Goal: Complete application form: Complete application form

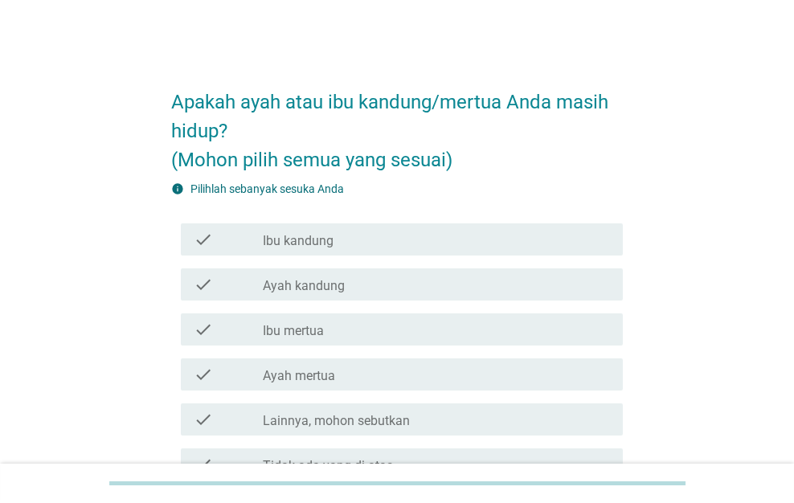
click at [342, 244] on div "check_box_outline_blank Ibu kandung" at bounding box center [436, 239] width 347 height 19
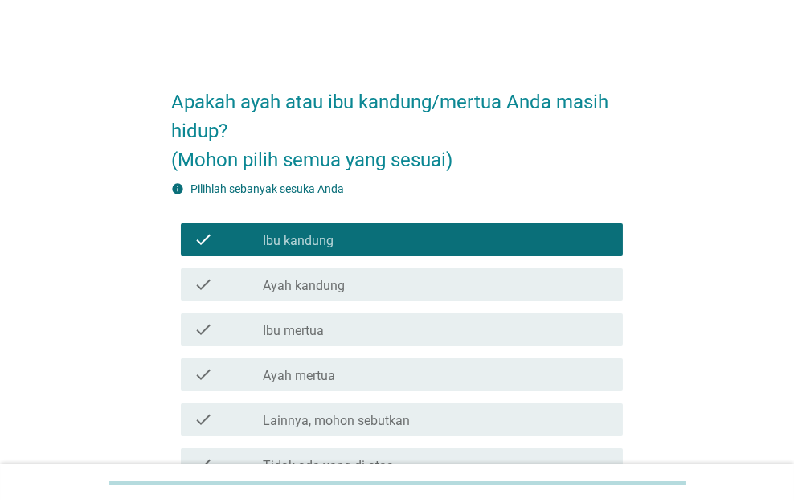
click at [349, 275] on div "check_box_outline_blank Ayah kandung" at bounding box center [436, 284] width 347 height 19
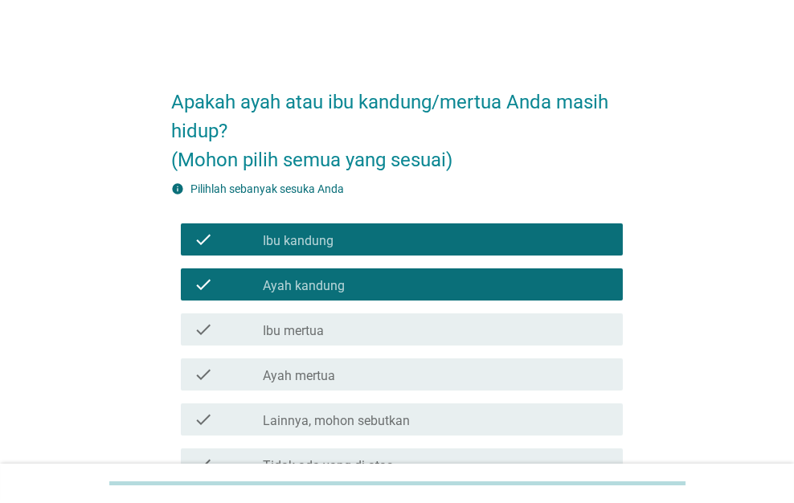
click at [360, 333] on div "check_box_outline_blank Ibu mertua" at bounding box center [436, 329] width 347 height 19
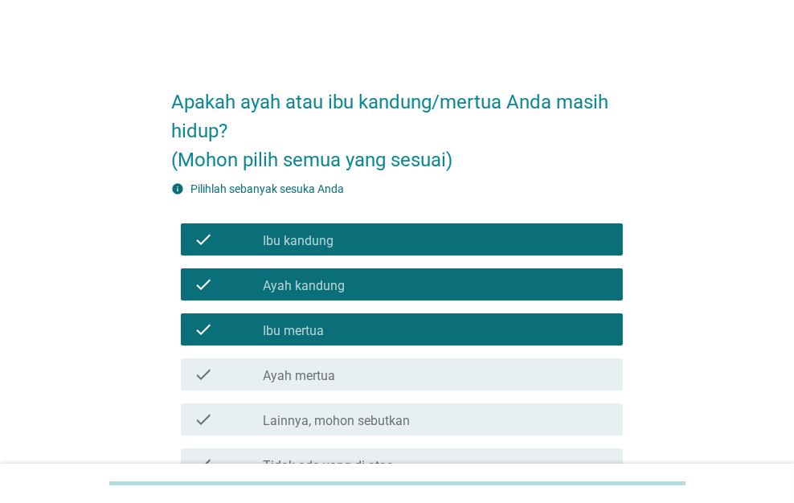
click at [370, 378] on div "check_box_outline_blank Ayah mertua" at bounding box center [436, 374] width 347 height 19
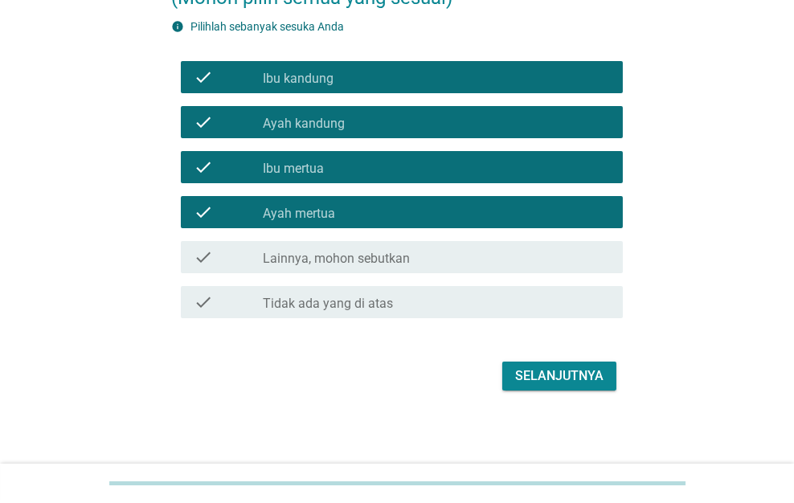
scroll to position [164, 0]
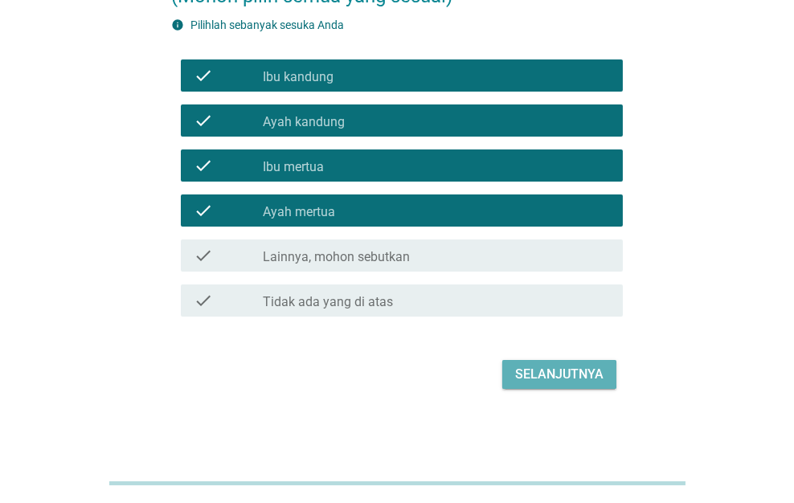
click at [535, 361] on button "Selanjutnya" at bounding box center [559, 374] width 114 height 29
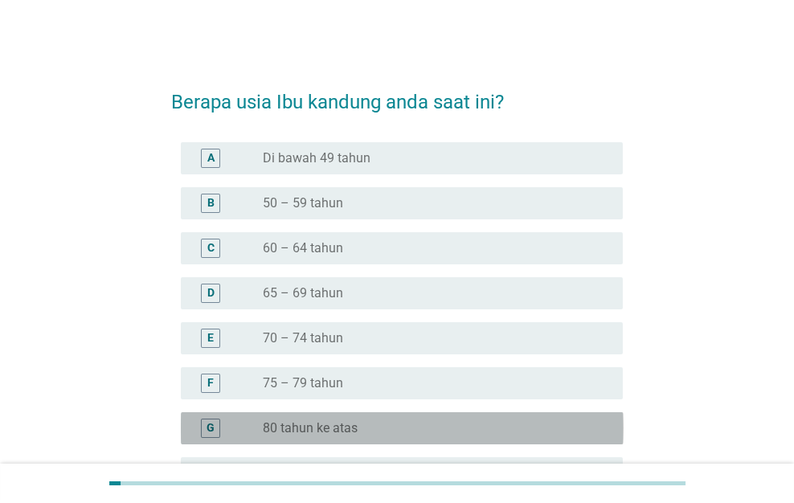
click at [480, 424] on div "radio_button_unchecked 80 tahun ke atas" at bounding box center [430, 428] width 334 height 16
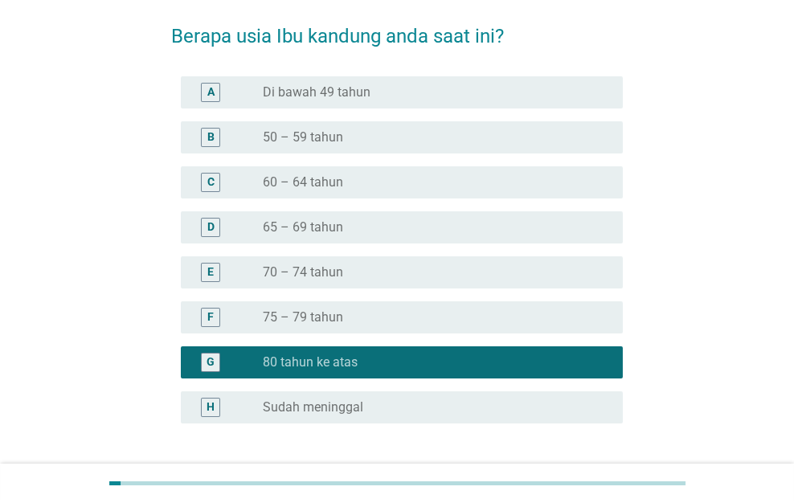
scroll to position [161, 0]
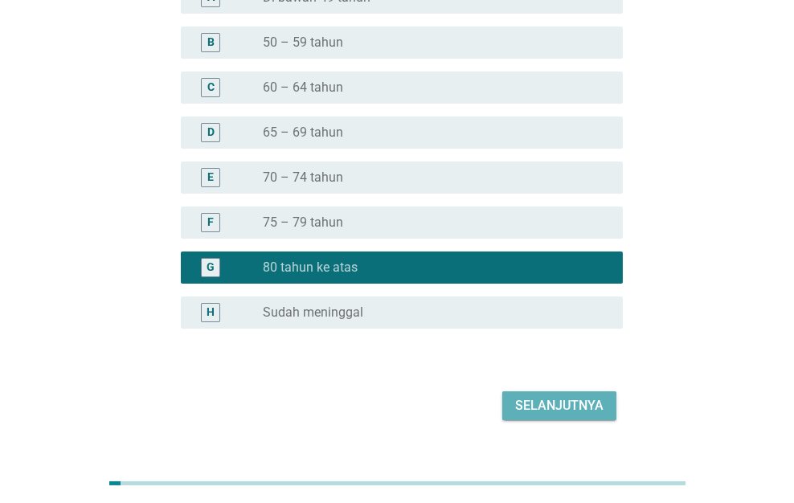
click at [529, 398] on div "Selanjutnya" at bounding box center [559, 405] width 88 height 19
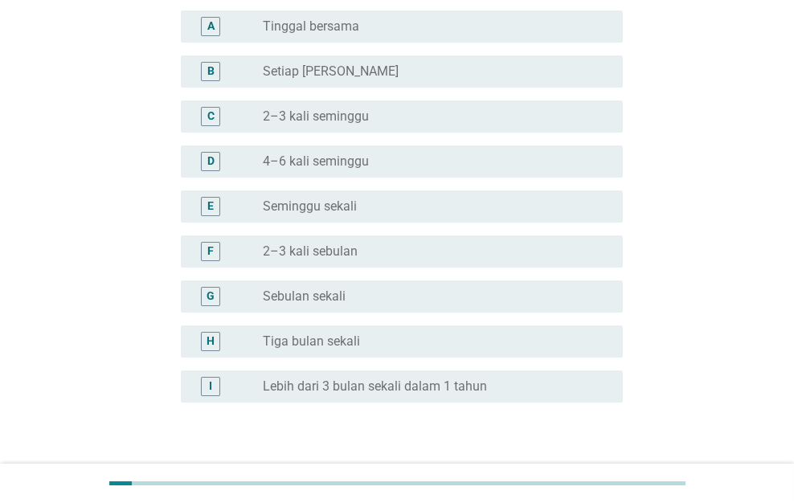
scroll to position [0, 0]
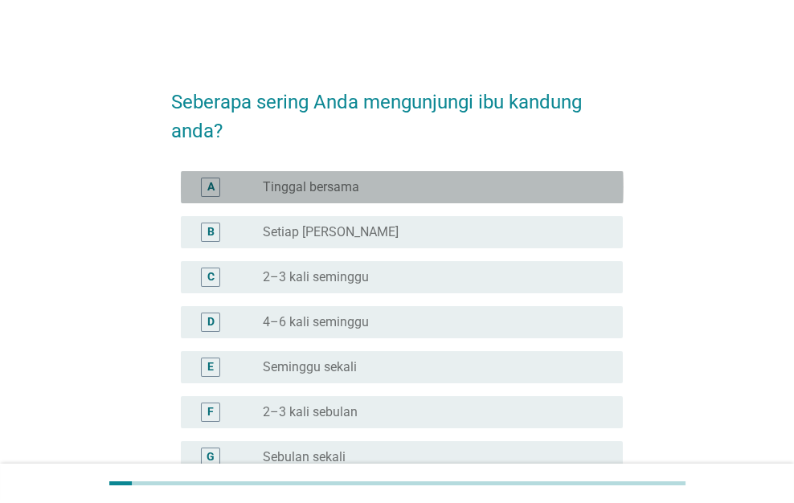
click at [516, 190] on div "radio_button_unchecked Tinggal bersama" at bounding box center [430, 187] width 334 height 16
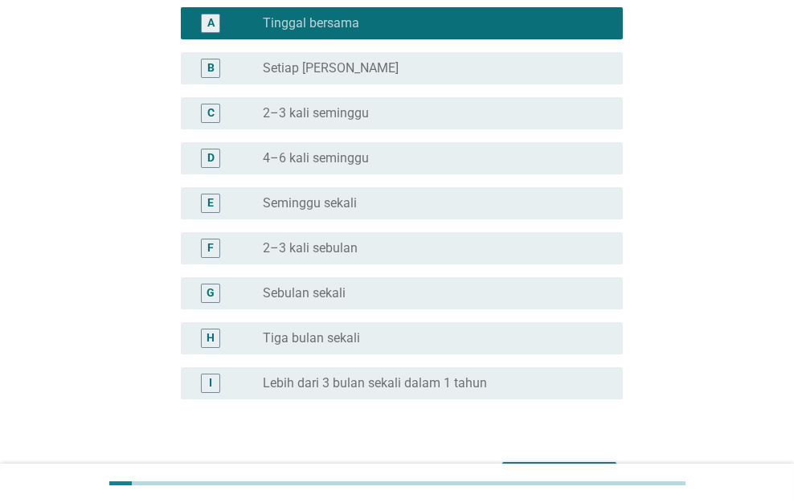
scroll to position [267, 0]
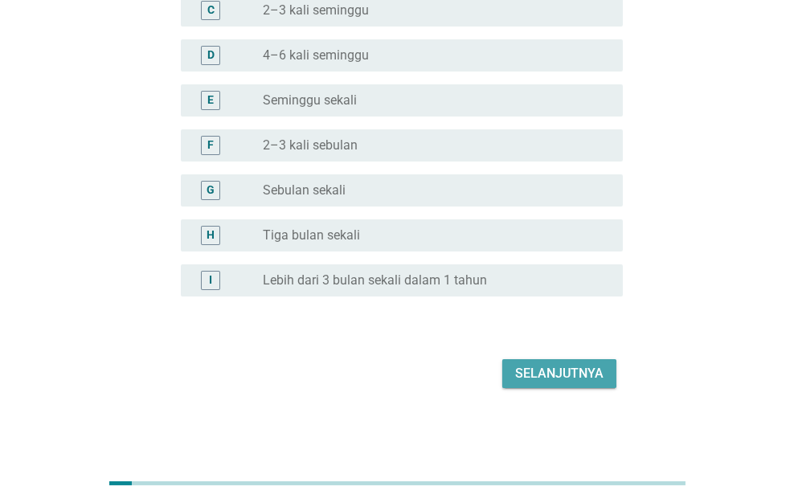
click at [551, 370] on div "Selanjutnya" at bounding box center [559, 373] width 88 height 19
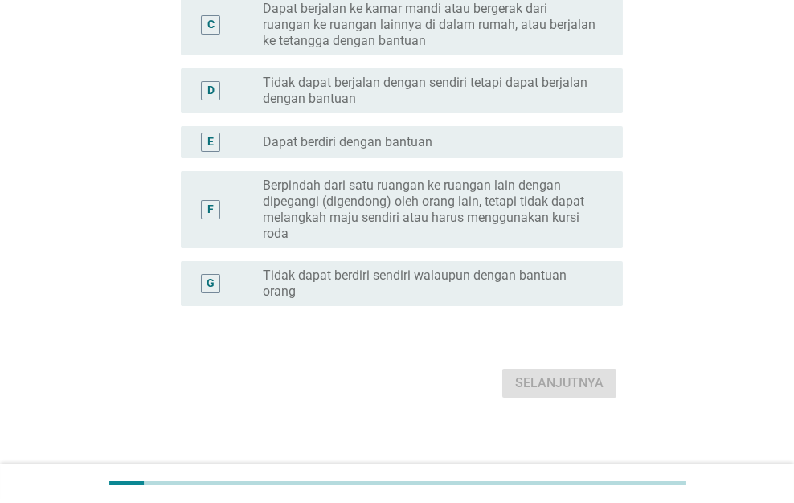
scroll to position [0, 0]
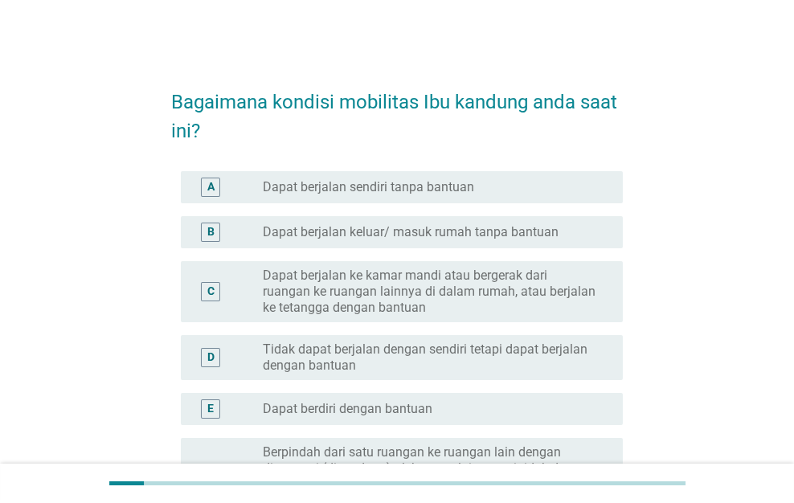
click at [511, 190] on div "radio_button_unchecked Dapat berjalan sendiri tanpa bantuan" at bounding box center [430, 187] width 334 height 16
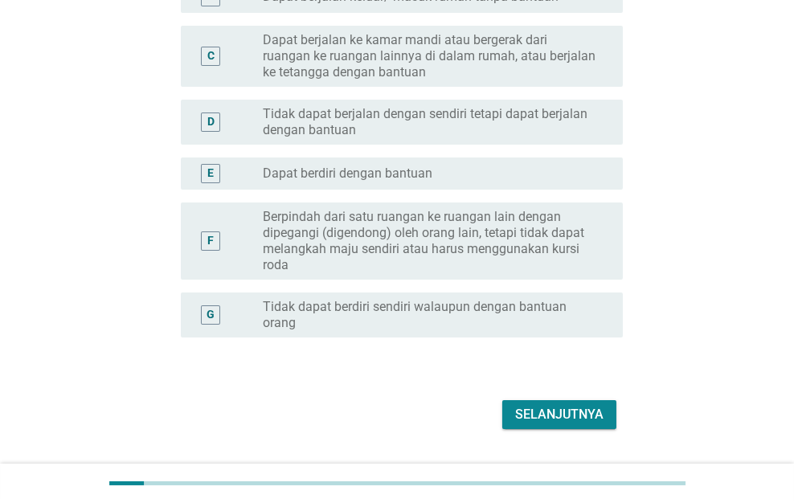
scroll to position [276, 0]
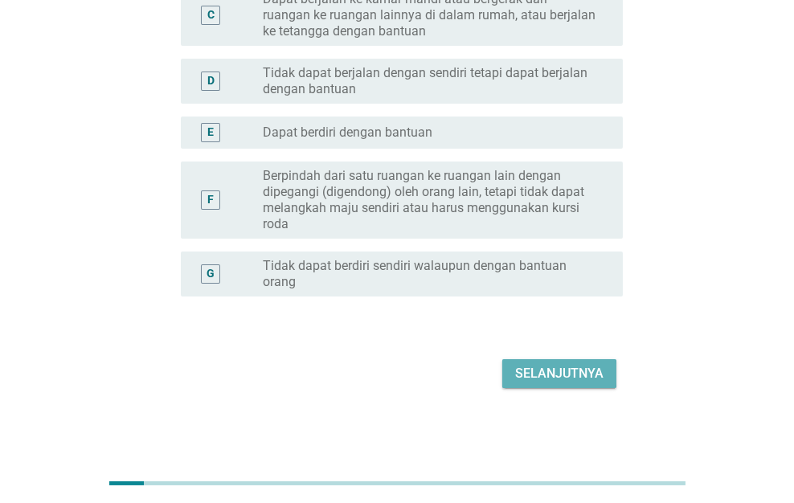
click at [567, 366] on div "Selanjutnya" at bounding box center [559, 373] width 88 height 19
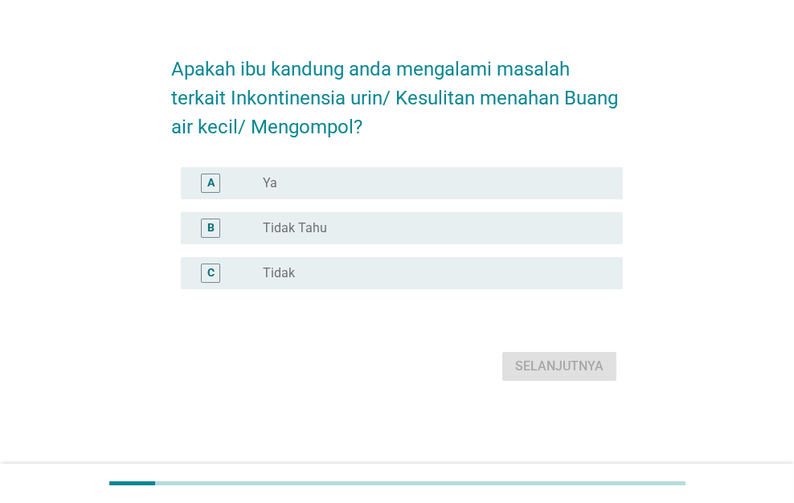
scroll to position [0, 0]
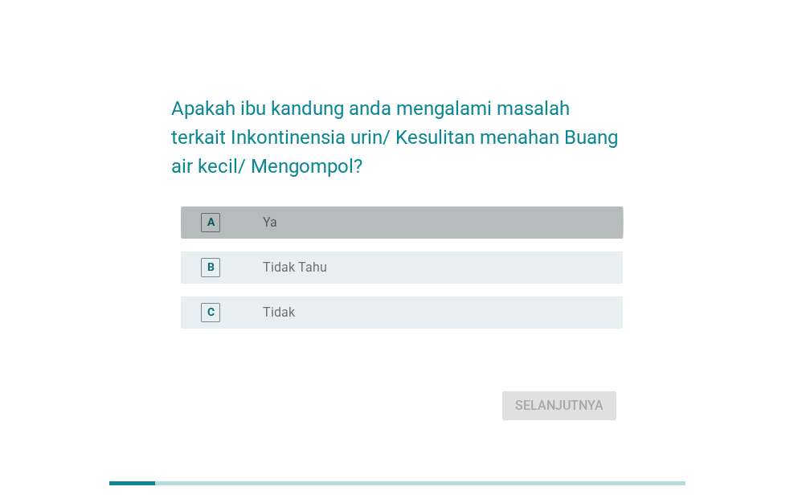
click at [540, 233] on div "A radio_button_unchecked Ya" at bounding box center [402, 222] width 443 height 32
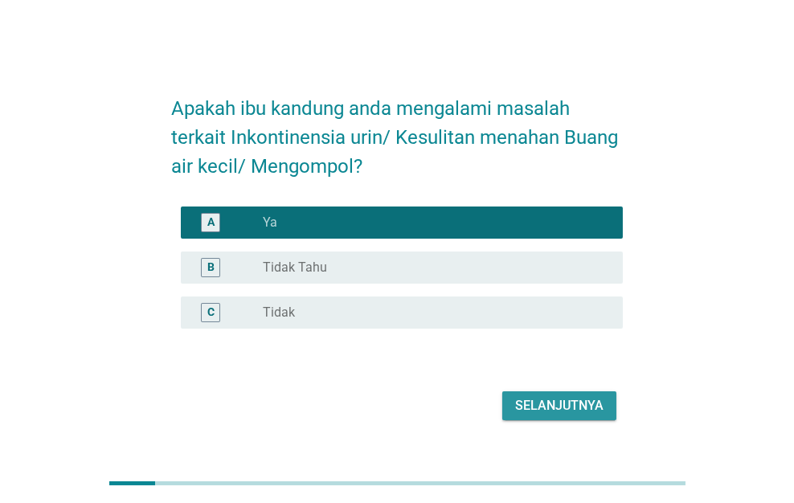
click at [561, 402] on div "Selanjutnya" at bounding box center [559, 405] width 88 height 19
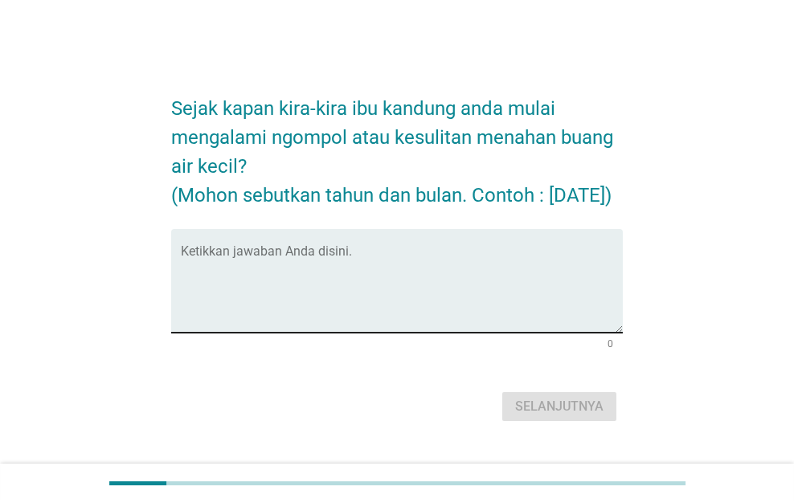
click at [547, 288] on textarea "Ketikkan jawaban Anda disini." at bounding box center [402, 290] width 443 height 84
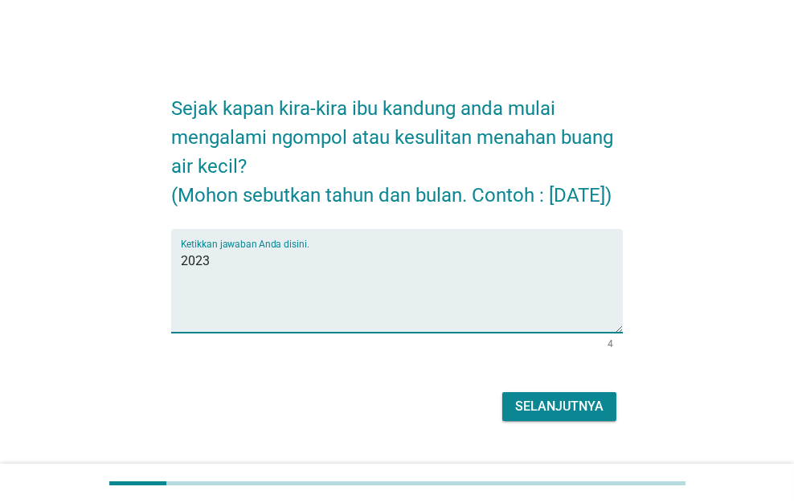
type textarea "2023"
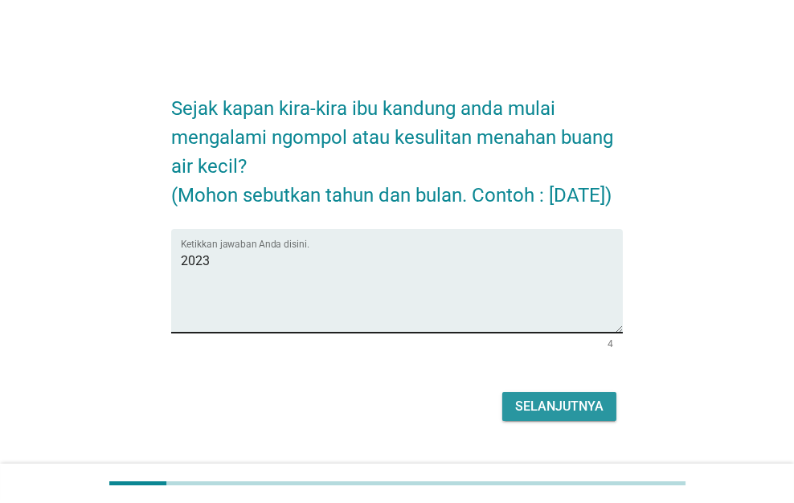
click at [502, 392] on button "Selanjutnya" at bounding box center [559, 406] width 114 height 29
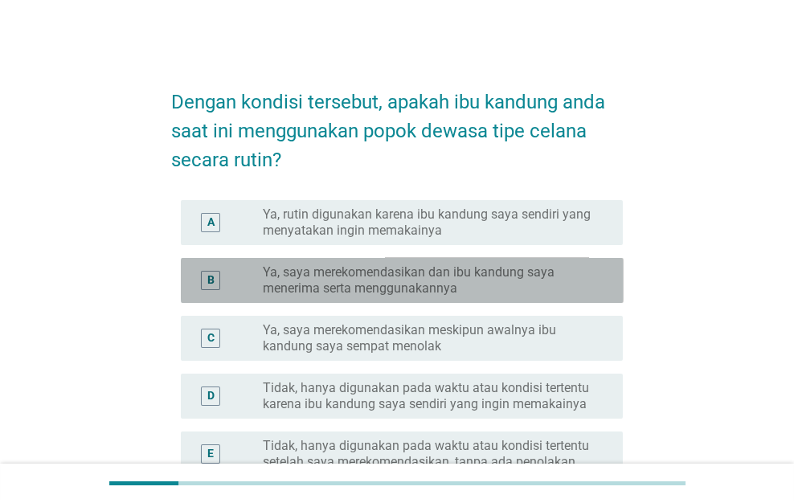
click at [544, 272] on label "Ya, saya merekomendasikan dan ibu kandung saya menerima serta menggunakannya" at bounding box center [430, 280] width 334 height 32
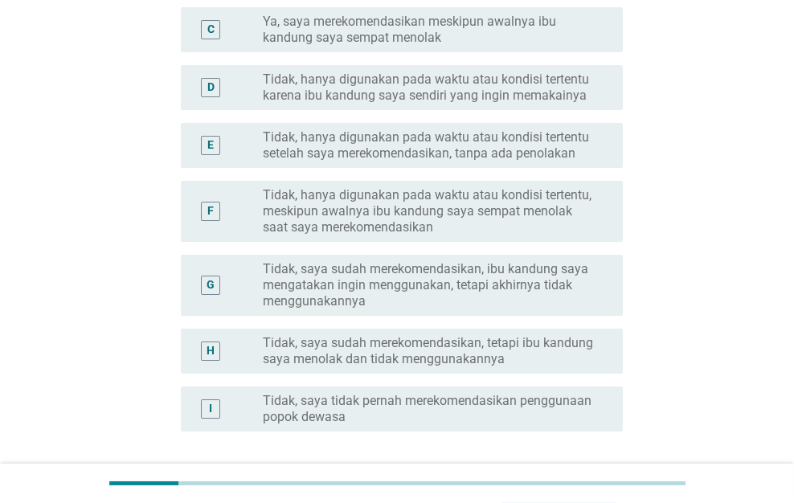
scroll to position [443, 0]
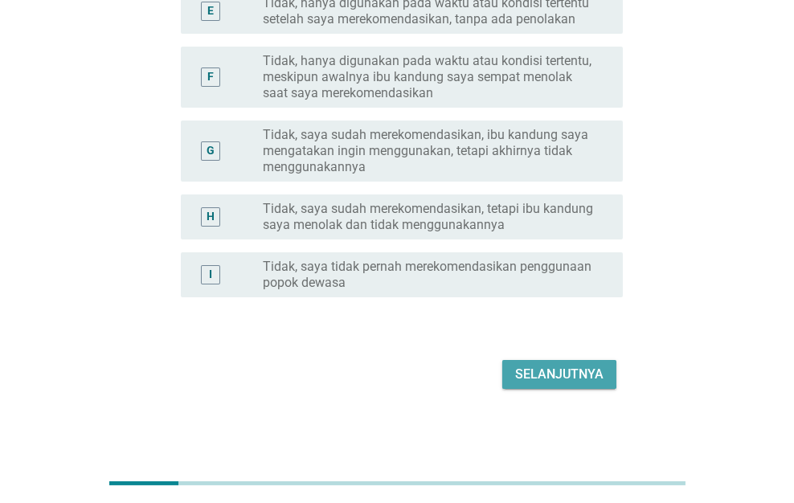
click at [565, 368] on div "Selanjutnya" at bounding box center [559, 374] width 88 height 19
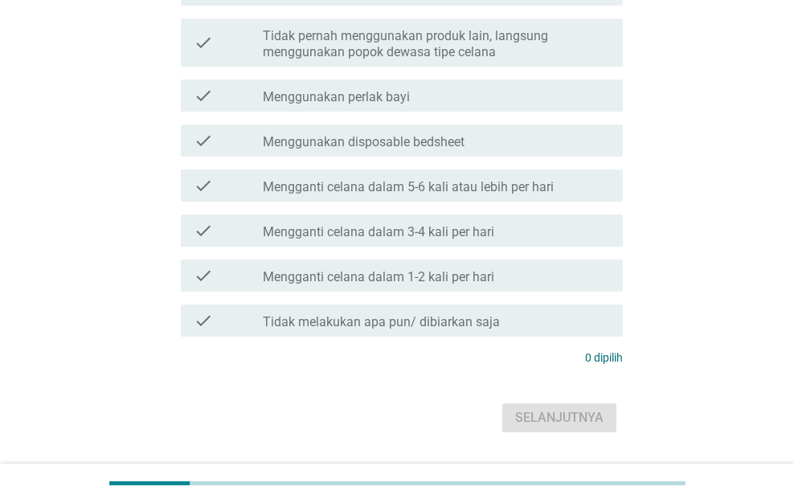
scroll to position [0, 0]
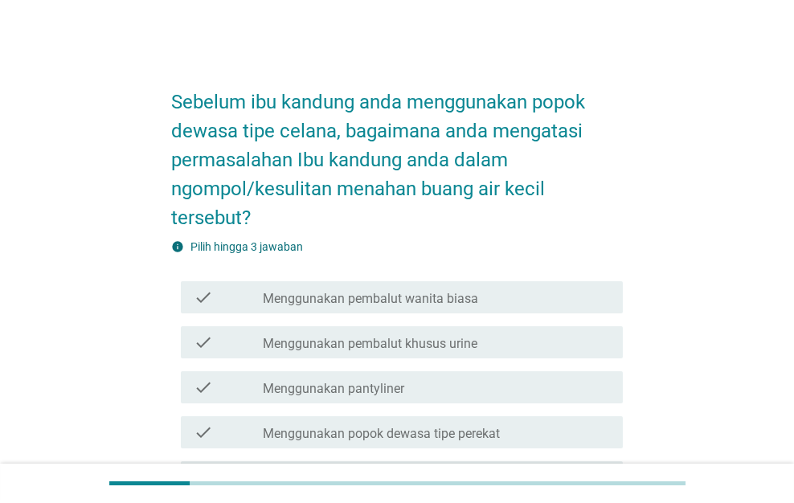
click at [565, 366] on div "check check_box_outline_blank Menggunakan pantyliner" at bounding box center [397, 387] width 452 height 45
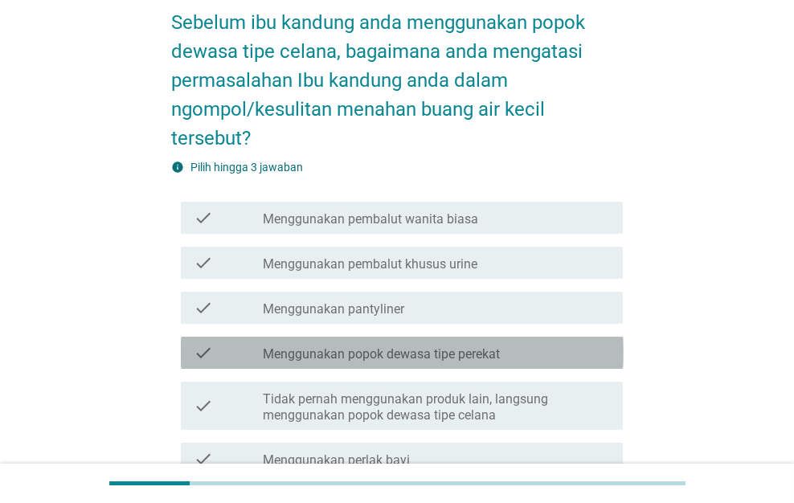
click at [555, 344] on div "check_box_outline_blank Menggunakan popok dewasa tipe perekat" at bounding box center [436, 352] width 347 height 19
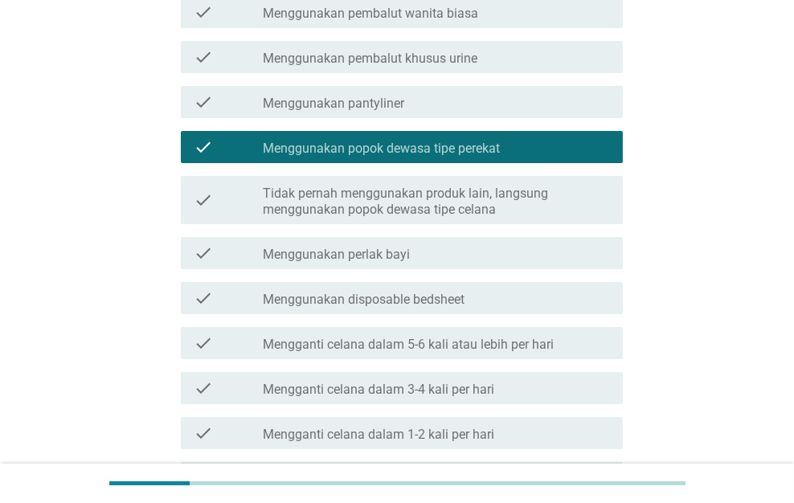
scroll to position [486, 0]
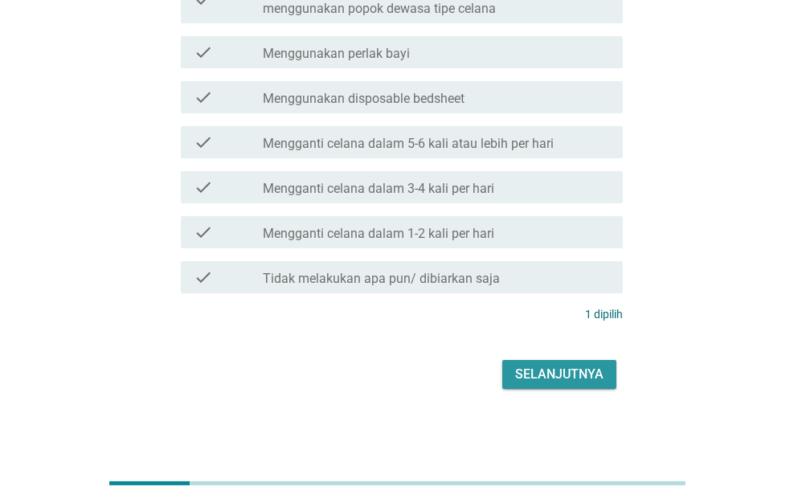
click at [556, 366] on div "Selanjutnya" at bounding box center [559, 374] width 88 height 19
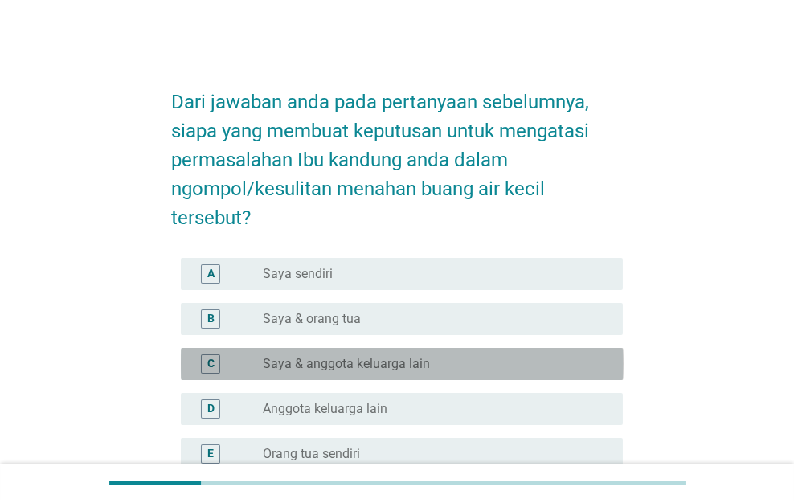
click at [556, 366] on div "radio_button_unchecked Saya & anggota keluarga lain" at bounding box center [430, 364] width 334 height 16
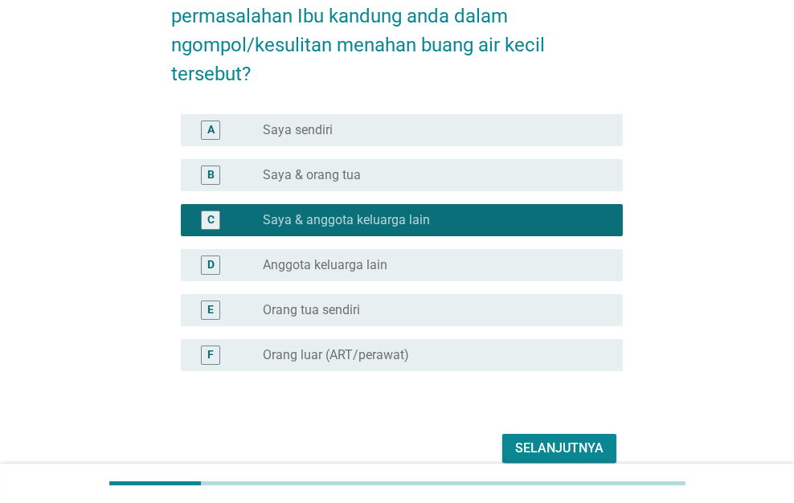
scroll to position [218, 0]
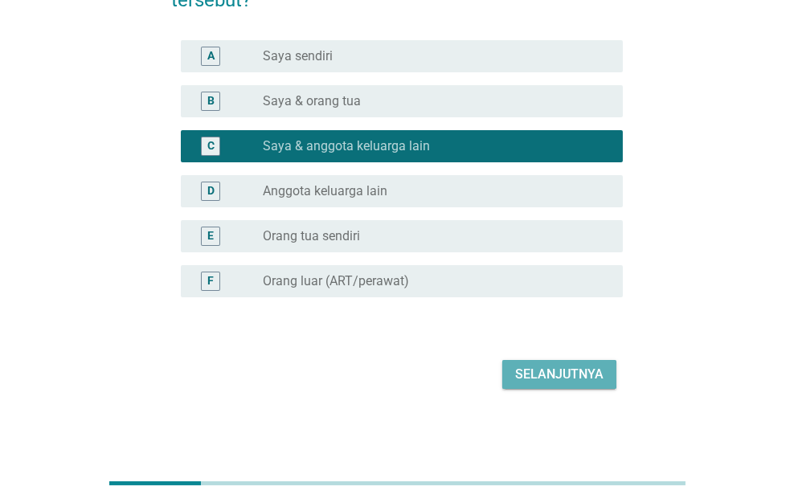
click at [556, 367] on div "Selanjutnya" at bounding box center [559, 374] width 88 height 19
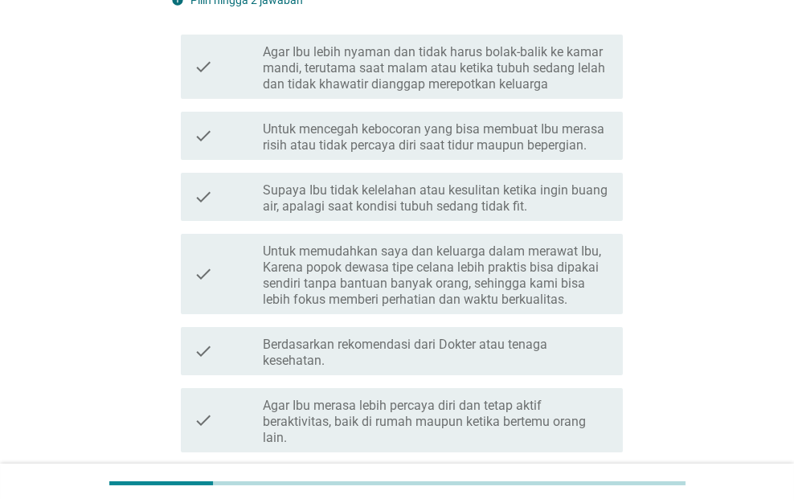
scroll to position [0, 0]
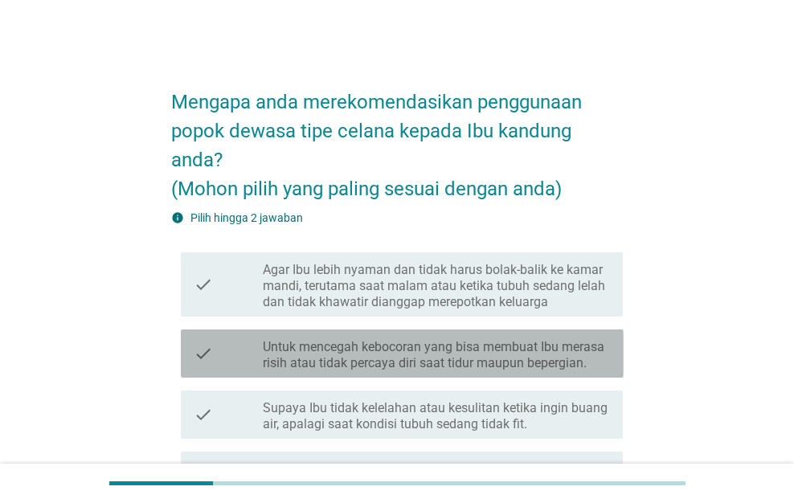
click at [556, 367] on label "Untuk mencegah kebocoran yang bisa membuat Ibu merasa risih atau tidak percaya …" at bounding box center [436, 355] width 347 height 32
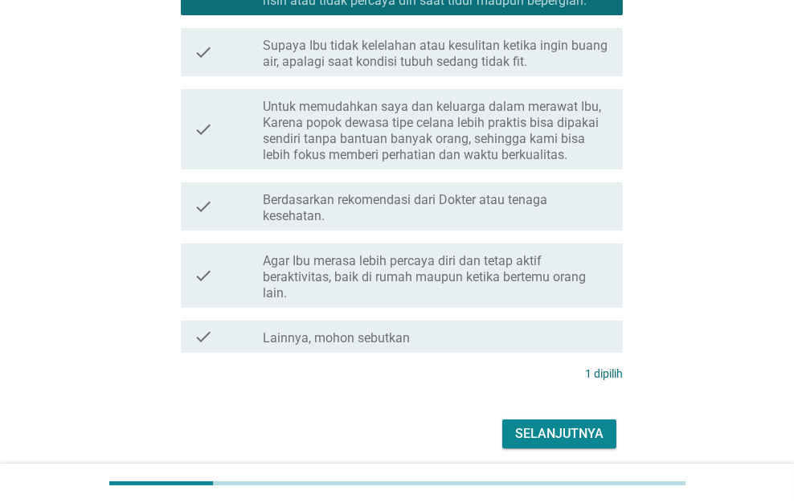
scroll to position [423, 0]
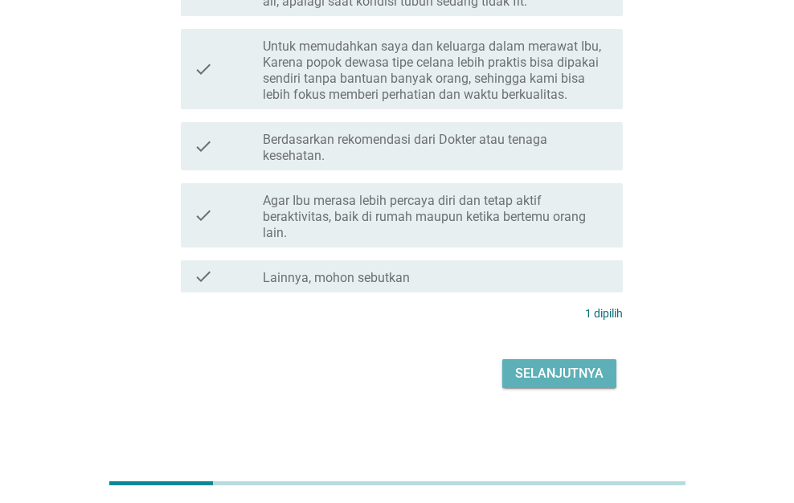
click at [556, 370] on div "Selanjutnya" at bounding box center [559, 373] width 88 height 19
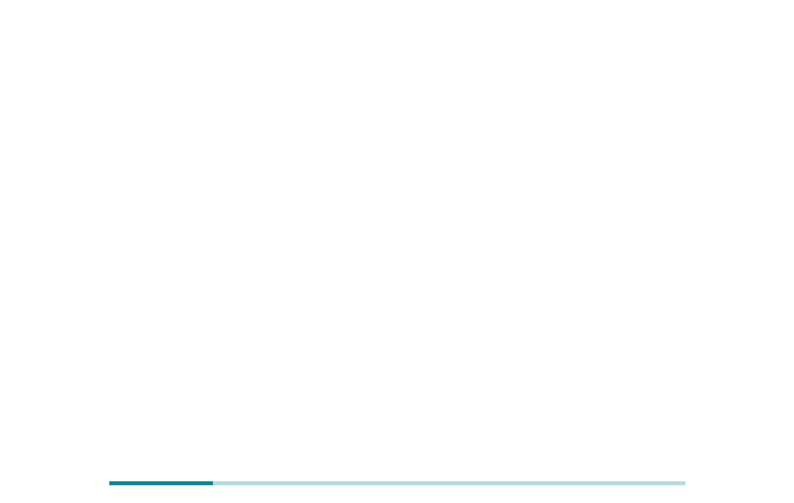
scroll to position [0, 0]
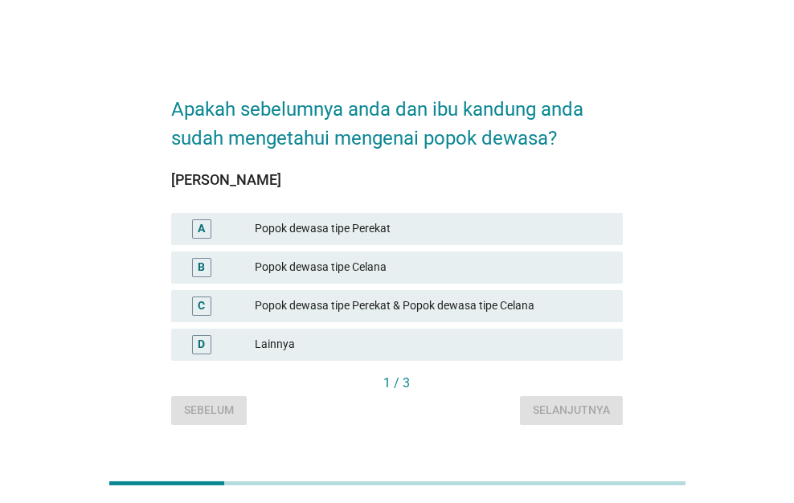
click at [552, 278] on div "B Popok dewasa tipe Celana" at bounding box center [397, 267] width 452 height 32
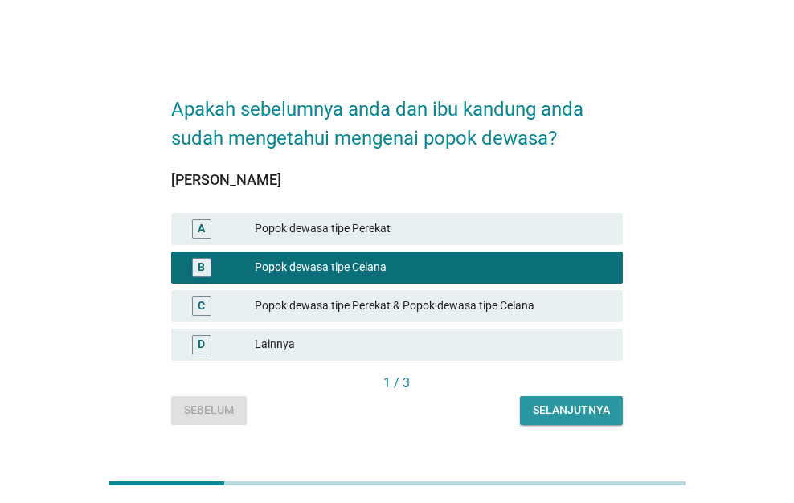
click at [570, 421] on button "Selanjutnya" at bounding box center [571, 410] width 103 height 29
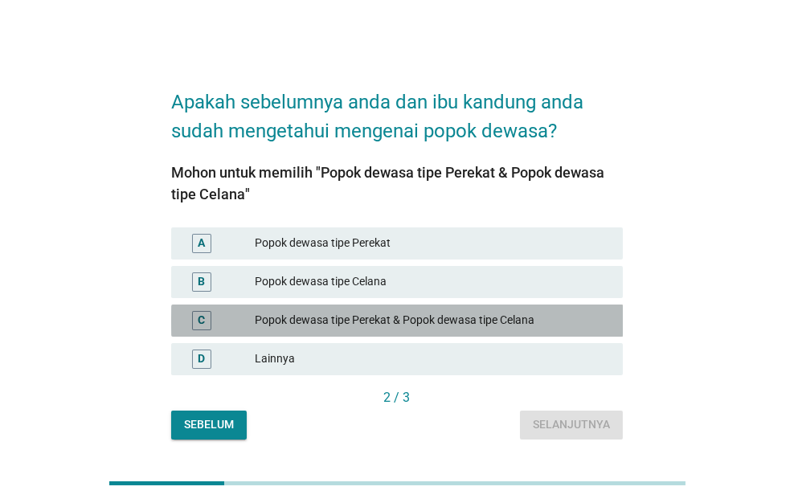
click at [562, 318] on div "Popok dewasa tipe Perekat & Popok dewasa tipe Celana" at bounding box center [432, 320] width 355 height 19
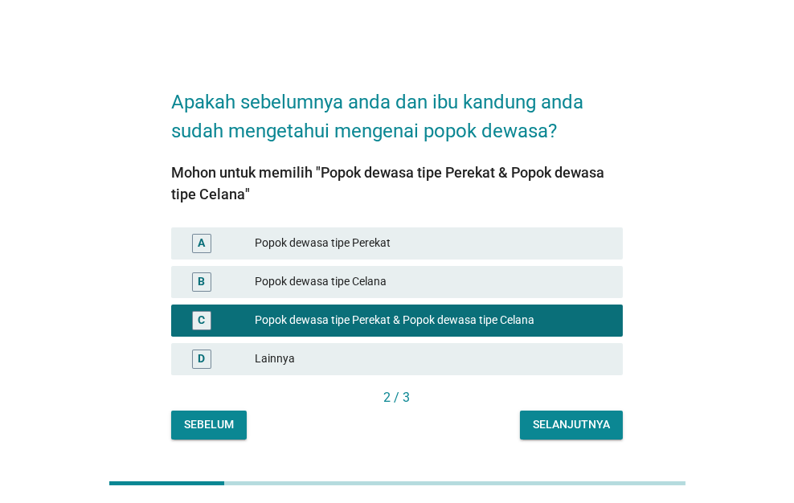
click at [567, 425] on div "Selanjutnya" at bounding box center [571, 424] width 77 height 17
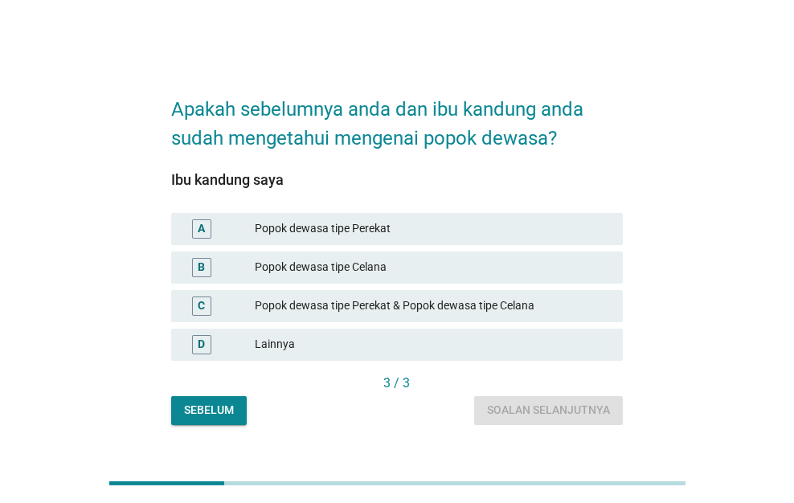
click at [542, 313] on div "Popok dewasa tipe Perekat & Popok dewasa tipe Celana" at bounding box center [432, 305] width 355 height 19
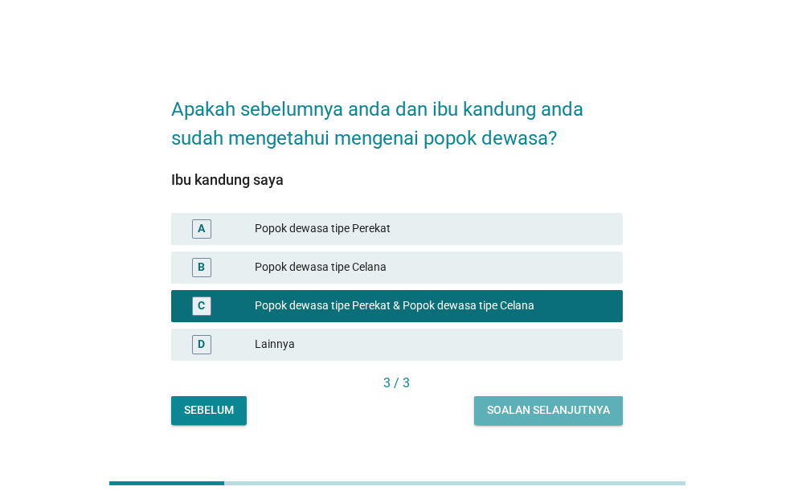
click at [550, 410] on div "Soalan selanjutnya" at bounding box center [548, 410] width 123 height 17
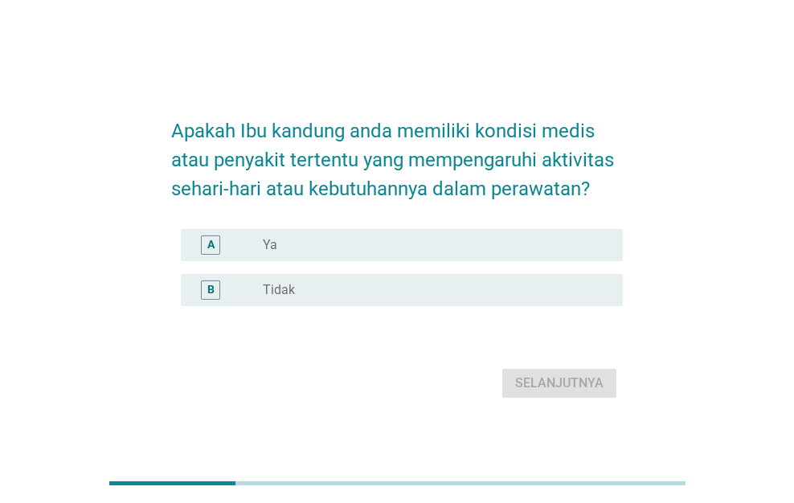
click at [560, 291] on div "radio_button_unchecked Tidak" at bounding box center [430, 290] width 334 height 16
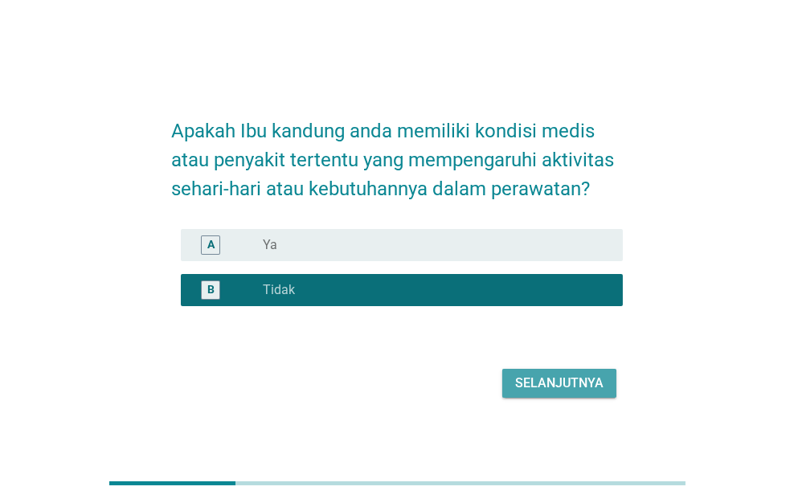
click at [555, 375] on div "Selanjutnya" at bounding box center [559, 383] width 88 height 19
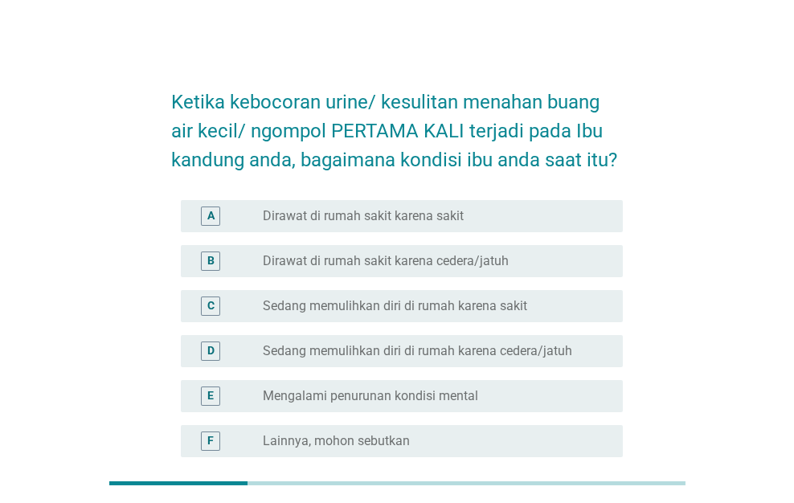
click at [545, 388] on div "radio_button_unchecked Mengalami penurunan kondisi mental" at bounding box center [430, 396] width 334 height 16
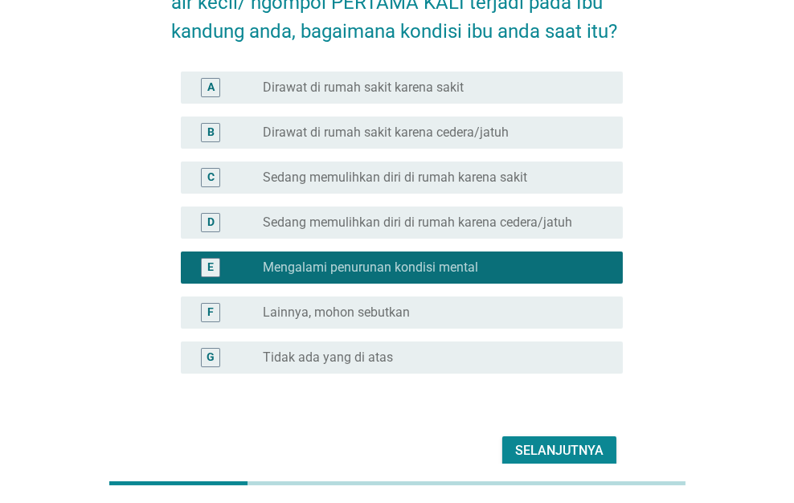
scroll to position [206, 0]
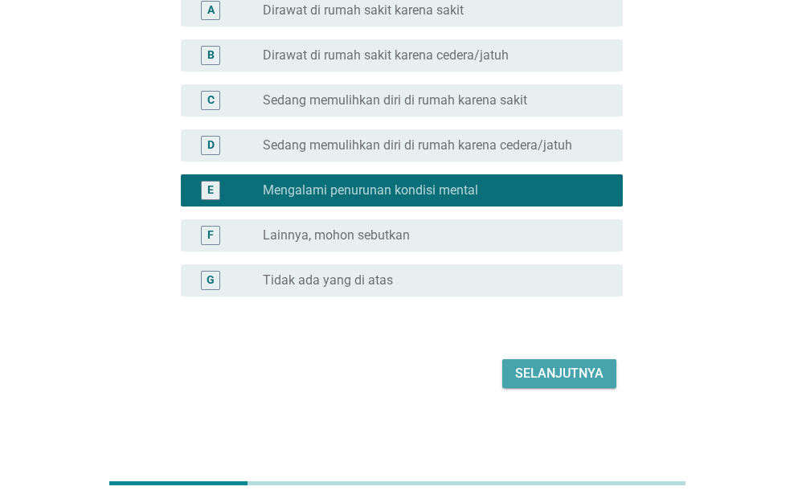
click at [547, 386] on button "Selanjutnya" at bounding box center [559, 373] width 114 height 29
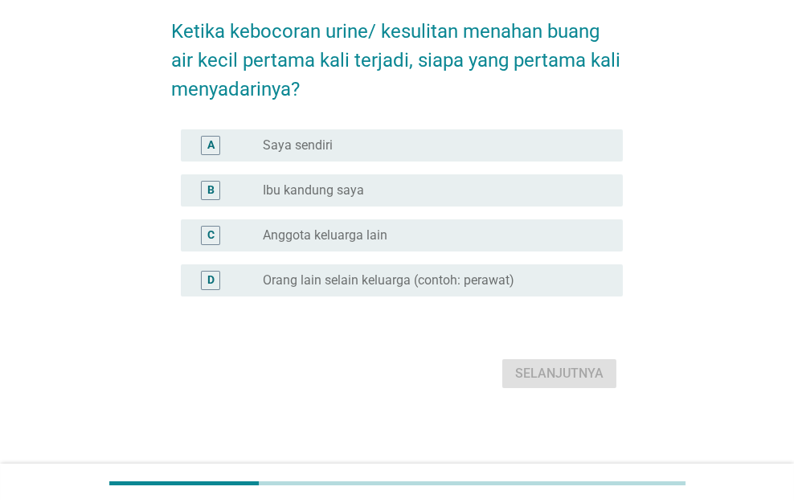
scroll to position [0, 0]
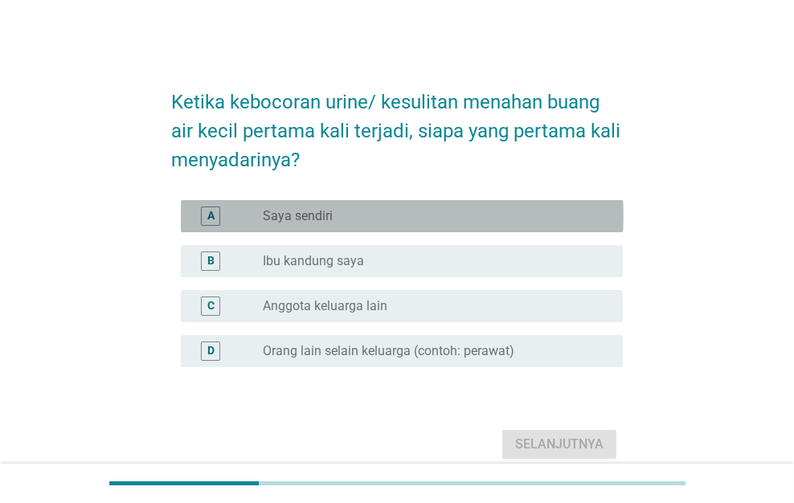
click at [546, 217] on div "radio_button_unchecked Saya sendiri" at bounding box center [430, 216] width 334 height 16
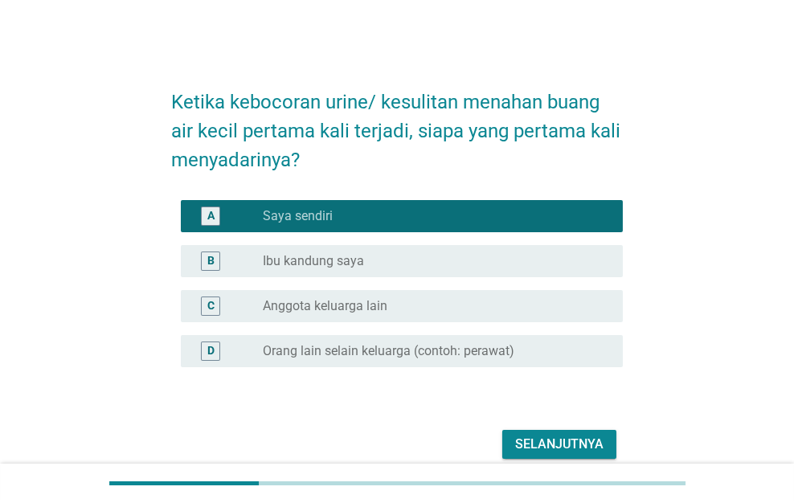
click at [557, 440] on div "Selanjutnya" at bounding box center [559, 444] width 88 height 19
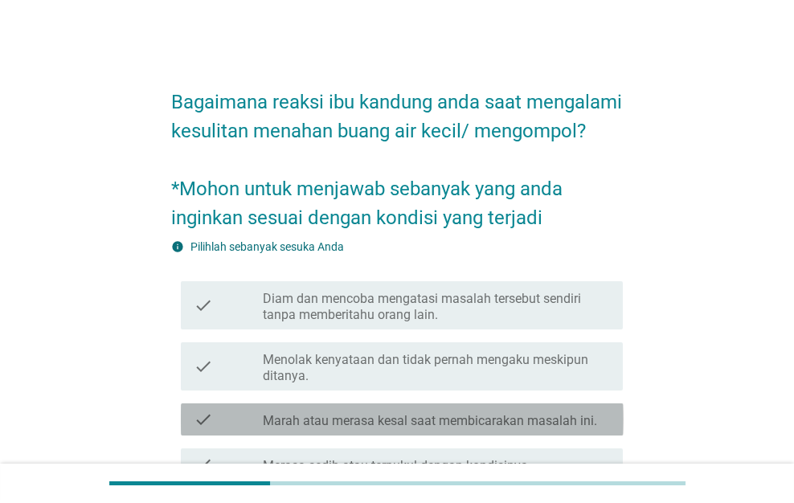
click at [556, 429] on div "check_box_outline_blank Marah atau merasa kesal saat membicarakan masalah ini." at bounding box center [436, 419] width 347 height 19
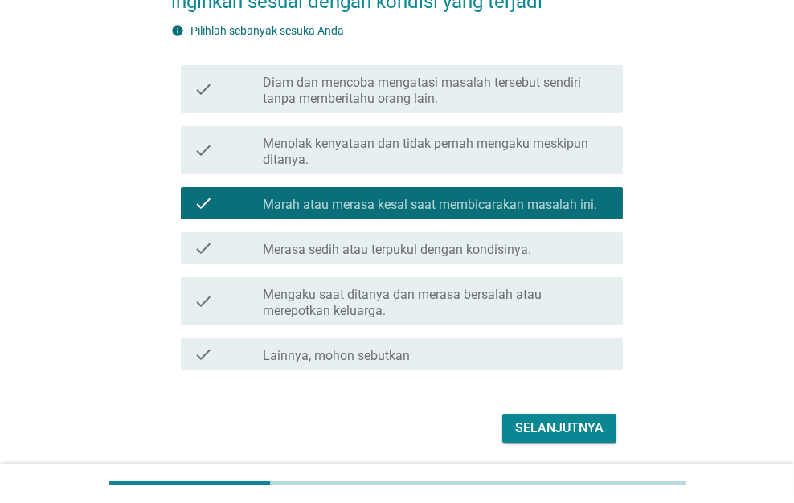
scroll to position [300, 0]
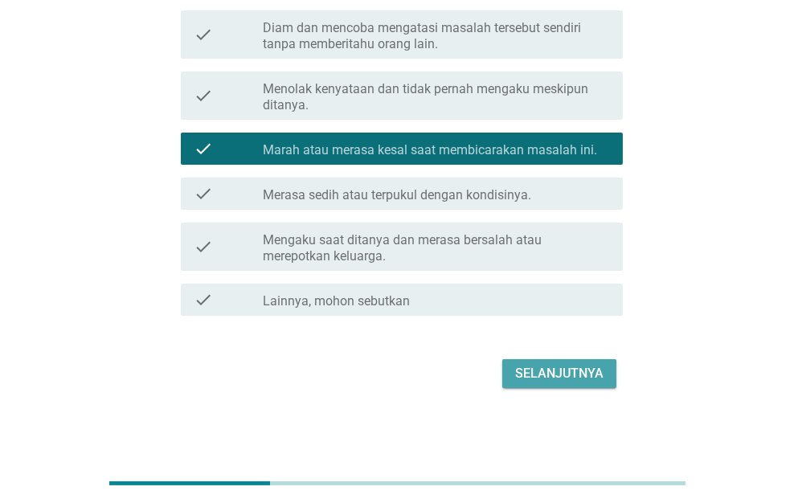
click at [554, 381] on div "Selanjutnya" at bounding box center [559, 373] width 88 height 19
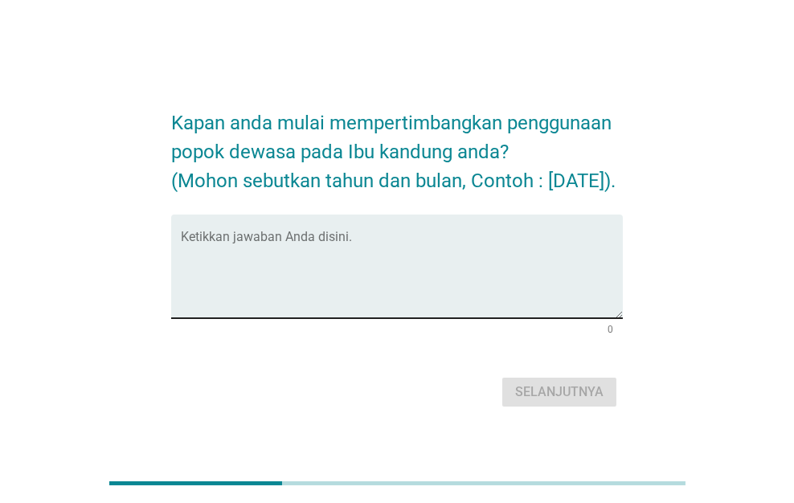
click at [543, 298] on textarea "Ketikkan jawaban Anda disini." at bounding box center [402, 276] width 443 height 84
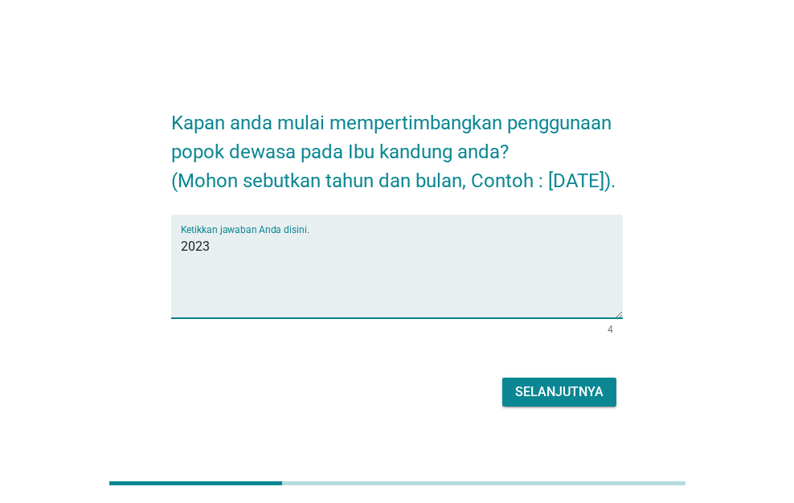
type textarea "2023"
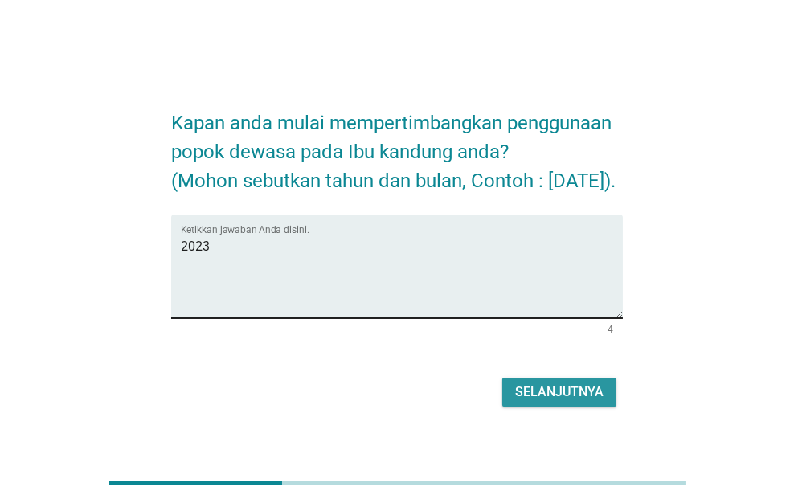
click at [502, 378] on button "Selanjutnya" at bounding box center [559, 392] width 114 height 29
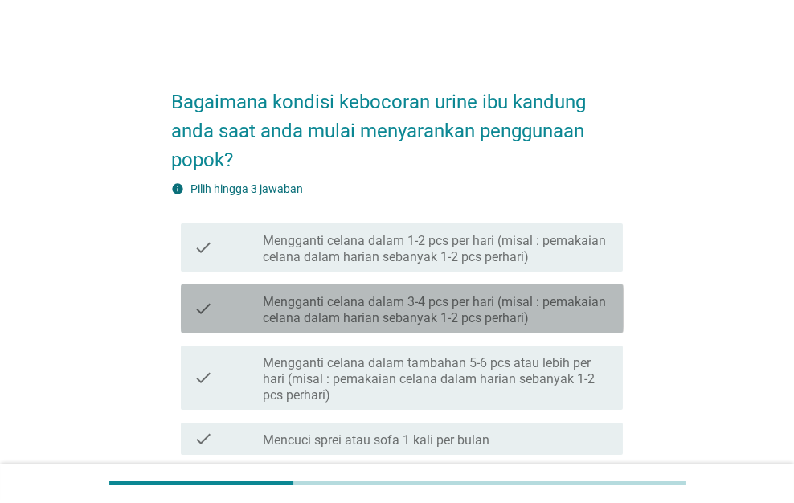
click at [541, 296] on label "Mengganti celana dalam 3-4 pcs per hari (misal : pemakaian celana dalam harian …" at bounding box center [436, 310] width 347 height 32
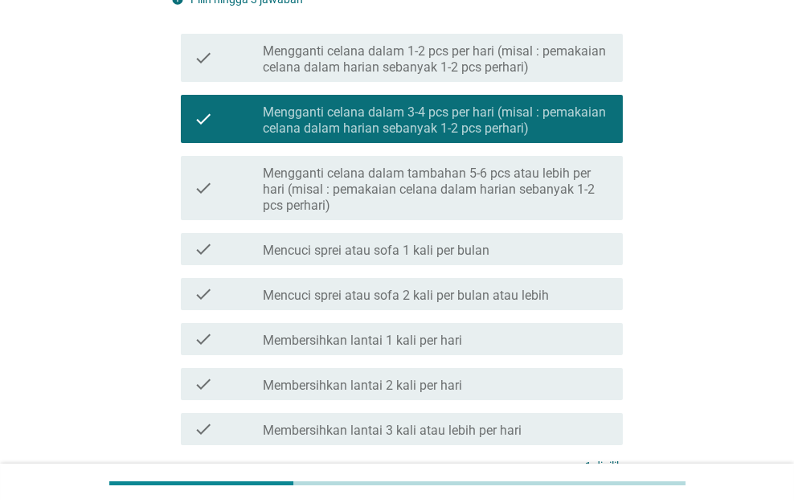
scroll to position [341, 0]
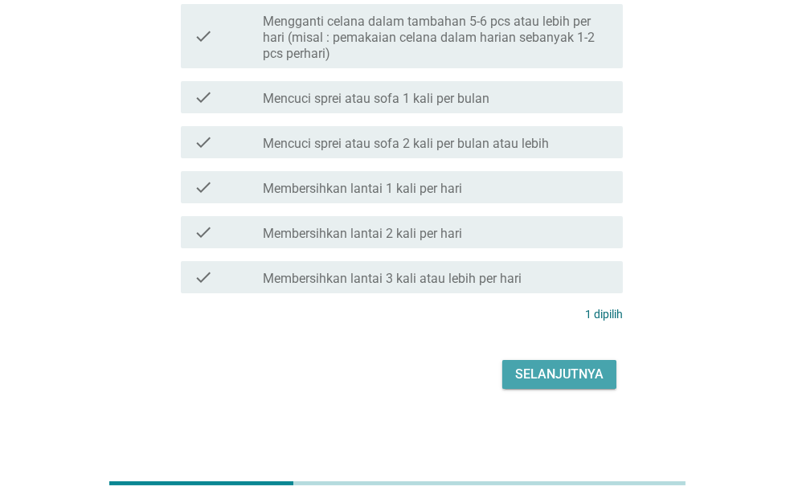
click at [553, 366] on div "Selanjutnya" at bounding box center [559, 374] width 88 height 19
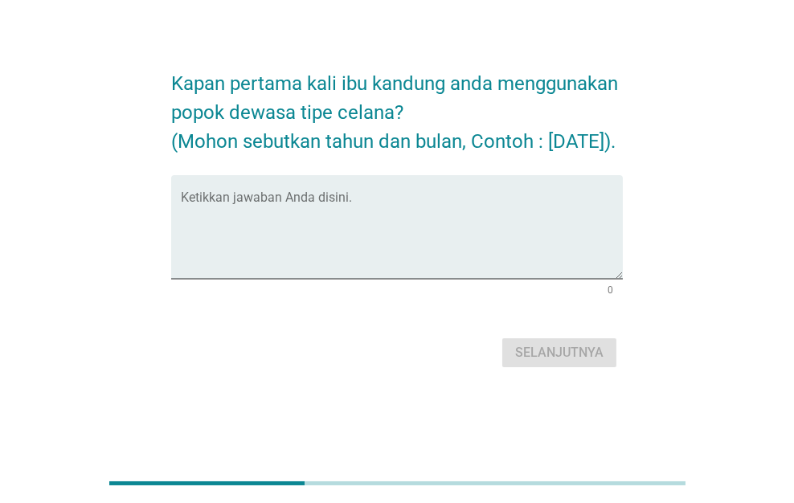
scroll to position [0, 0]
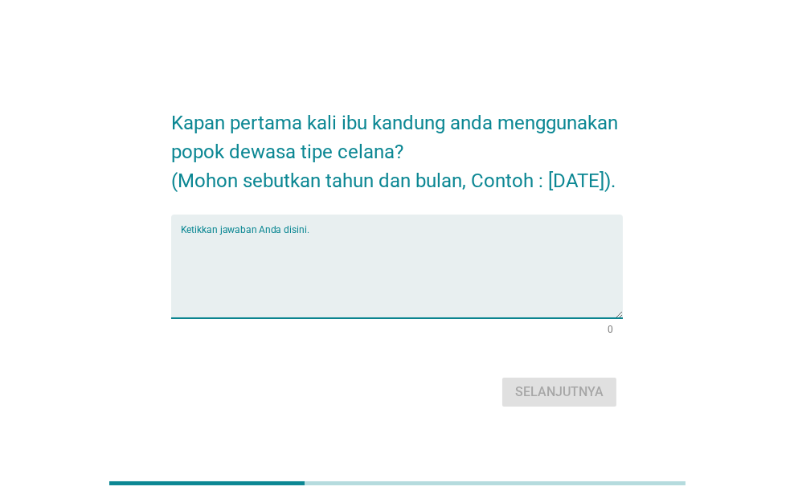
click at [547, 283] on textarea "Ketikkan jawaban Anda disini." at bounding box center [402, 276] width 443 height 84
type textarea "2023"
click at [502, 378] on button "Selanjutnya" at bounding box center [559, 392] width 114 height 29
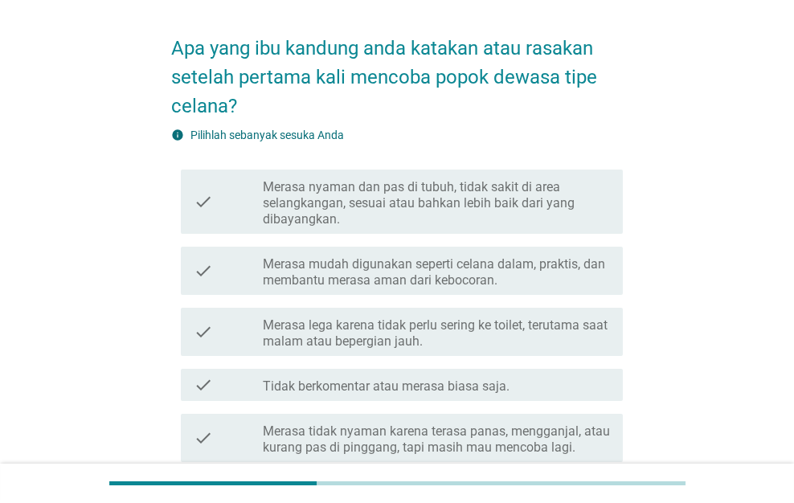
scroll to position [80, 0]
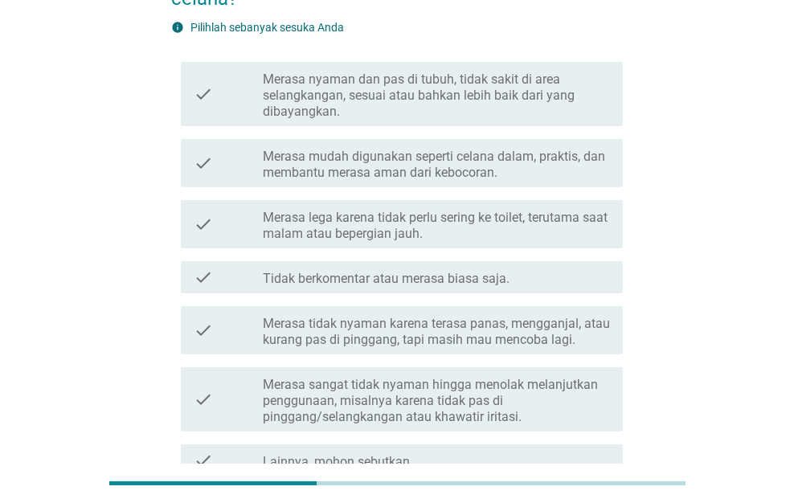
click at [560, 370] on div "check check_box_outline_blank Merasa sangat tidak nyaman hingga menolak melanju…" at bounding box center [402, 399] width 443 height 64
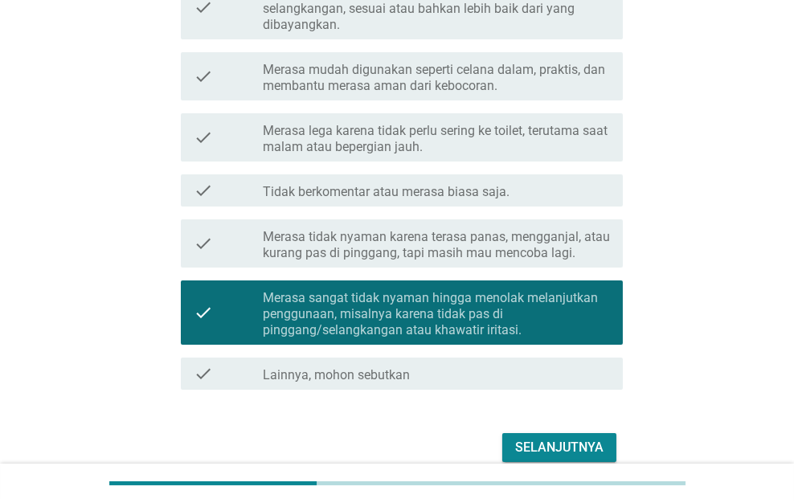
scroll to position [322, 0]
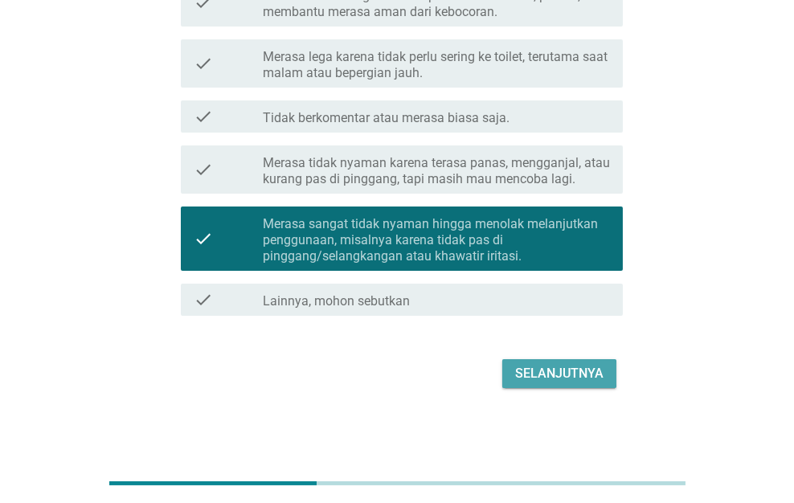
click at [560, 371] on div "Selanjutnya" at bounding box center [559, 373] width 88 height 19
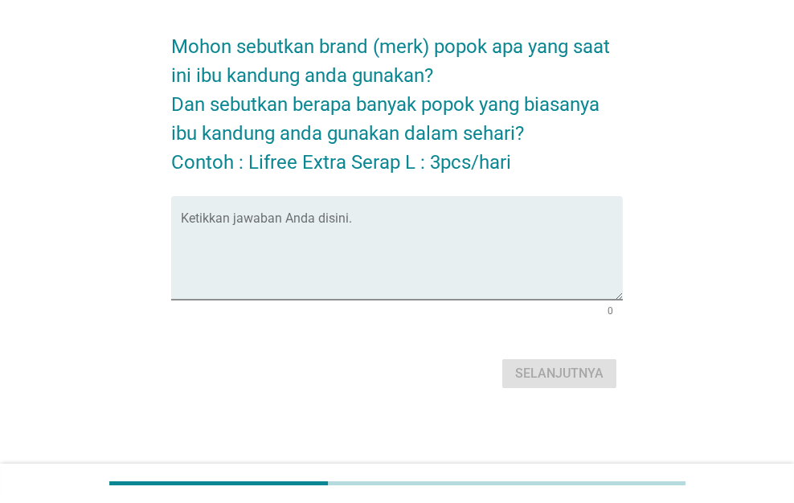
scroll to position [0, 0]
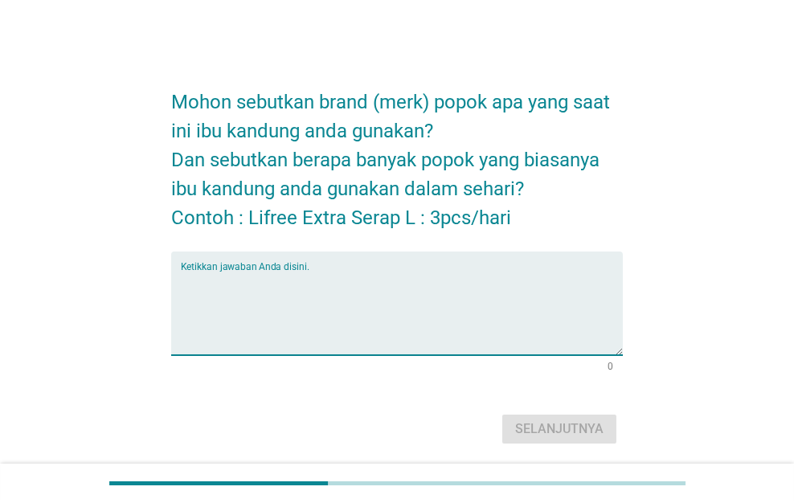
click at [544, 297] on textarea "Ketikkan jawaban Anda disini." at bounding box center [402, 313] width 443 height 84
type textarea "comfort"
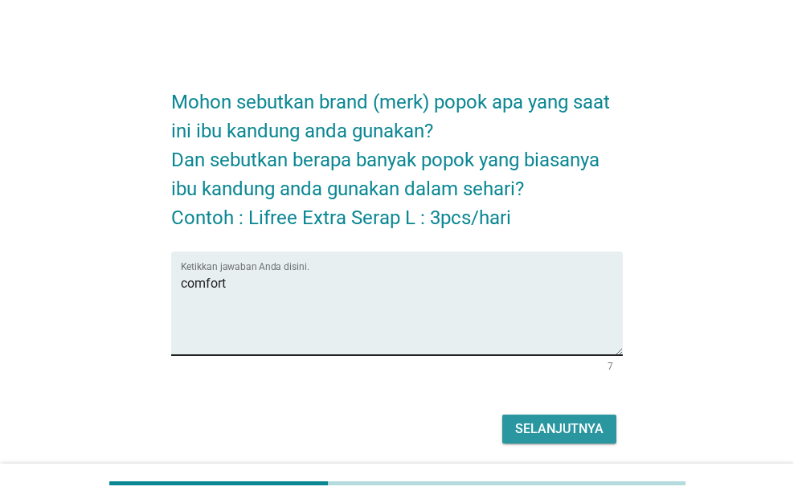
click at [502, 415] on button "Selanjutnya" at bounding box center [559, 429] width 114 height 29
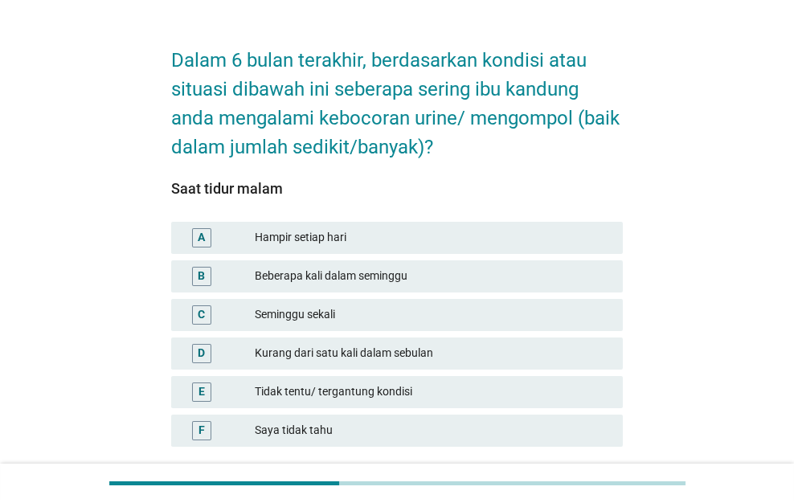
scroll to position [80, 0]
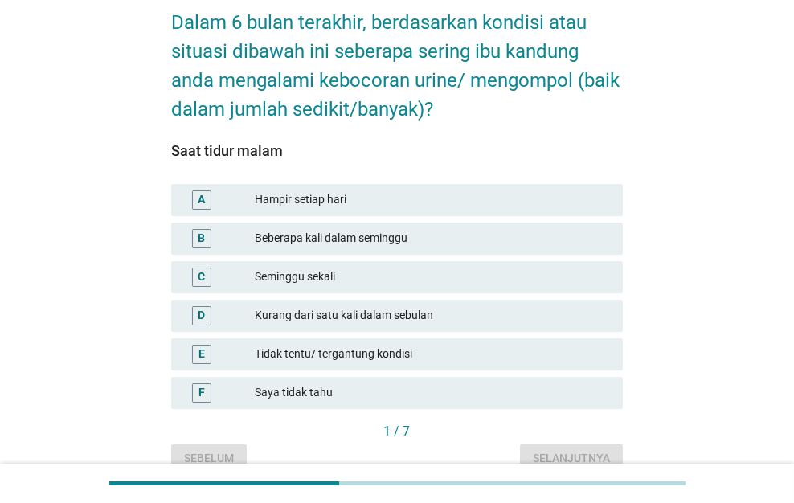
click at [541, 296] on div "D Kurang dari satu kali dalam sebulan" at bounding box center [397, 315] width 459 height 39
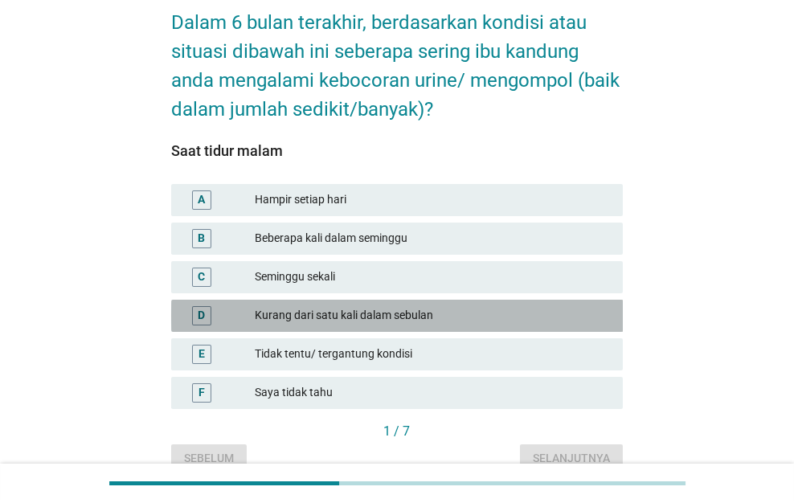
click at [544, 304] on div "D Kurang dari satu kali dalam sebulan" at bounding box center [397, 316] width 452 height 32
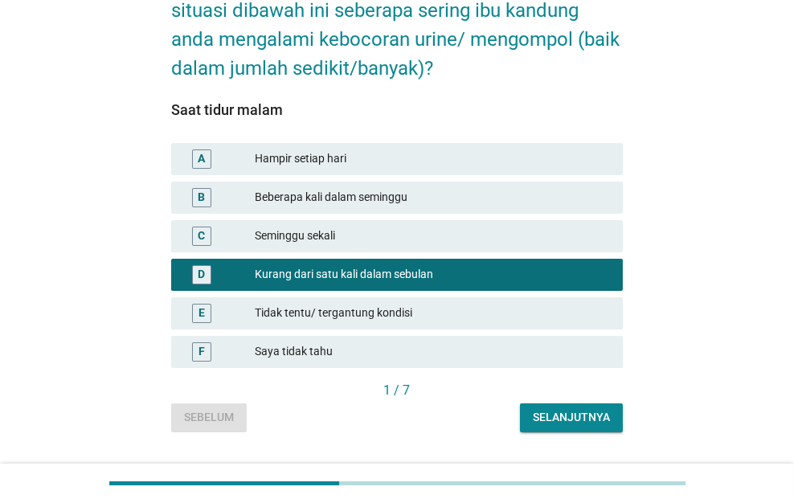
scroll to position [160, 0]
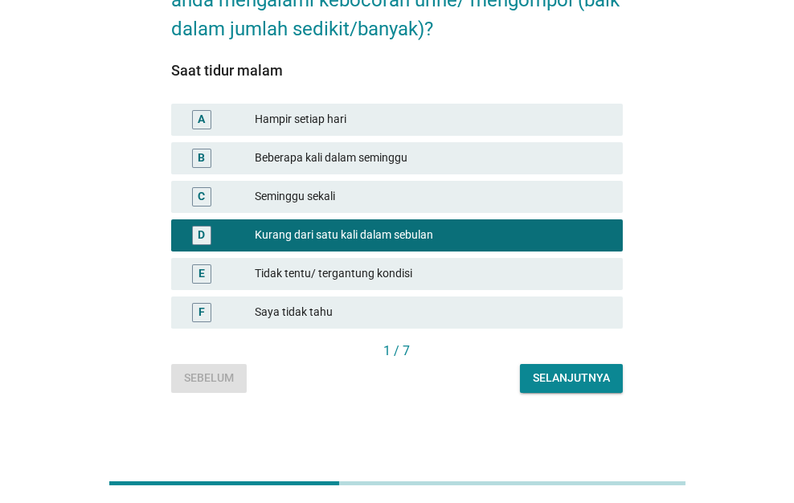
click at [556, 376] on div "Selanjutnya" at bounding box center [571, 378] width 77 height 17
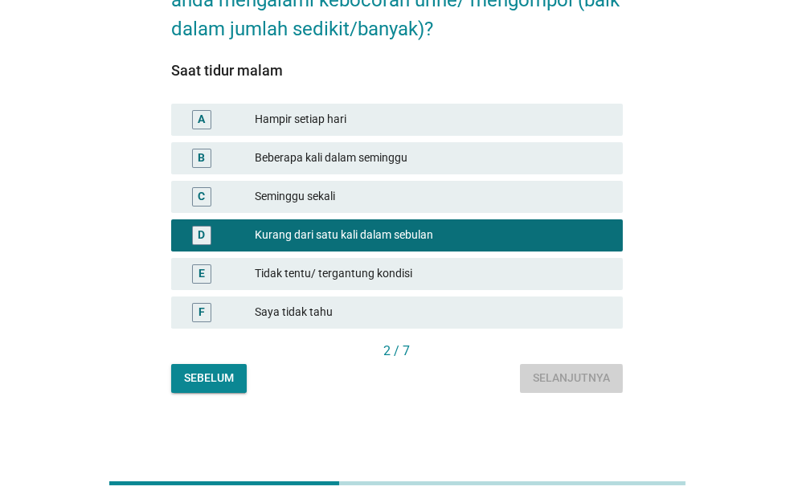
scroll to position [0, 0]
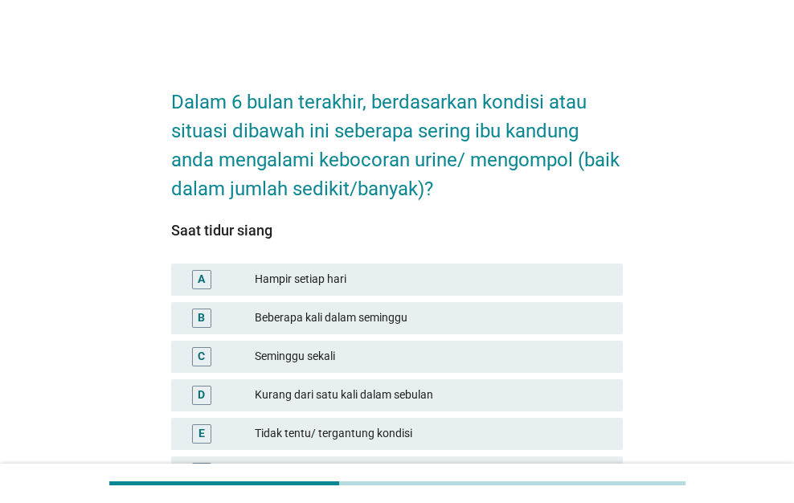
click at [556, 376] on div "D Kurang dari satu kali dalam sebulan" at bounding box center [397, 395] width 459 height 39
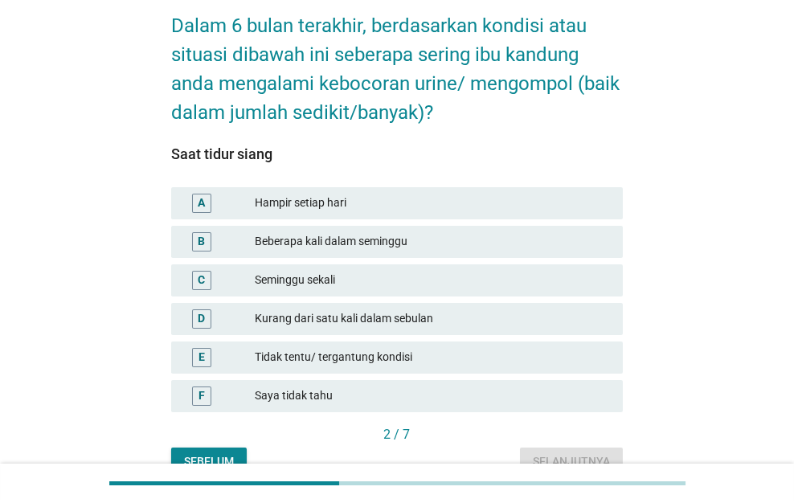
scroll to position [80, 0]
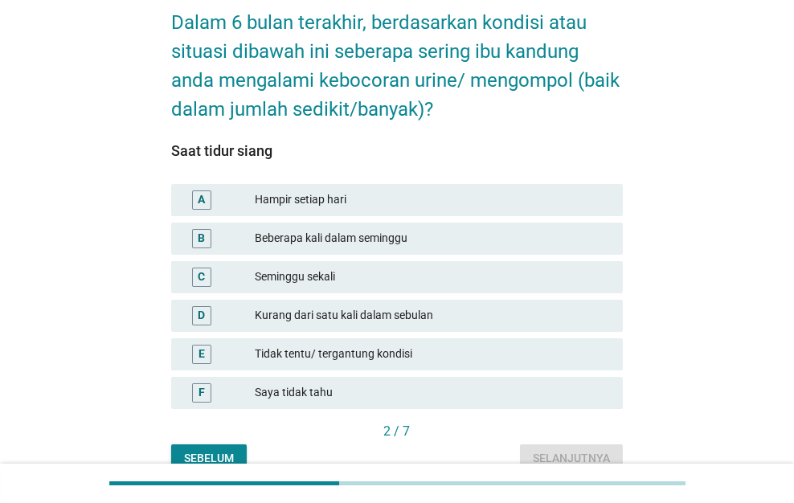
click at [558, 374] on div "F Saya tidak tahu" at bounding box center [397, 393] width 459 height 39
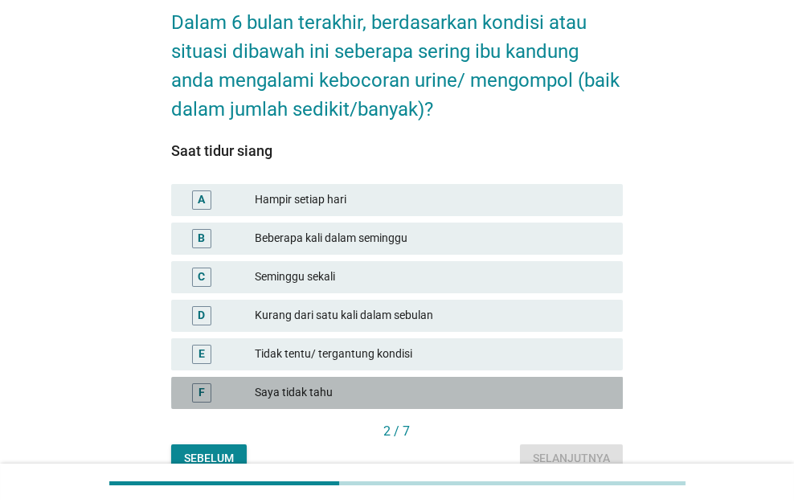
click at [562, 379] on div "F Saya tidak tahu" at bounding box center [397, 393] width 452 height 32
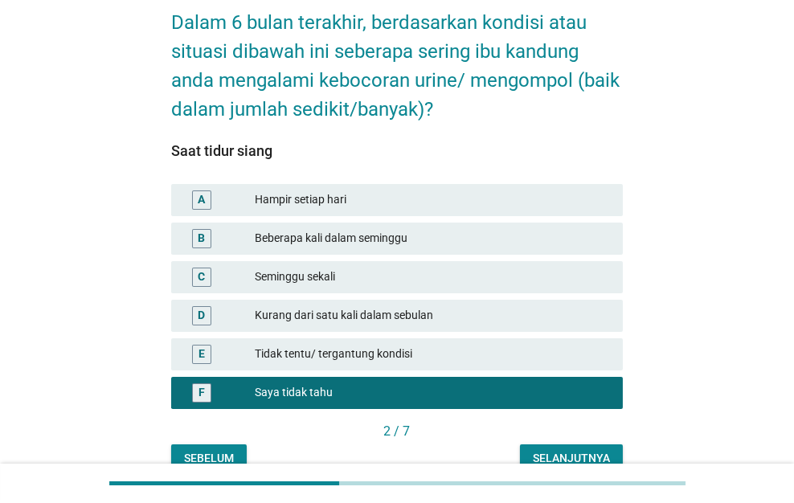
scroll to position [160, 0]
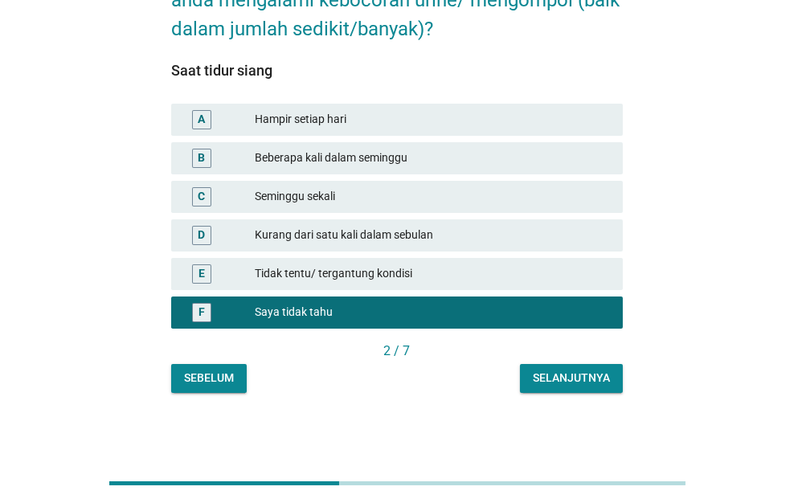
click at [562, 375] on div "Selanjutnya" at bounding box center [571, 378] width 77 height 17
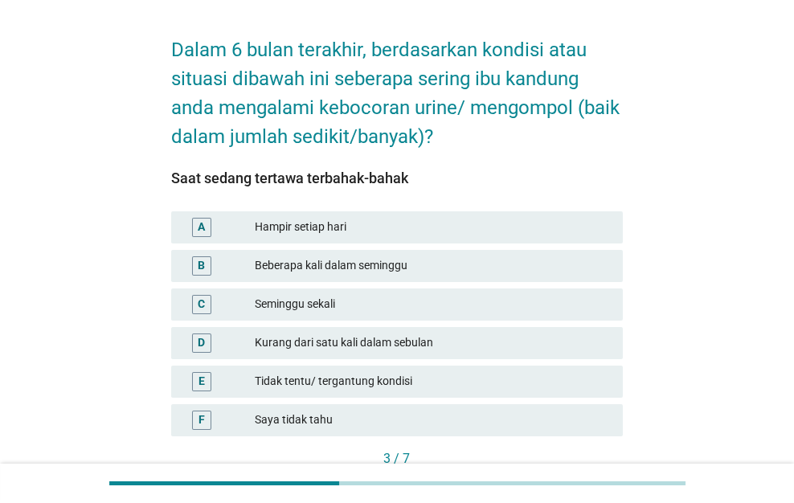
scroll to position [80, 0]
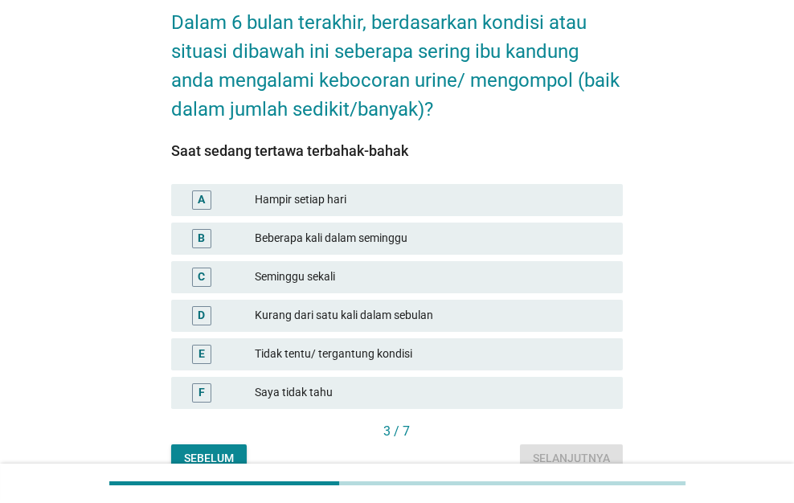
click at [564, 374] on div "F Saya tidak tahu" at bounding box center [397, 393] width 459 height 39
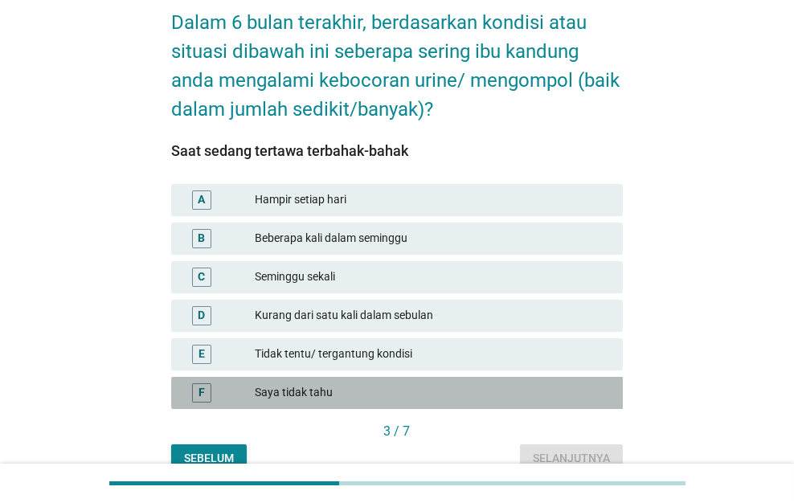
click at [565, 377] on div "F Saya tidak tahu" at bounding box center [397, 393] width 452 height 32
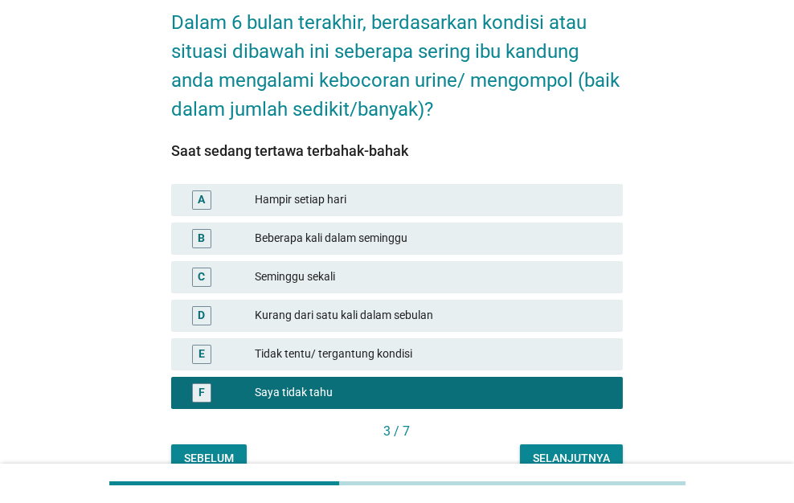
click at [583, 450] on div "Selanjutnya" at bounding box center [571, 458] width 77 height 17
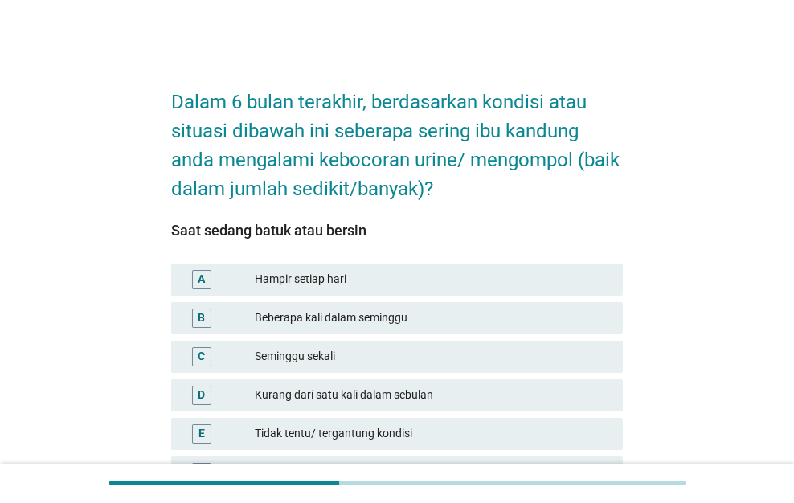
click at [581, 438] on div "Tidak tentu/ tergantung kondisi" at bounding box center [432, 433] width 355 height 19
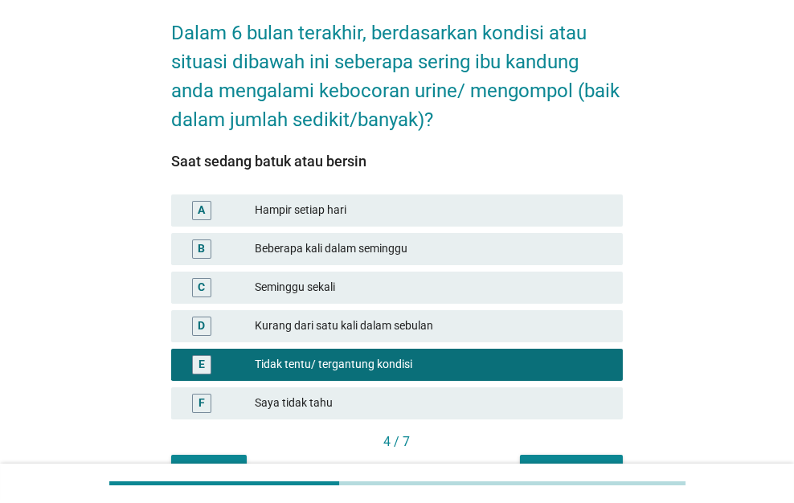
scroll to position [160, 0]
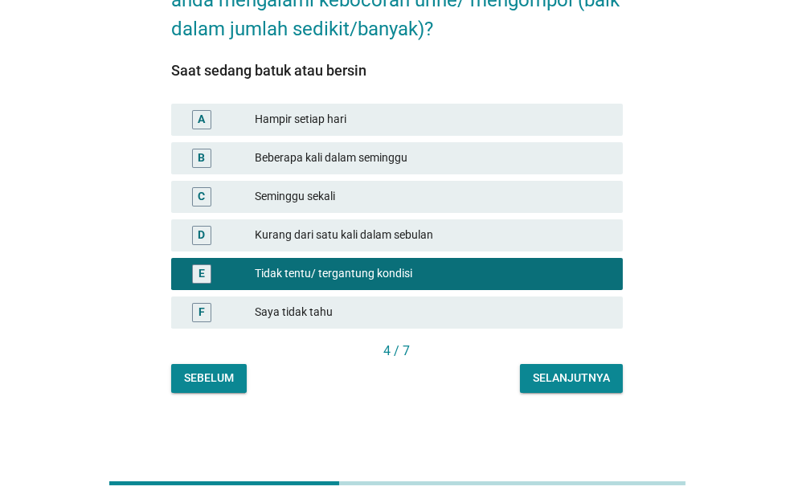
click at [587, 375] on div "Selanjutnya" at bounding box center [571, 378] width 77 height 17
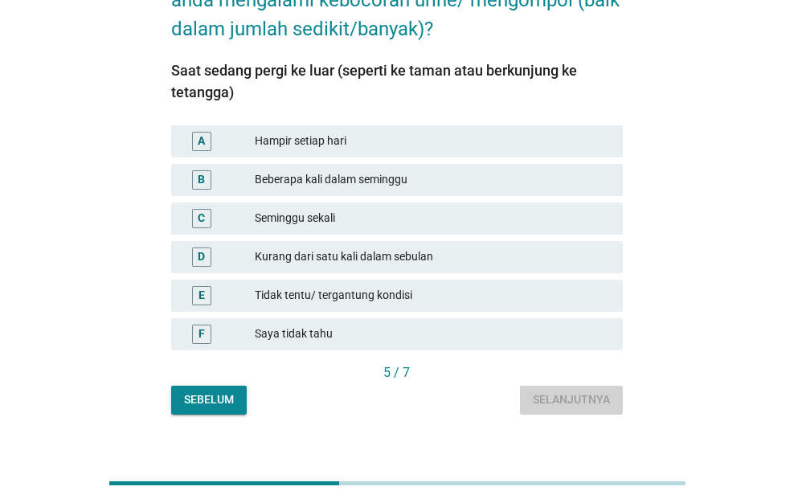
scroll to position [0, 0]
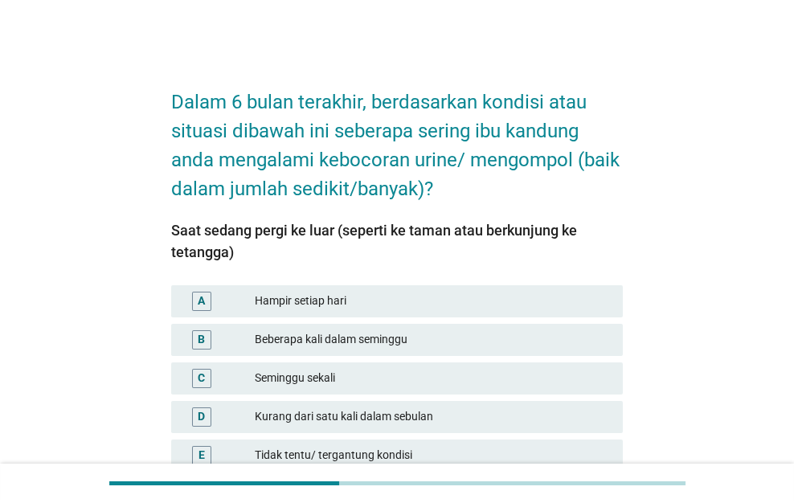
click at [587, 375] on div "Seminggu sekali" at bounding box center [432, 378] width 355 height 19
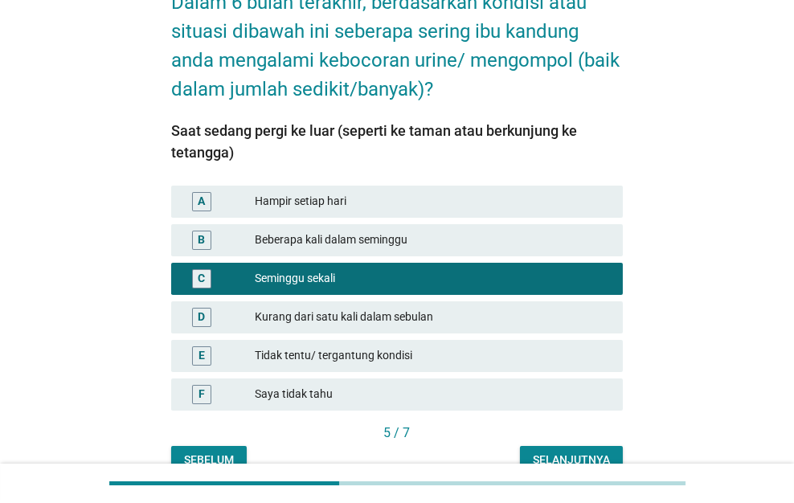
scroll to position [181, 0]
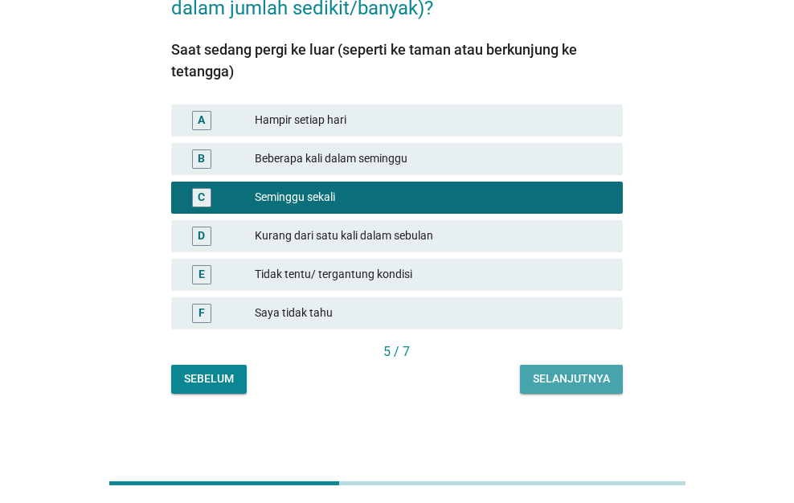
click at [587, 375] on div "Selanjutnya" at bounding box center [571, 378] width 77 height 17
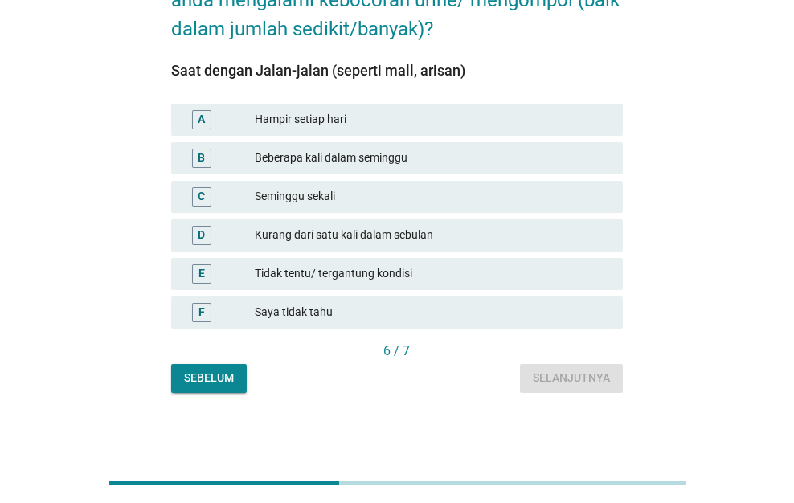
scroll to position [0, 0]
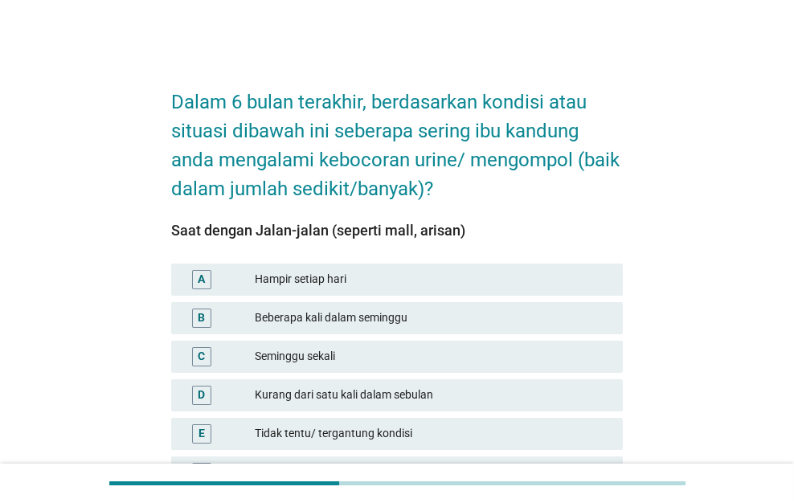
click at [587, 376] on div "D Kurang dari satu kali dalam sebulan" at bounding box center [397, 395] width 459 height 39
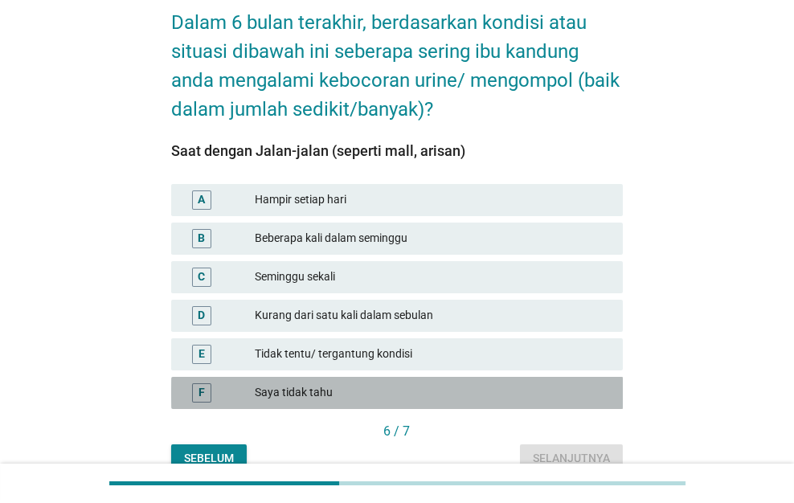
click at [587, 377] on div "F Saya tidak tahu" at bounding box center [397, 393] width 452 height 32
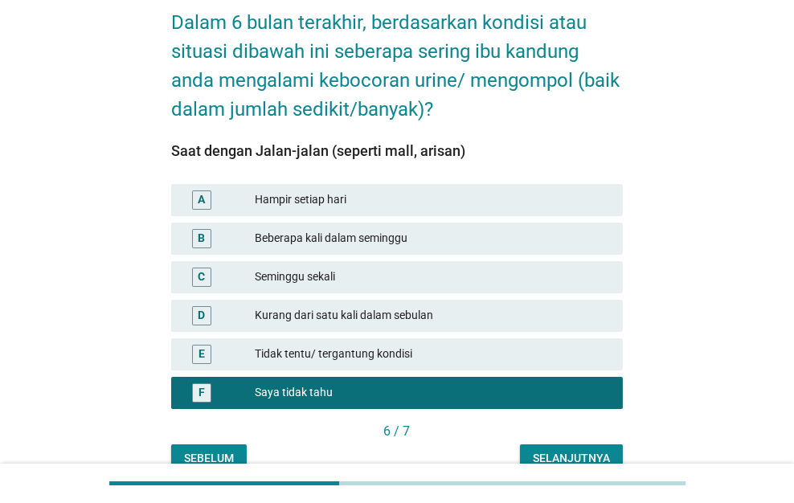
scroll to position [160, 0]
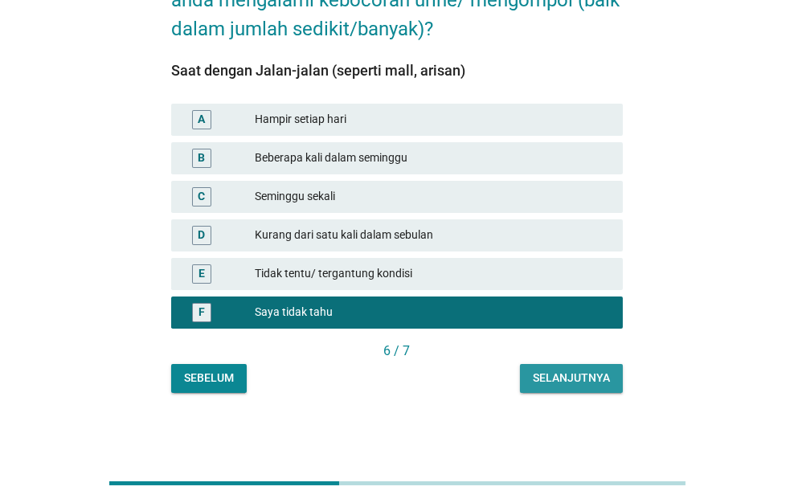
click at [587, 376] on div "Selanjutnya" at bounding box center [571, 378] width 77 height 17
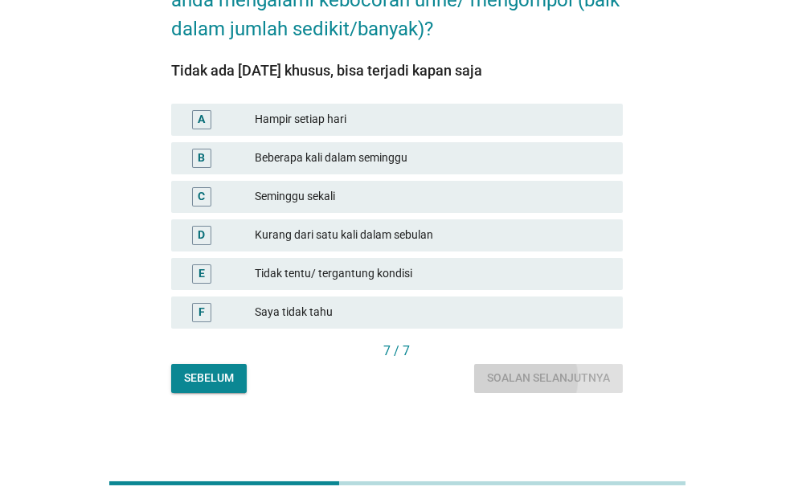
scroll to position [0, 0]
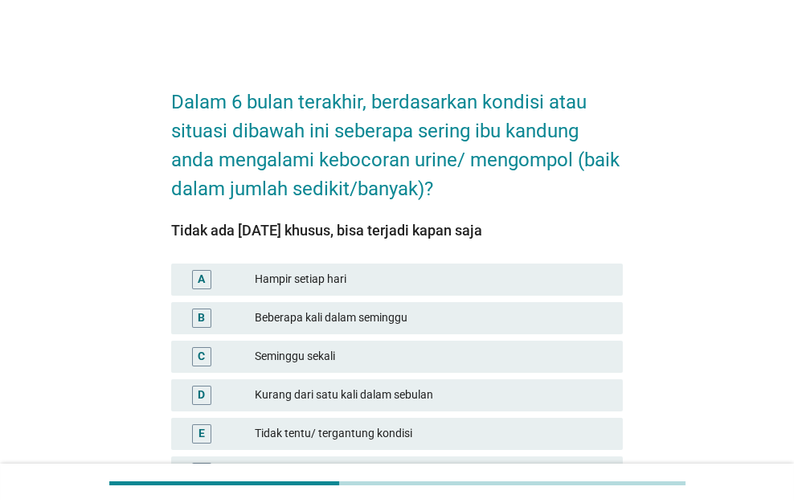
click at [587, 376] on div "D Kurang dari satu kali dalam sebulan" at bounding box center [397, 395] width 459 height 39
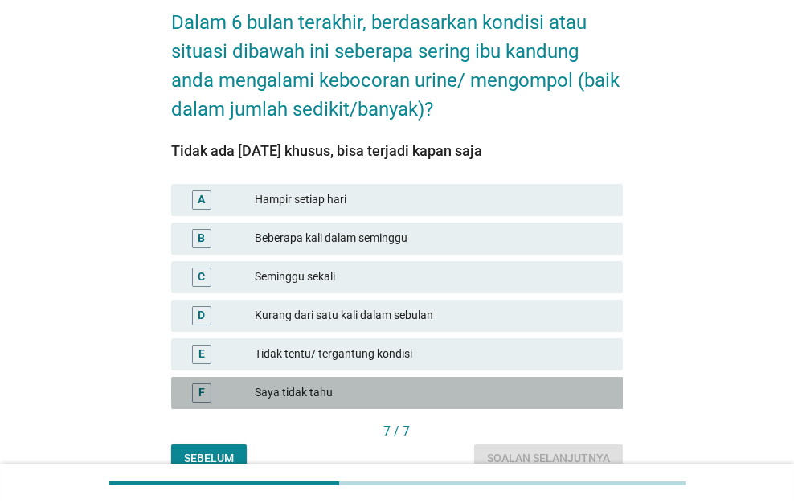
click at [587, 377] on div "F Saya tidak tahu" at bounding box center [397, 393] width 452 height 32
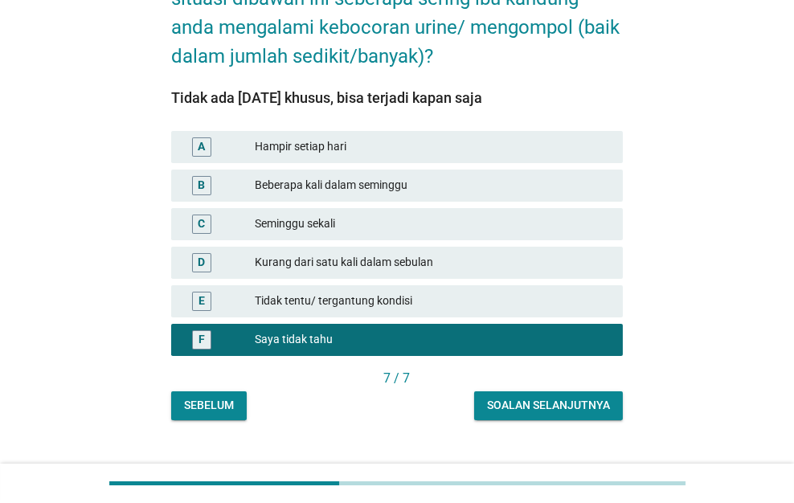
scroll to position [160, 0]
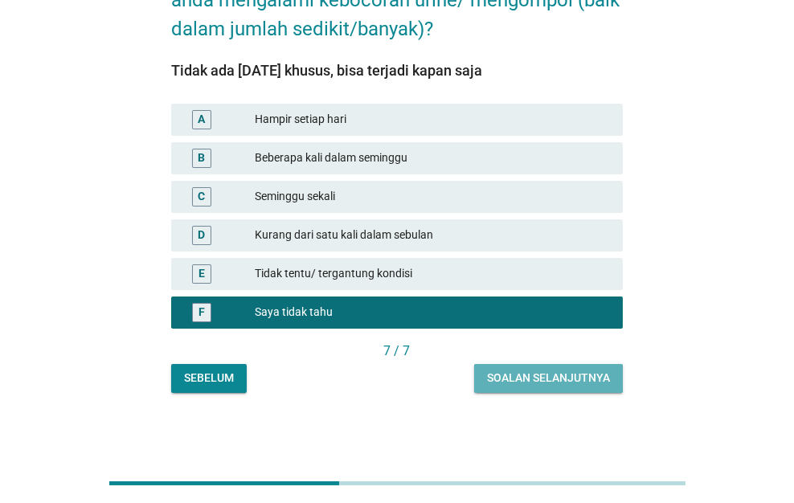
click at [587, 376] on div "Soalan selanjutnya" at bounding box center [548, 378] width 123 height 17
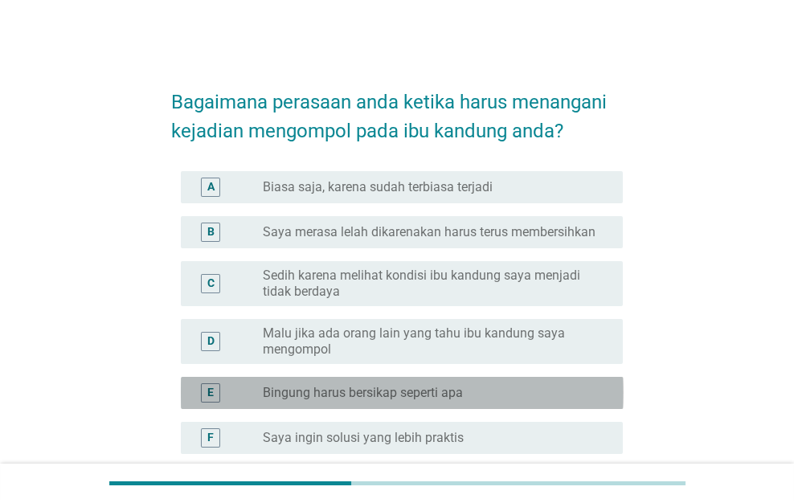
click at [595, 385] on div "radio_button_unchecked Bingung harus bersikap seperti apa" at bounding box center [430, 393] width 334 height 16
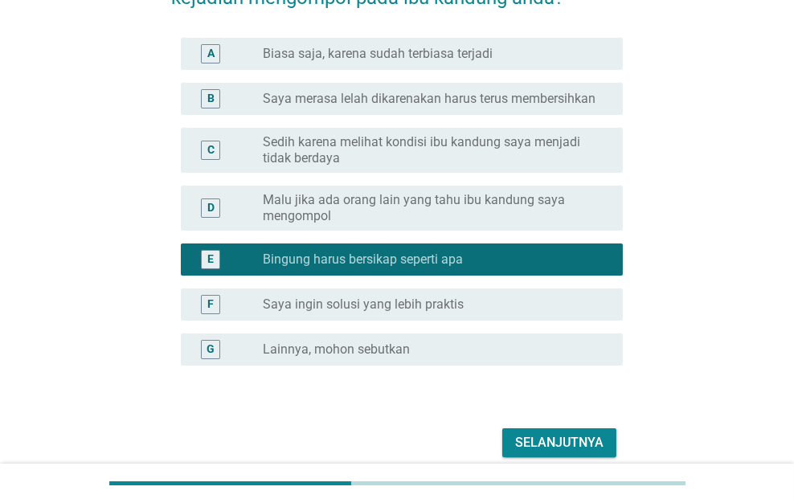
scroll to position [202, 0]
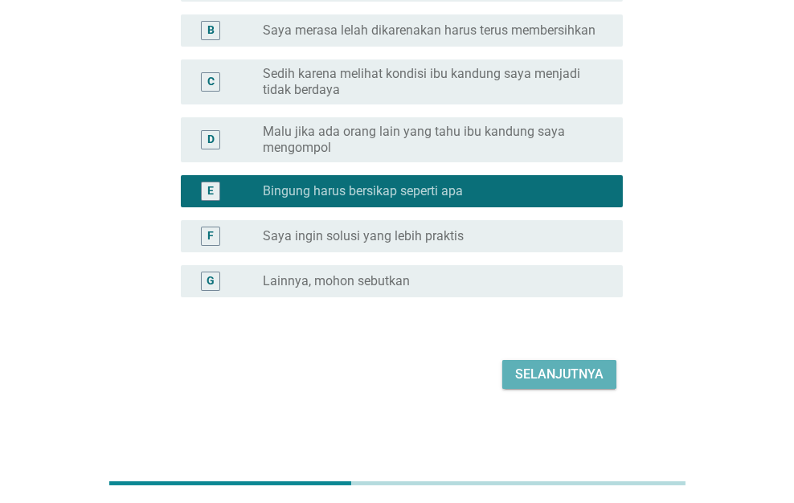
click at [595, 385] on button "Selanjutnya" at bounding box center [559, 374] width 114 height 29
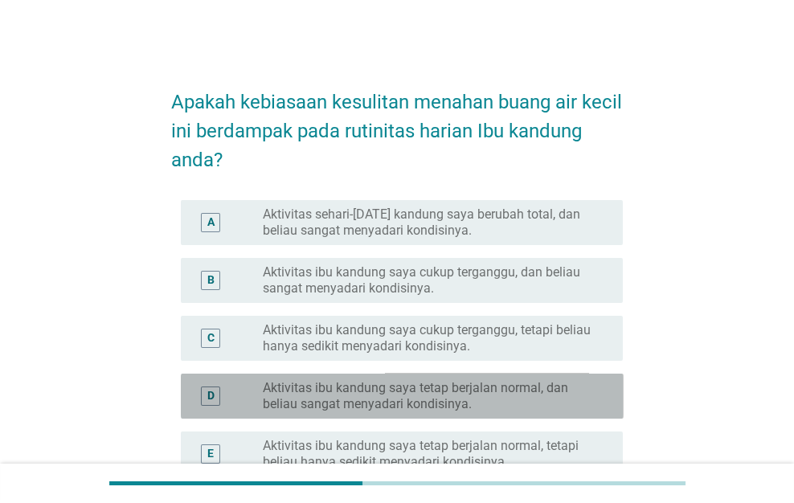
click at [595, 385] on label "Aktivitas ibu kandung saya tetap berjalan normal, dan beliau sangat menyadari k…" at bounding box center [430, 396] width 334 height 32
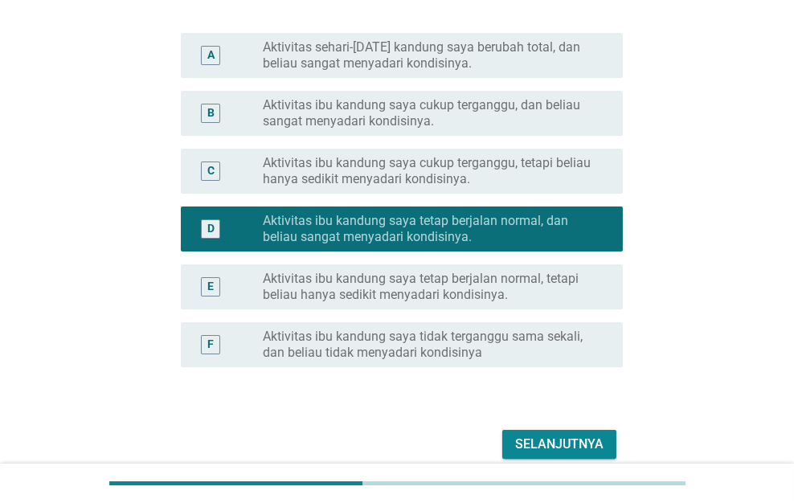
scroll to position [238, 0]
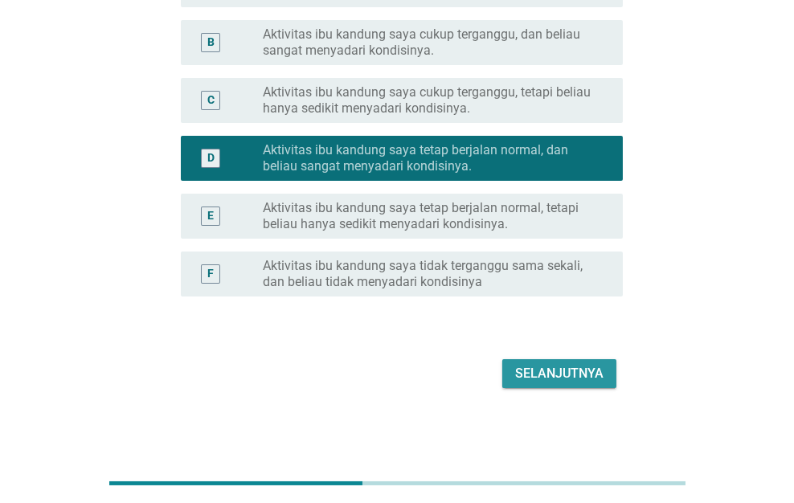
click at [595, 385] on button "Selanjutnya" at bounding box center [559, 373] width 114 height 29
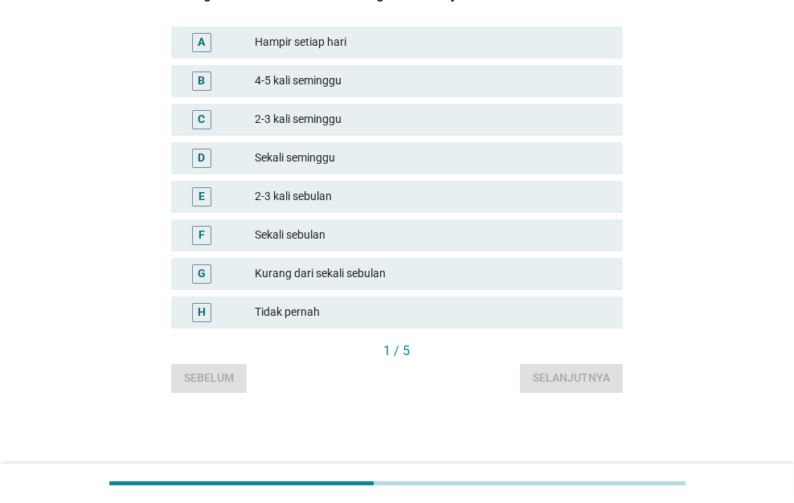
scroll to position [0, 0]
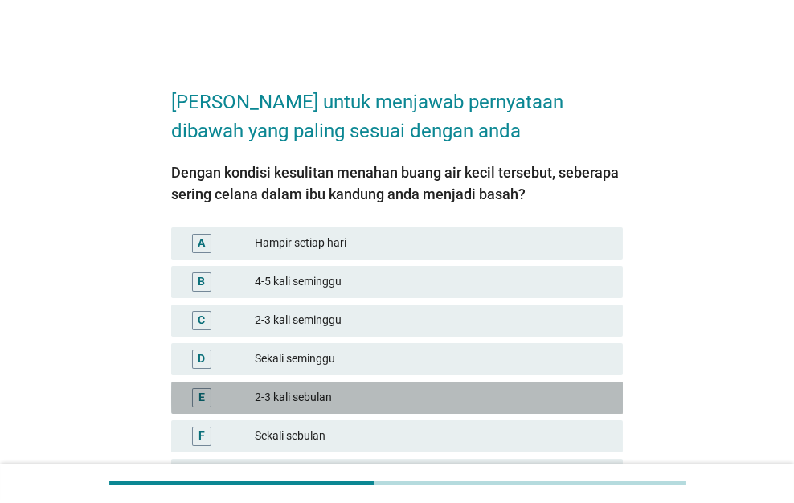
click at [595, 385] on div "E 2-3 kali sebulan" at bounding box center [397, 398] width 452 height 32
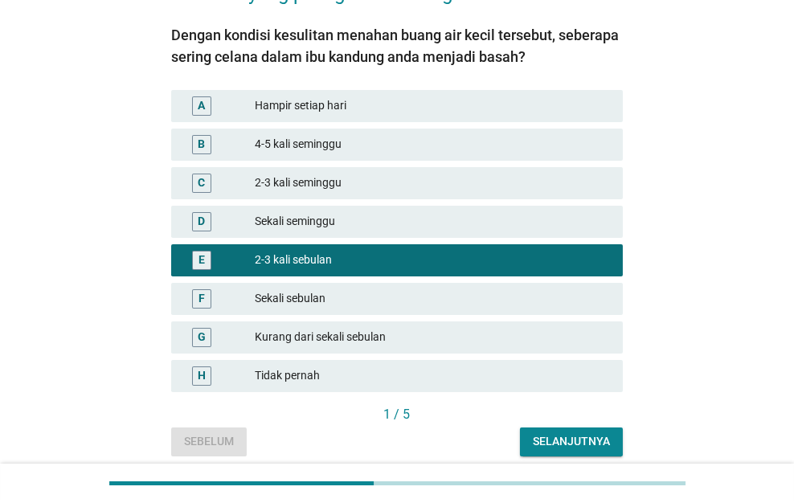
scroll to position [200, 0]
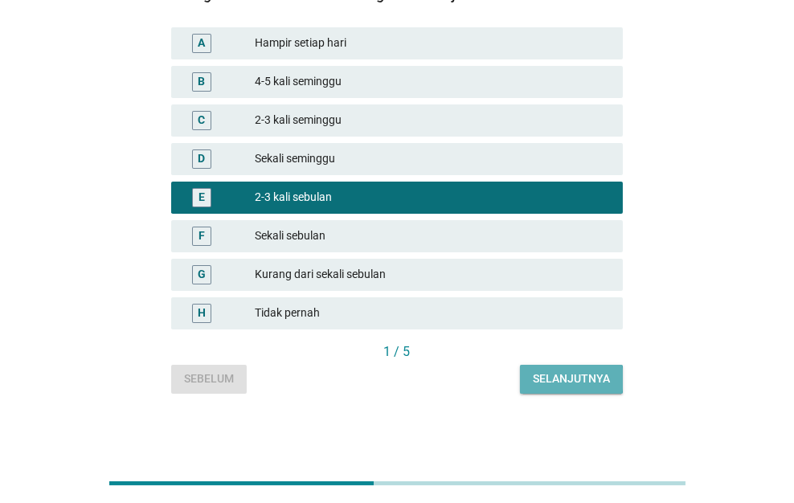
click at [595, 385] on div "Selanjutnya" at bounding box center [571, 378] width 77 height 17
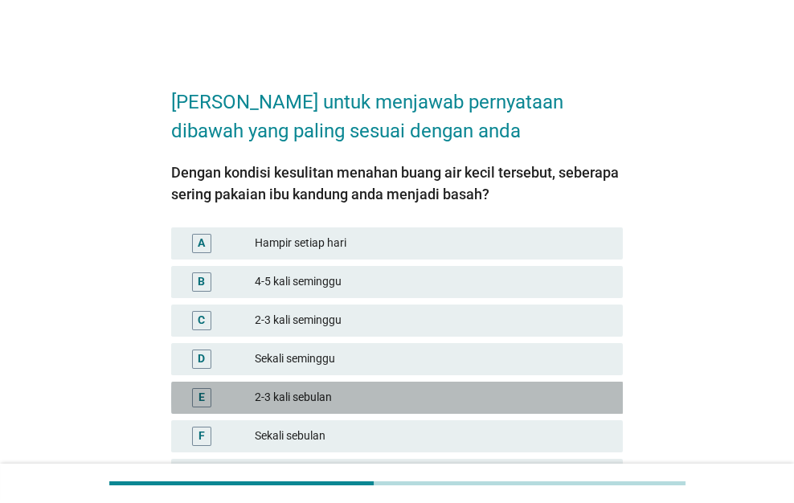
click at [595, 385] on div "E 2-3 kali sebulan" at bounding box center [397, 398] width 452 height 32
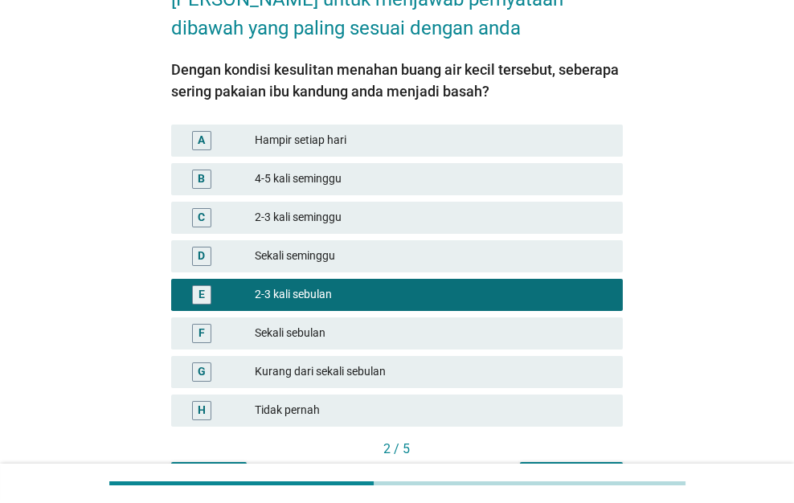
scroll to position [200, 0]
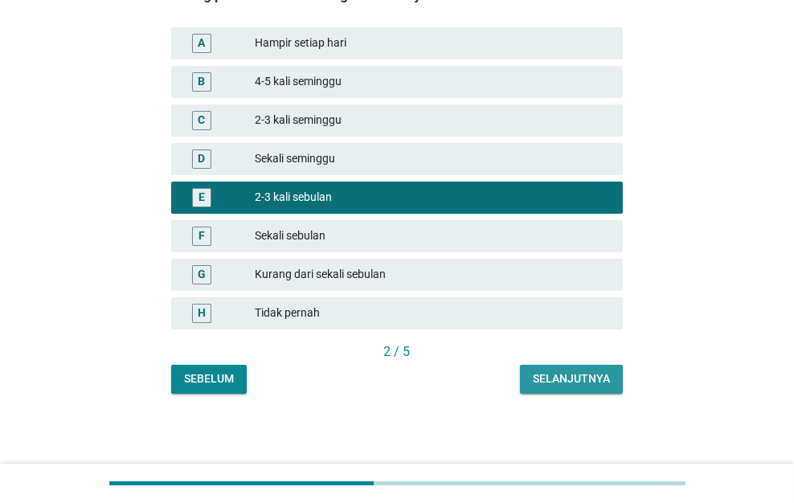
click at [595, 386] on div "Selanjutnya" at bounding box center [571, 378] width 77 height 17
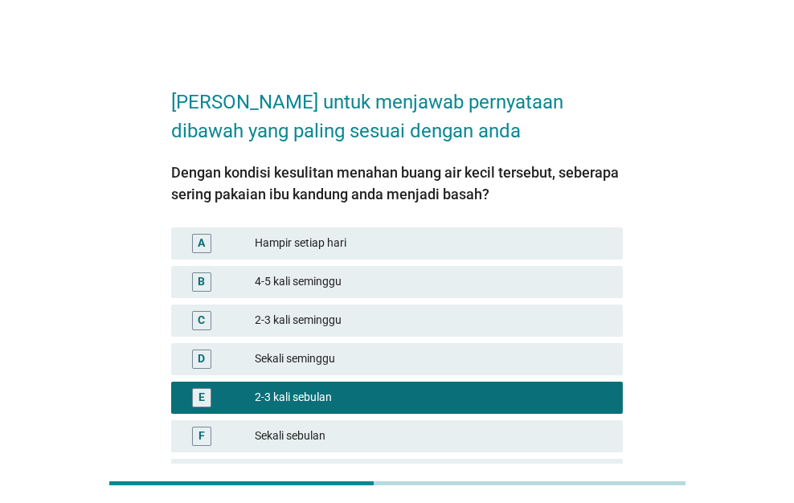
click at [595, 386] on span "Dengan kondisi kesulitan menahan buang air kecil tersebut, seberapa sering paka…" at bounding box center [397, 354] width 452 height 378
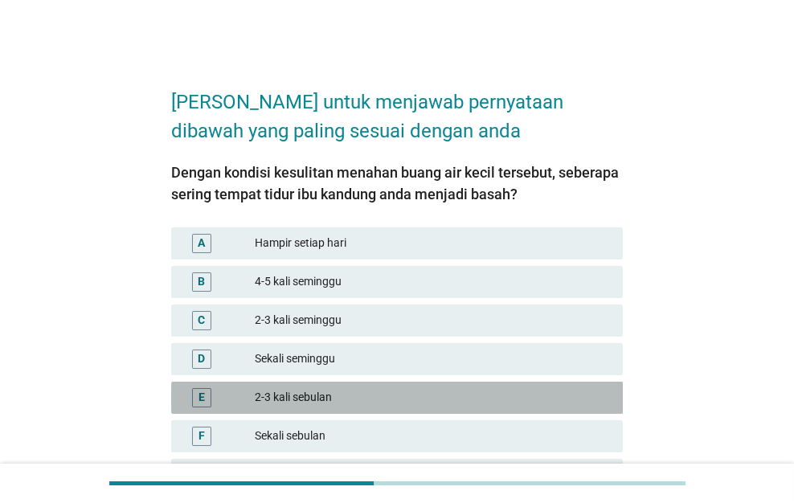
click at [595, 386] on div "E 2-3 kali sebulan" at bounding box center [397, 398] width 452 height 32
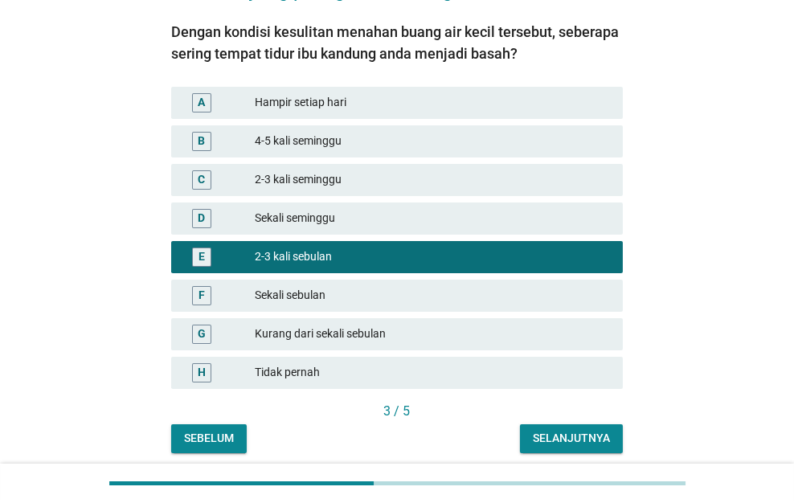
scroll to position [200, 0]
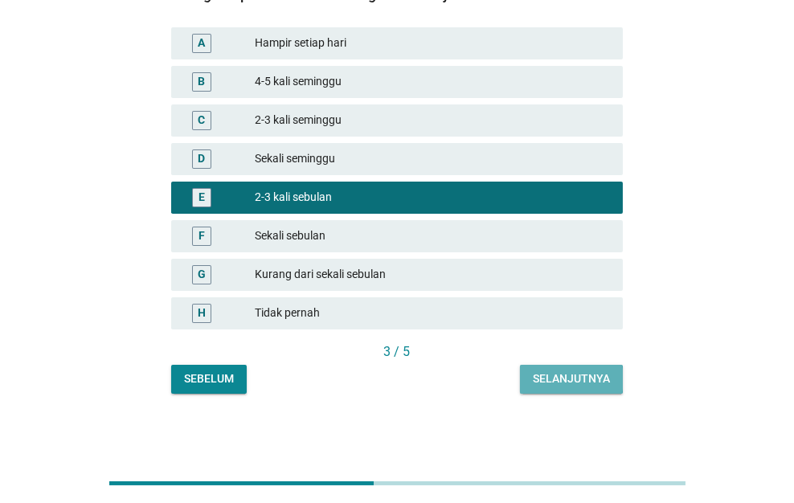
click at [595, 386] on div "Selanjutnya" at bounding box center [571, 378] width 77 height 17
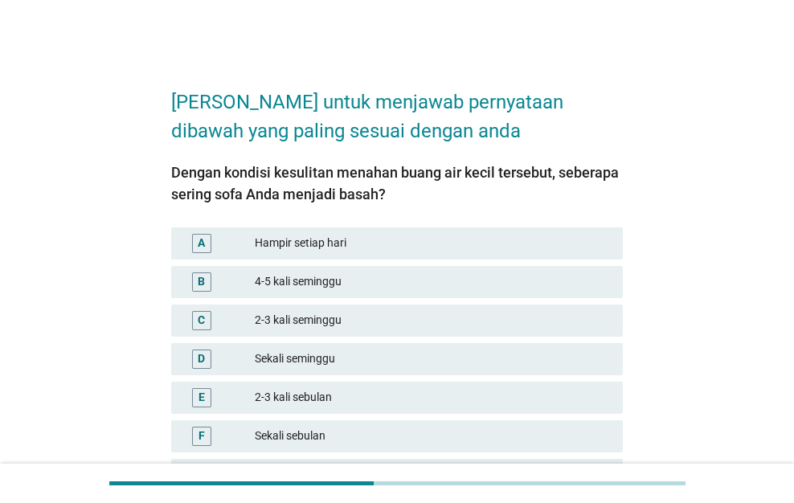
click at [595, 386] on div "E 2-3 kali sebulan" at bounding box center [397, 398] width 452 height 32
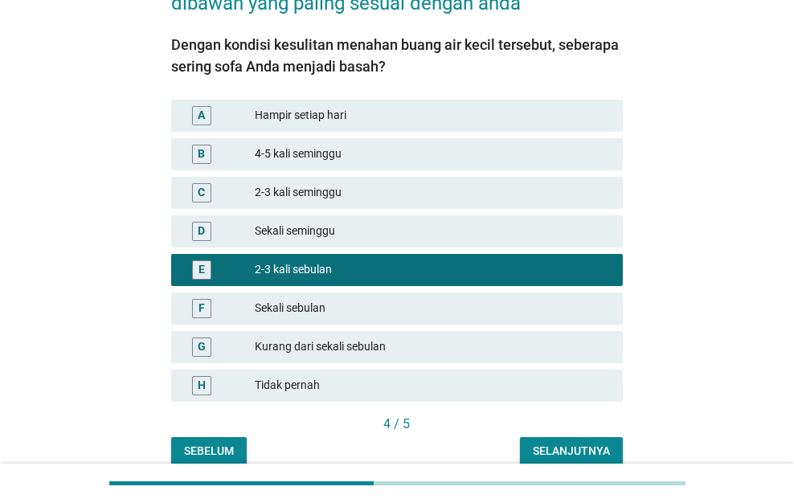
scroll to position [200, 0]
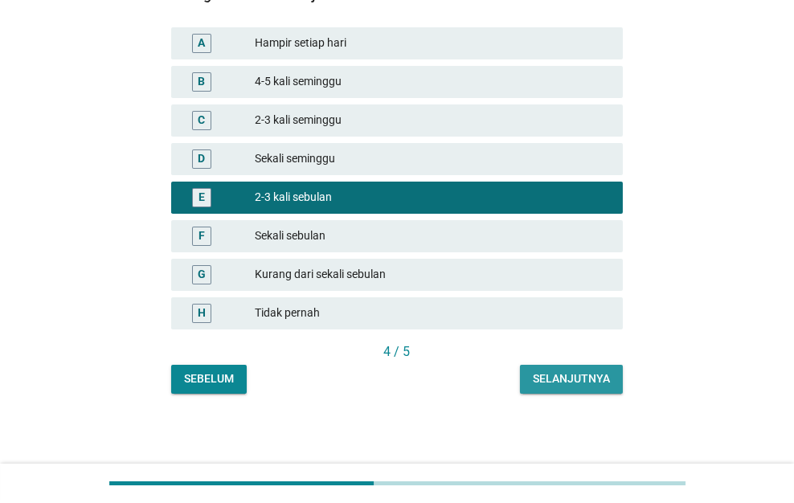
click at [595, 386] on div "Selanjutnya" at bounding box center [571, 378] width 77 height 17
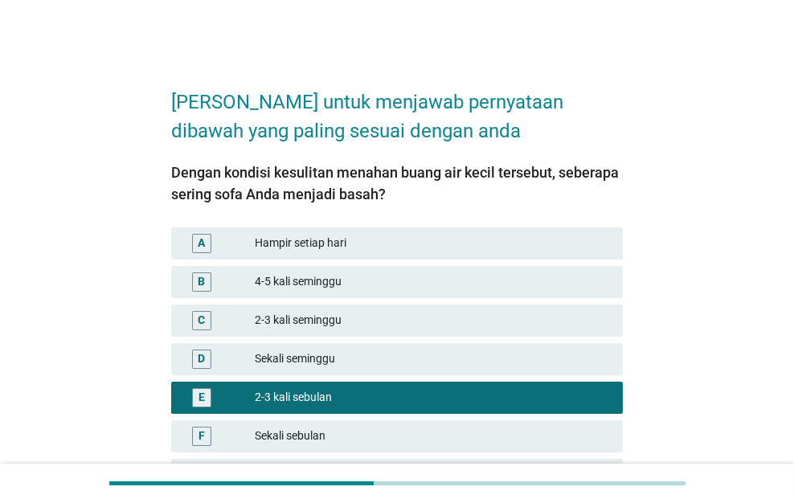
click at [595, 386] on span "Dengan kondisi kesulitan menahan buang air kecil tersebut, seberapa sering sofa…" at bounding box center [397, 354] width 452 height 378
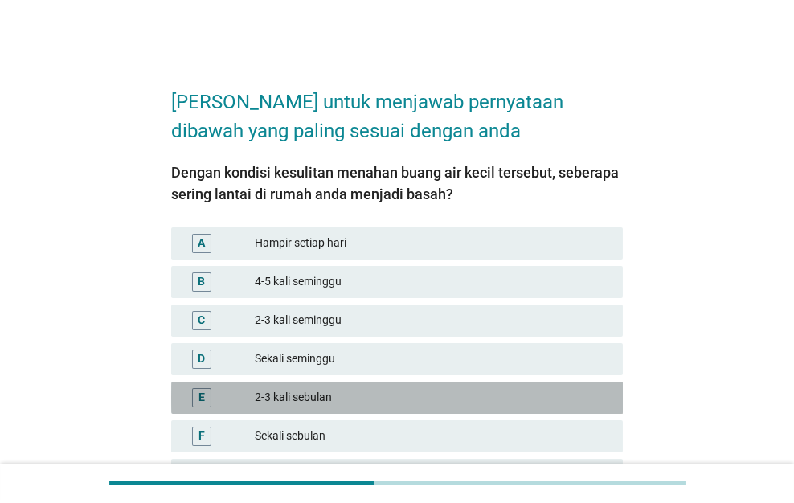
click at [595, 386] on div "E 2-3 kali sebulan" at bounding box center [397, 398] width 452 height 32
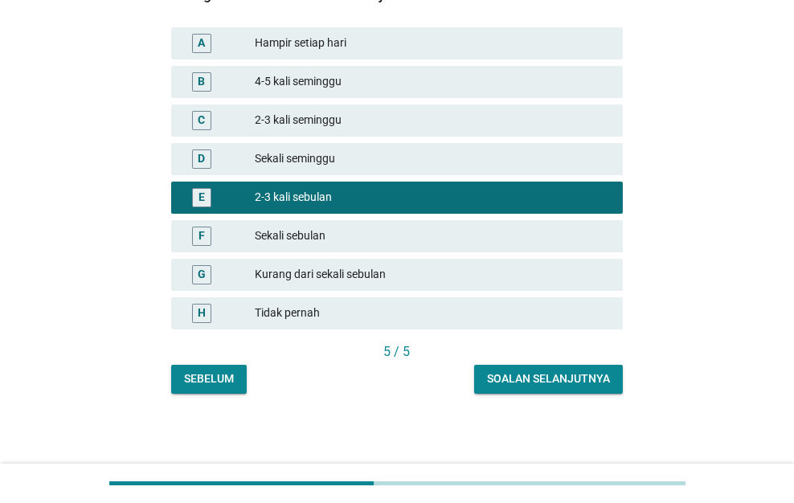
click at [596, 386] on button "Soalan selanjutnya" at bounding box center [548, 379] width 149 height 29
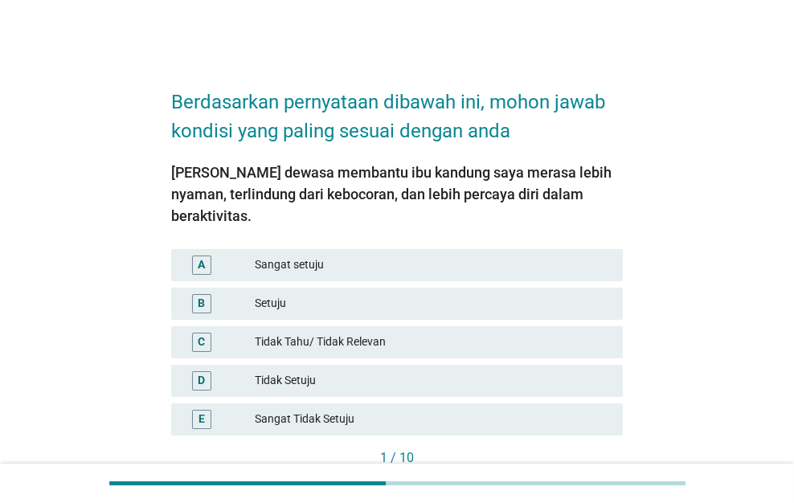
click at [596, 403] on div "E Sangat Tidak Setuju" at bounding box center [397, 419] width 452 height 32
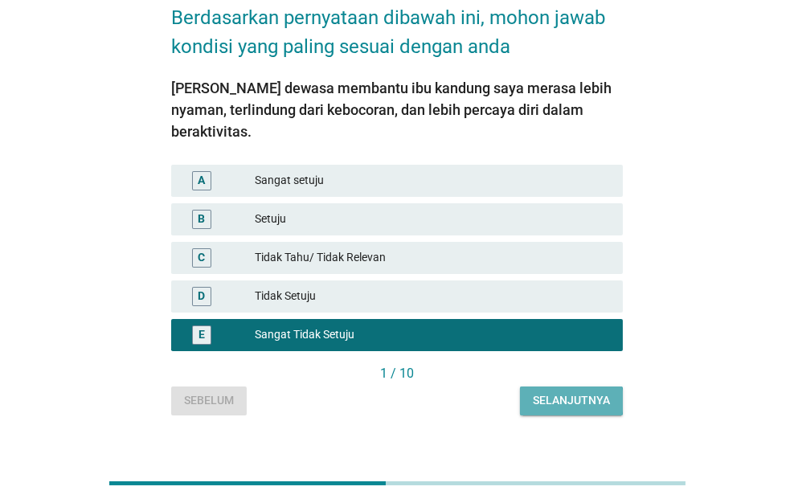
click at [596, 387] on button "Selanjutnya" at bounding box center [571, 400] width 103 height 29
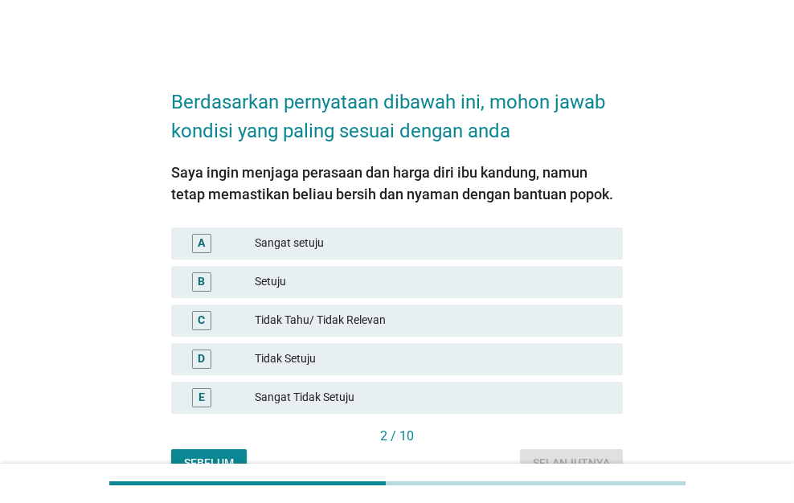
click at [596, 386] on div "E Sangat Tidak Setuju" at bounding box center [397, 398] width 452 height 32
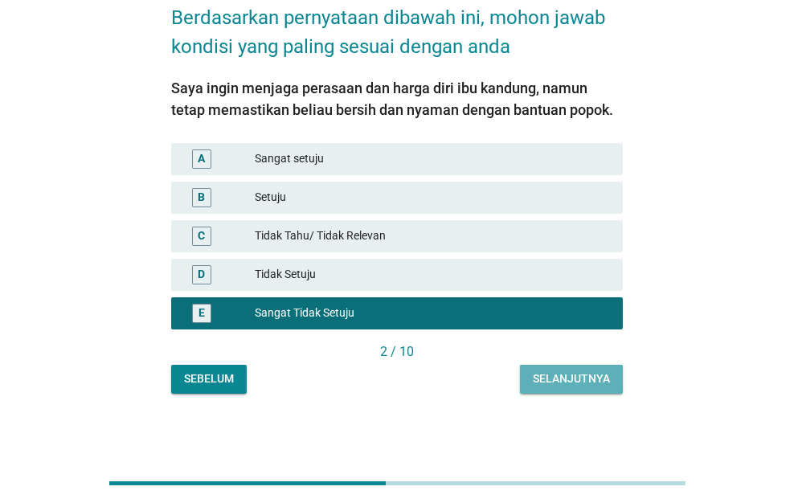
click at [596, 386] on div "Selanjutnya" at bounding box center [571, 378] width 77 height 17
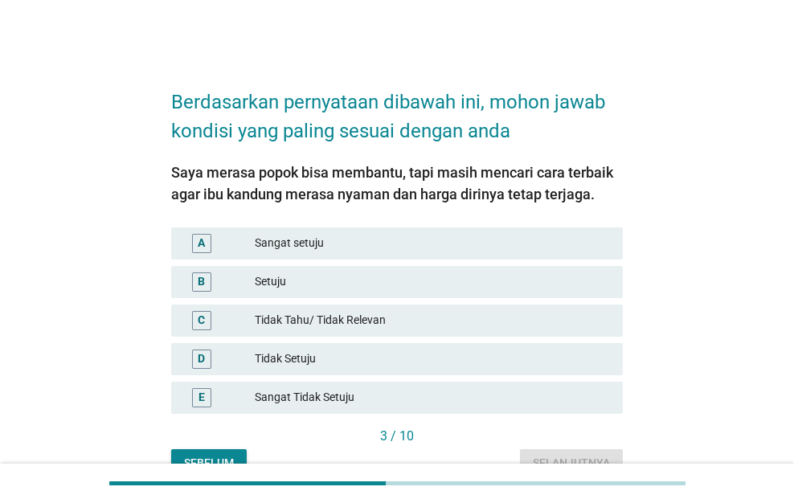
click at [596, 386] on div "E Sangat Tidak Setuju" at bounding box center [397, 398] width 452 height 32
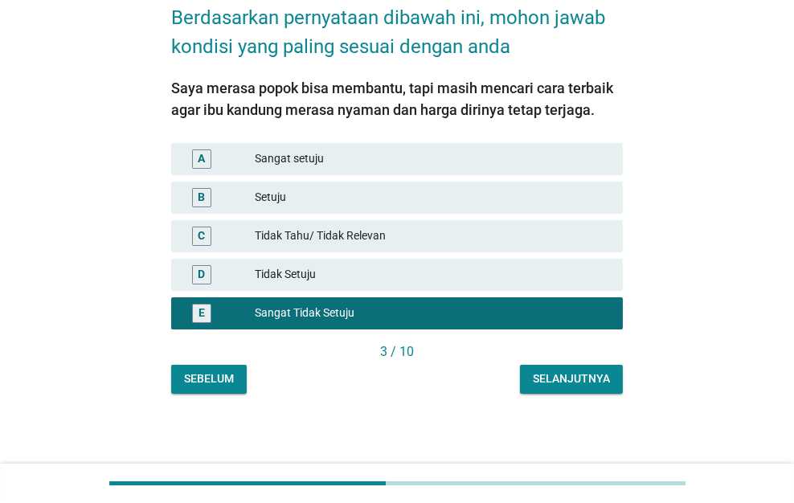
click at [596, 386] on button "Selanjutnya" at bounding box center [571, 379] width 103 height 29
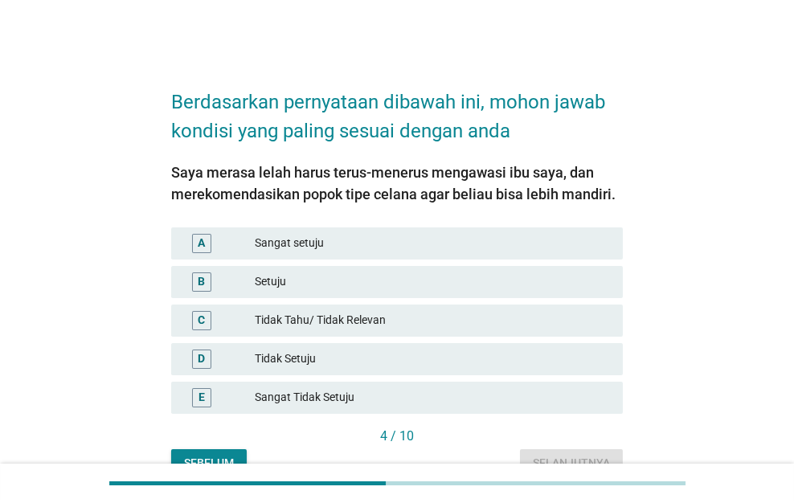
click at [596, 386] on div "E Sangat Tidak Setuju" at bounding box center [397, 398] width 452 height 32
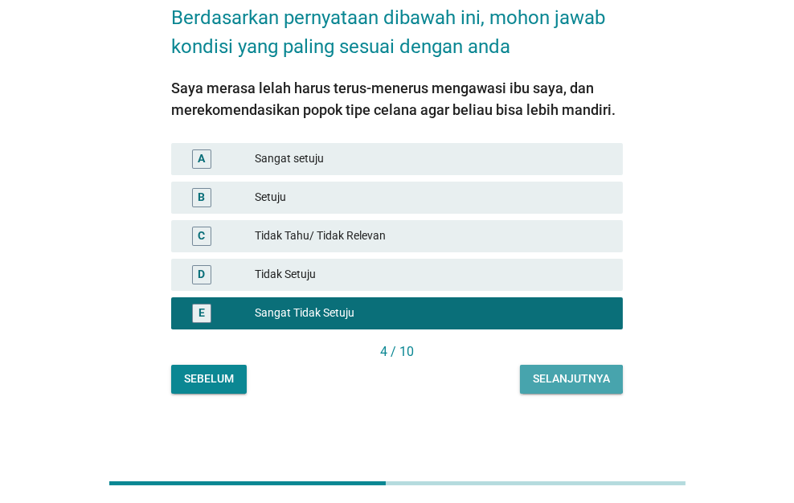
click at [596, 386] on button "Selanjutnya" at bounding box center [571, 379] width 103 height 29
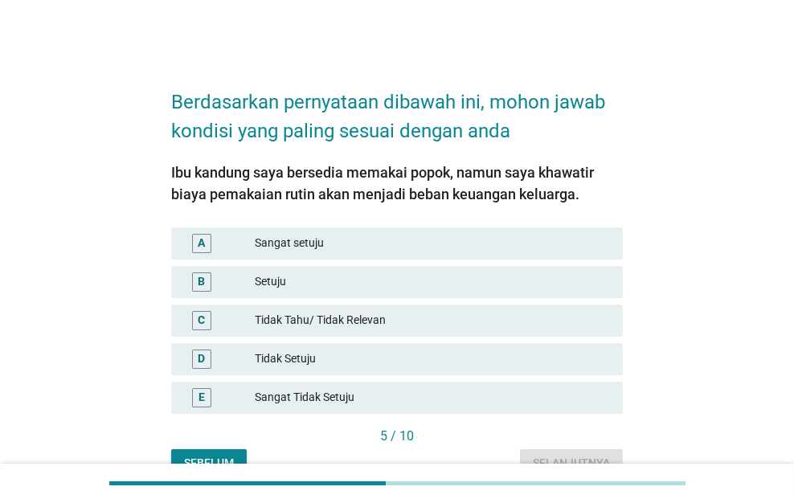
click at [596, 386] on div "E Sangat Tidak Setuju" at bounding box center [397, 398] width 452 height 32
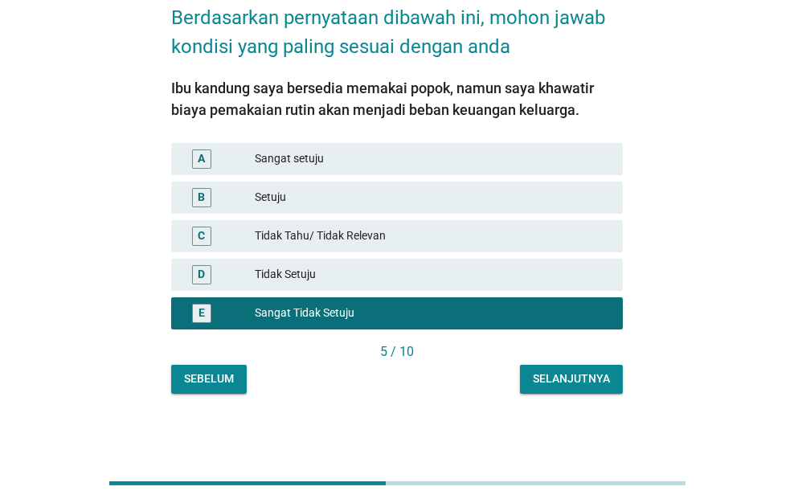
click at [596, 386] on button "Selanjutnya" at bounding box center [571, 379] width 103 height 29
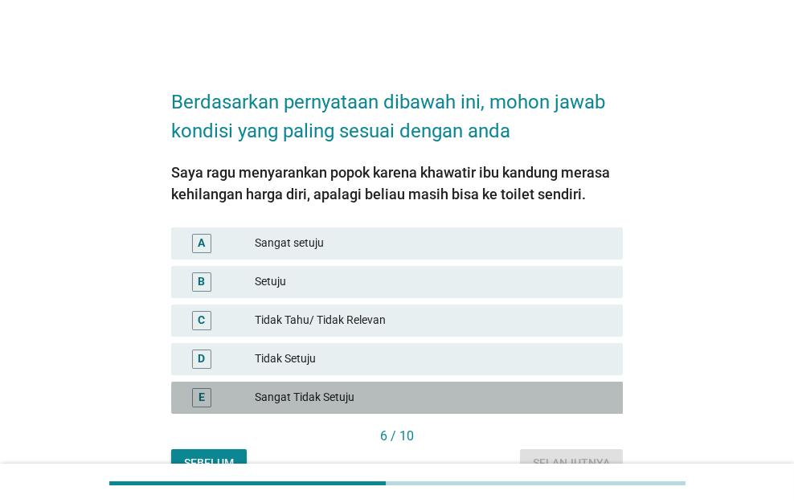
click at [596, 386] on div "E Sangat Tidak Setuju" at bounding box center [397, 398] width 452 height 32
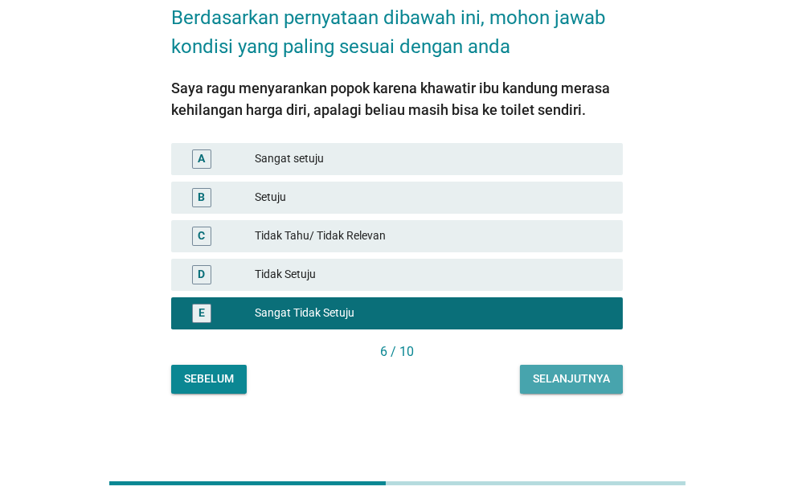
click at [596, 385] on div "Selanjutnya" at bounding box center [571, 378] width 77 height 17
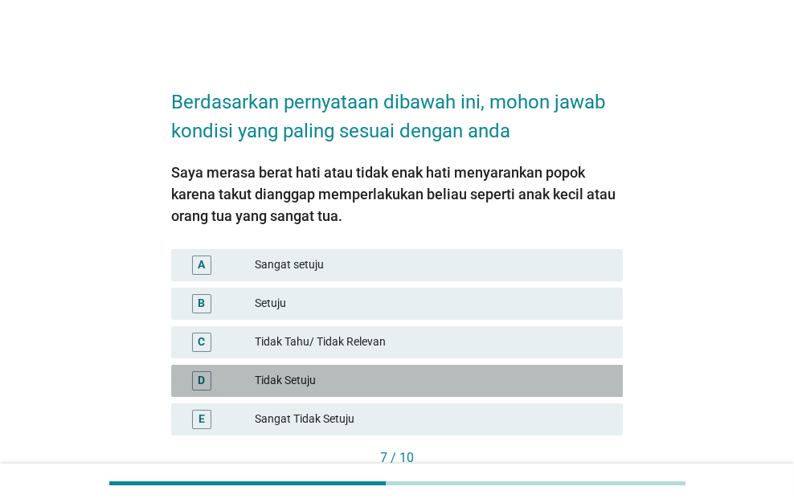
click at [595, 380] on div "Tidak Setuju" at bounding box center [432, 380] width 355 height 19
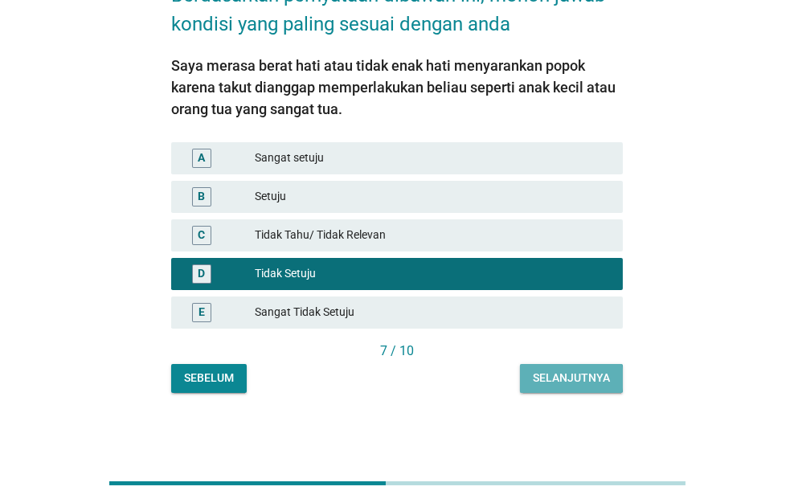
click at [595, 381] on div "Selanjutnya" at bounding box center [571, 378] width 77 height 17
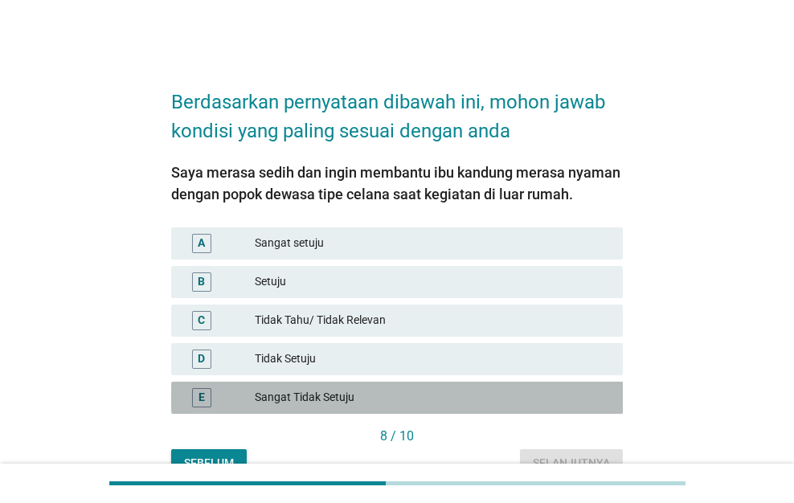
click at [595, 382] on div "E Sangat Tidak Setuju" at bounding box center [397, 398] width 452 height 32
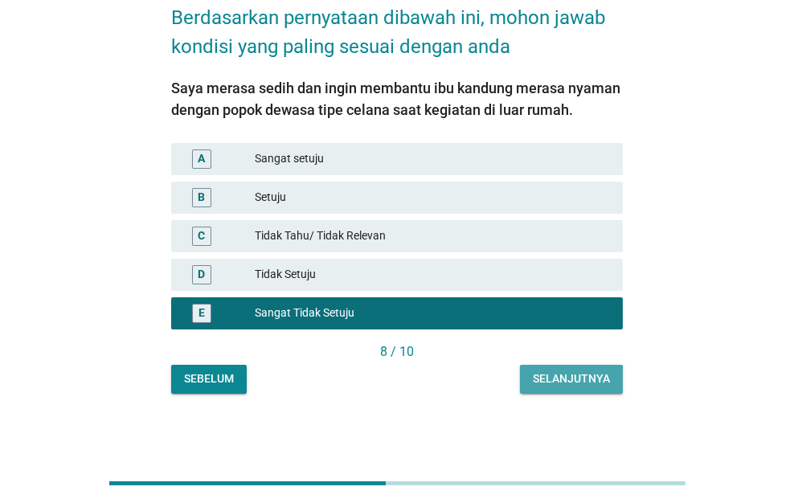
click at [595, 379] on div "Selanjutnya" at bounding box center [571, 378] width 77 height 17
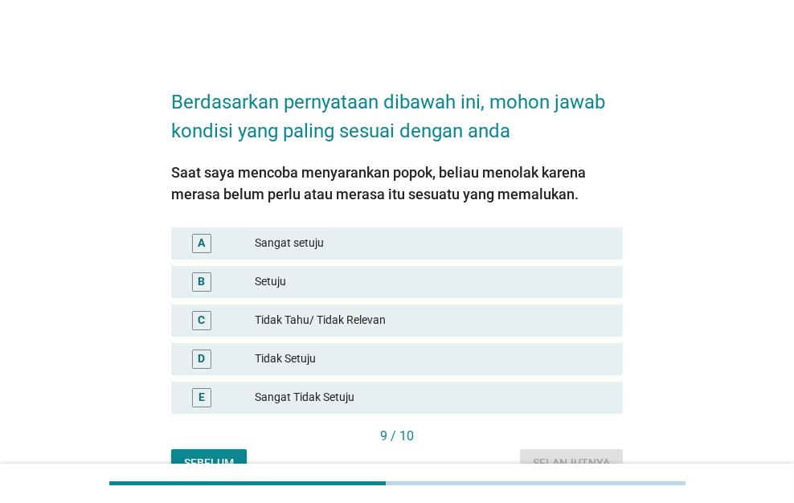
click at [595, 379] on div "E Sangat Tidak Setuju" at bounding box center [397, 397] width 459 height 39
click at [599, 366] on div "Tidak Setuju" at bounding box center [432, 358] width 355 height 19
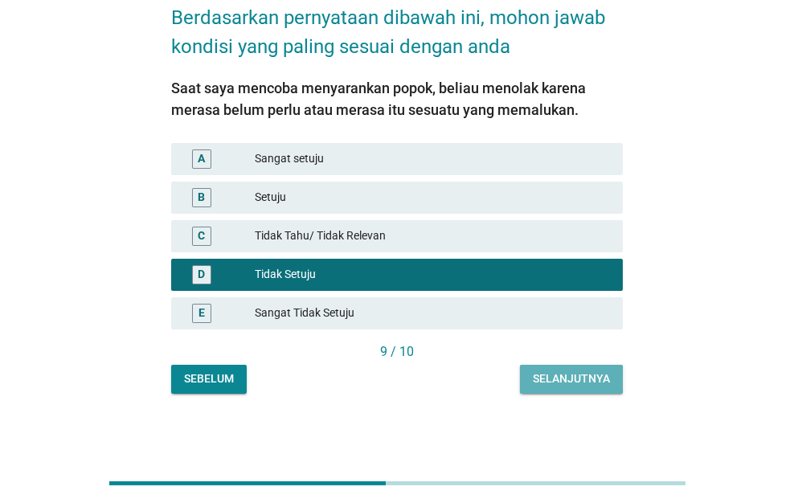
click at [597, 370] on div "Selanjutnya" at bounding box center [571, 378] width 77 height 17
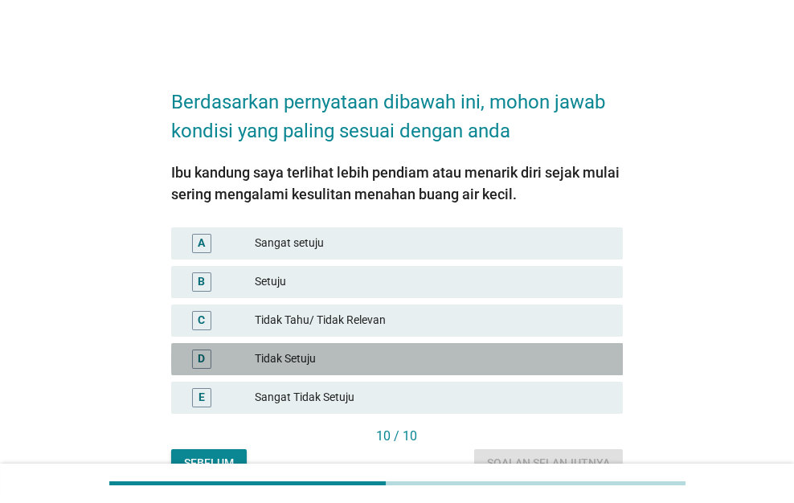
click at [596, 370] on div "D Tidak Setuju" at bounding box center [397, 359] width 452 height 32
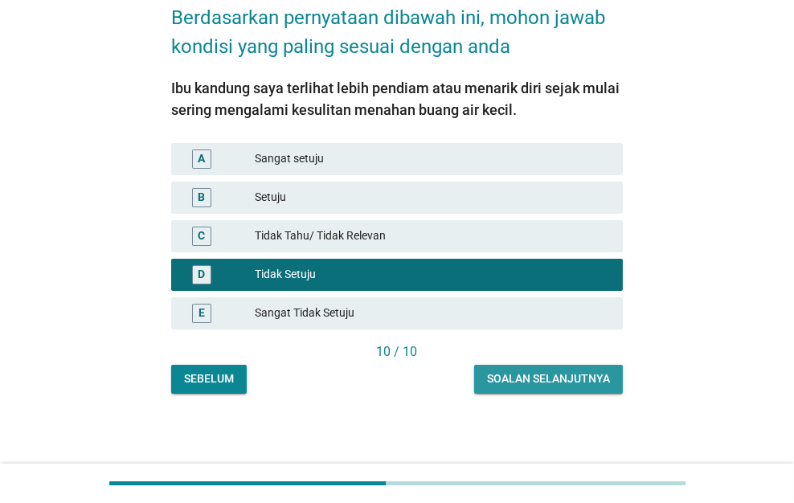
click at [596, 370] on div "Soalan selanjutnya" at bounding box center [548, 378] width 123 height 17
click at [596, 370] on div "Sebelum Soalan selanjutnya" at bounding box center [397, 379] width 452 height 29
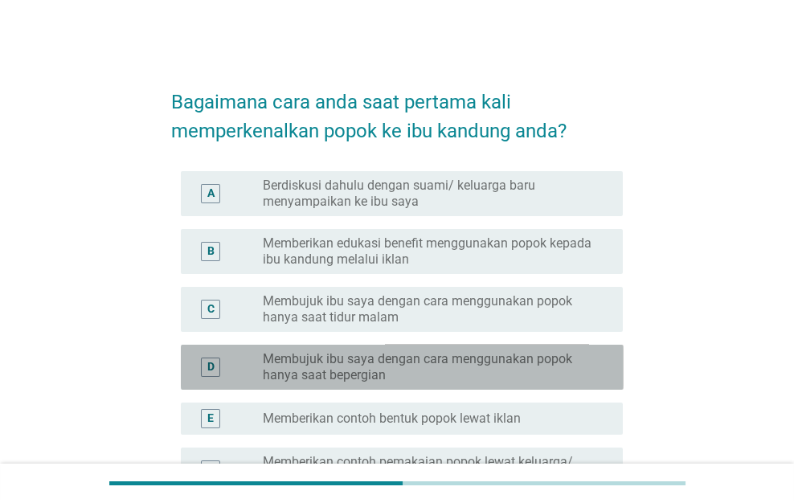
click at [596, 370] on label "Membujuk ibu saya dengan cara menggunakan popok hanya saat bepergian" at bounding box center [430, 367] width 334 height 32
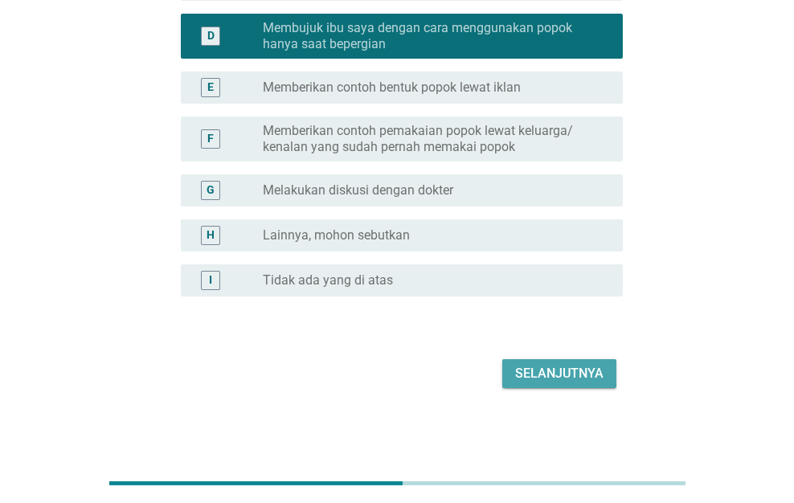
click at [600, 371] on div "Selanjutnya" at bounding box center [559, 373] width 88 height 19
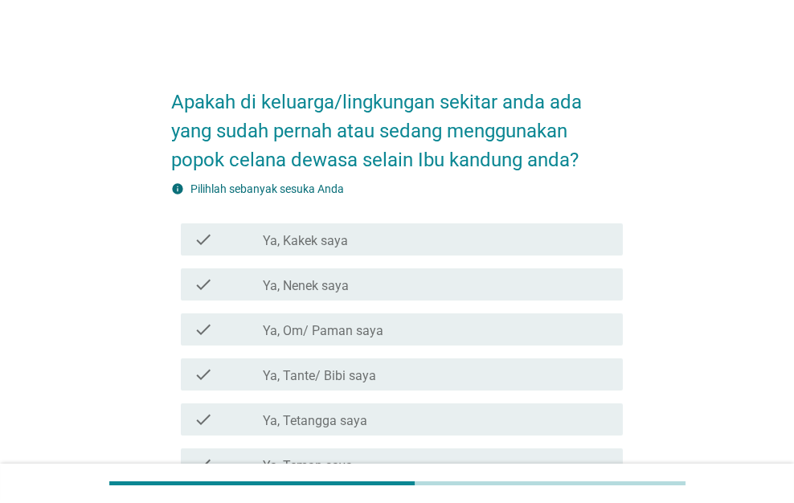
click at [600, 371] on div "check_box_outline_blank Ya, Tante/ [PERSON_NAME]" at bounding box center [436, 374] width 347 height 19
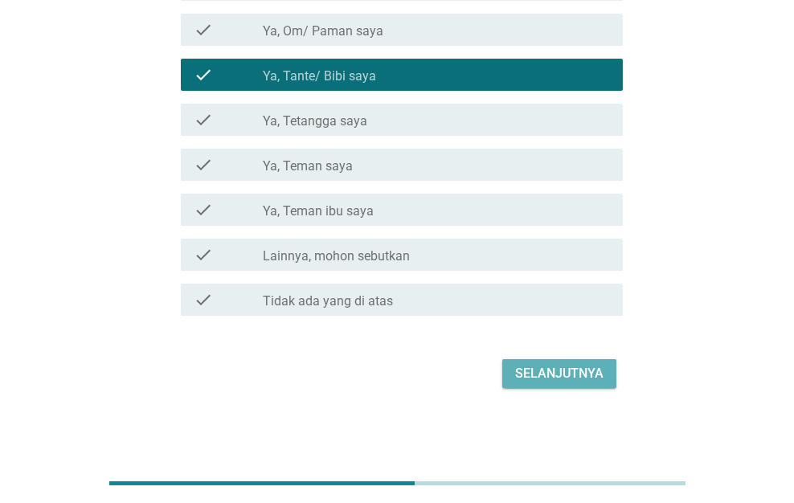
click at [600, 373] on div "Selanjutnya" at bounding box center [559, 373] width 88 height 19
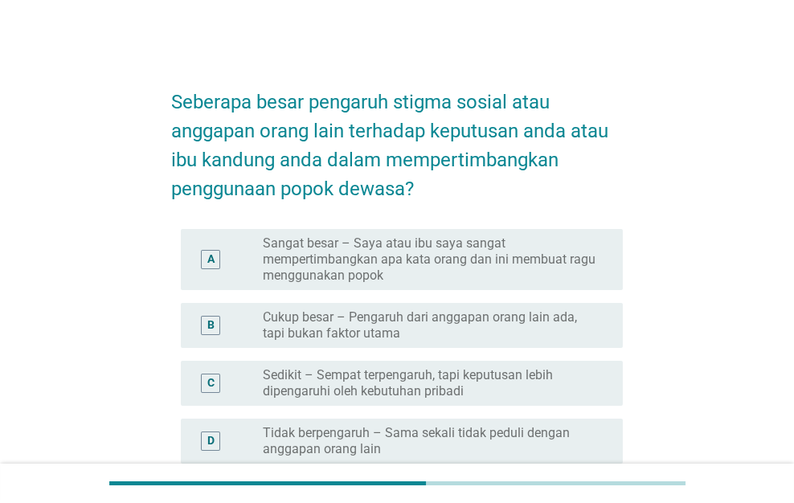
click at [599, 372] on div "radio_button_unchecked Sedikit – Sempat terpengaruh, tapi keputusan lebih dipen…" at bounding box center [436, 383] width 347 height 32
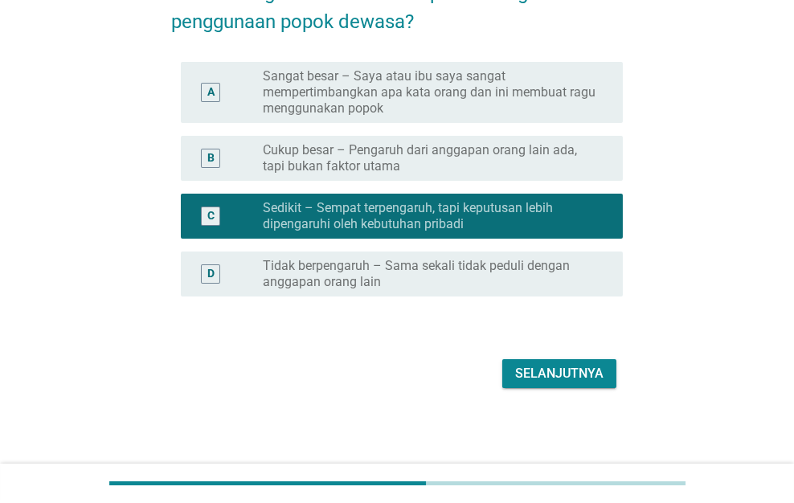
click at [599, 370] on div "Selanjutnya" at bounding box center [559, 373] width 88 height 19
click at [599, 370] on div "Selanjutnya" at bounding box center [397, 373] width 452 height 39
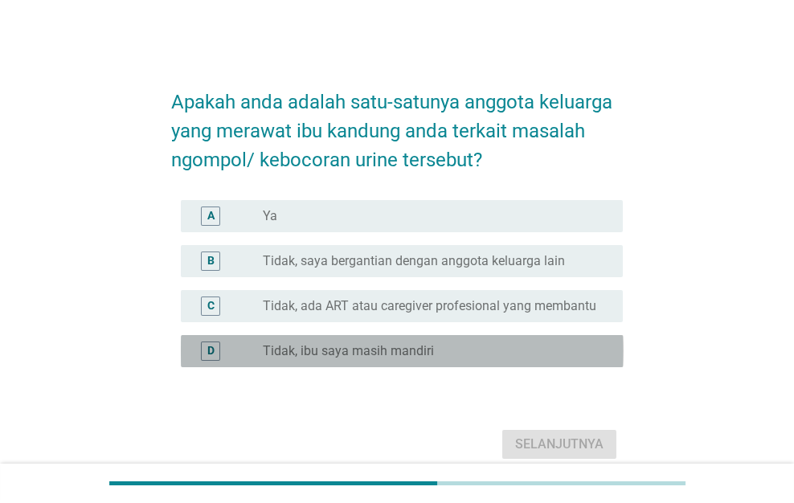
click at [562, 345] on div "radio_button_unchecked Tidak, ibu saya masih mandiri" at bounding box center [430, 351] width 334 height 16
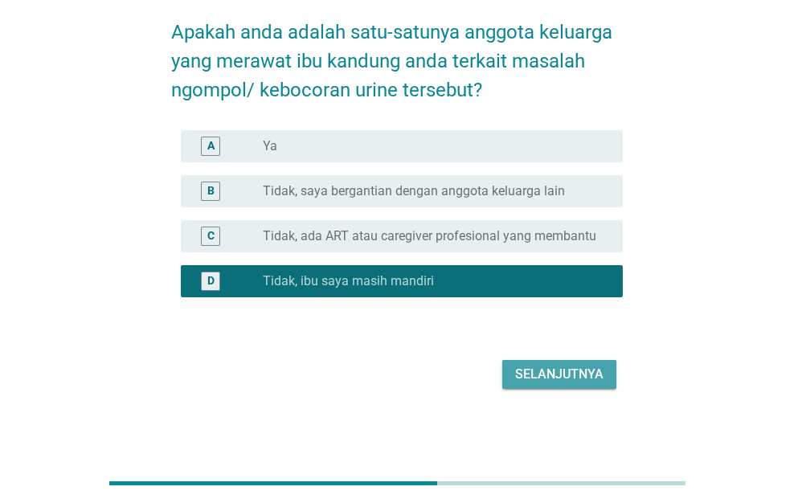
click at [572, 379] on div "Selanjutnya" at bounding box center [559, 374] width 88 height 19
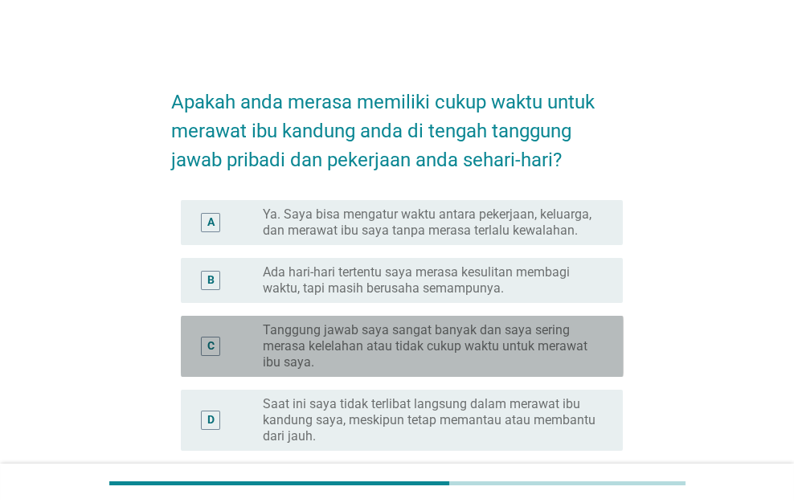
click at [570, 375] on div "C radio_button_unchecked Tanggung jawab saya sangat banyak dan saya sering mera…" at bounding box center [402, 346] width 443 height 61
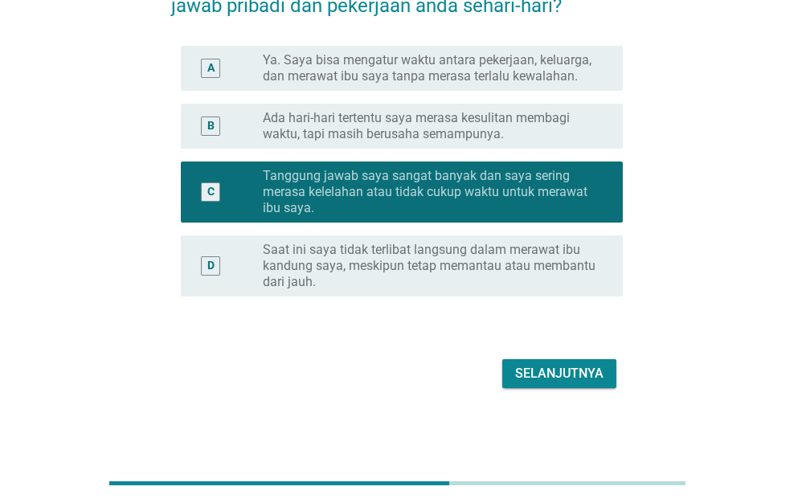
click at [570, 375] on div "Selanjutnya" at bounding box center [559, 373] width 88 height 19
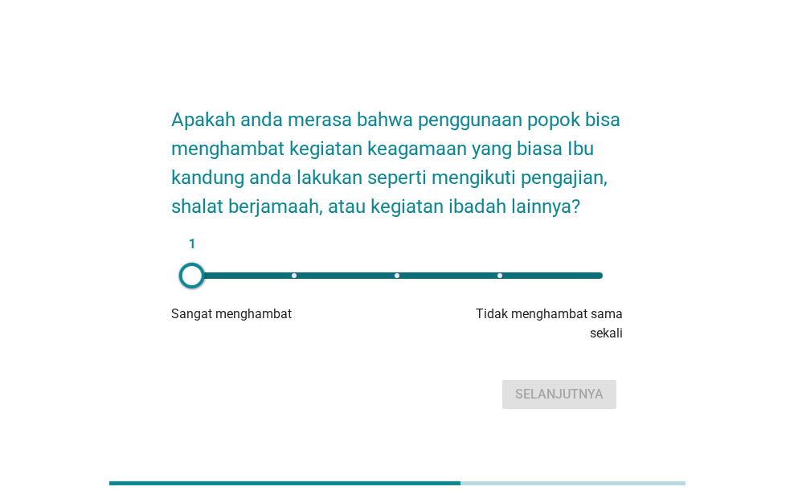
click at [570, 374] on form "Apakah anda merasa bahwa penggunaan popok bisa menghambat kegiatan keagamaan ya…" at bounding box center [397, 251] width 452 height 325
click at [600, 279] on div "1" at bounding box center [397, 275] width 411 height 6
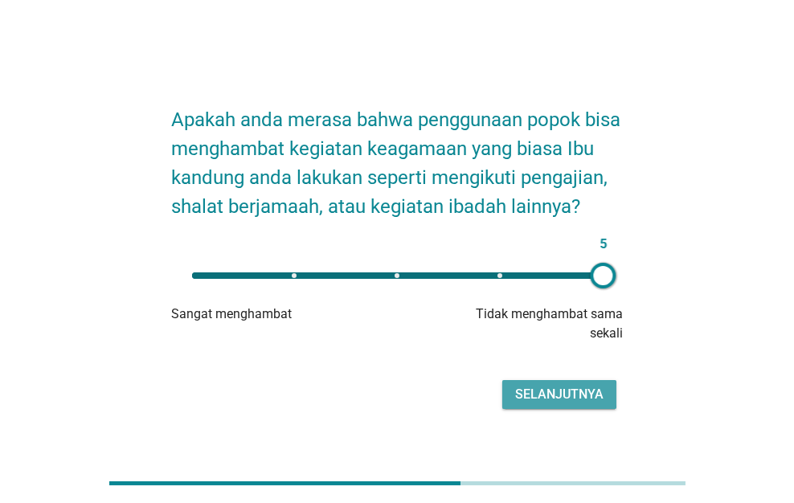
click at [586, 402] on div "Selanjutnya" at bounding box center [559, 394] width 88 height 19
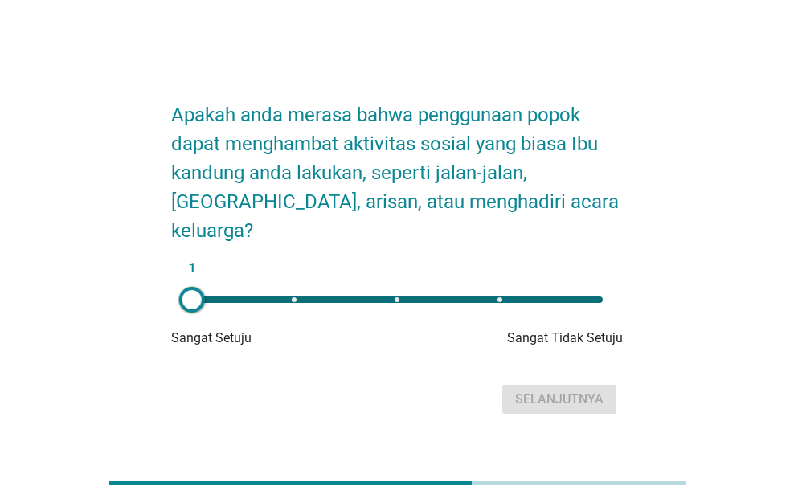
click at [595, 296] on div "1" at bounding box center [397, 299] width 411 height 6
type input "5"
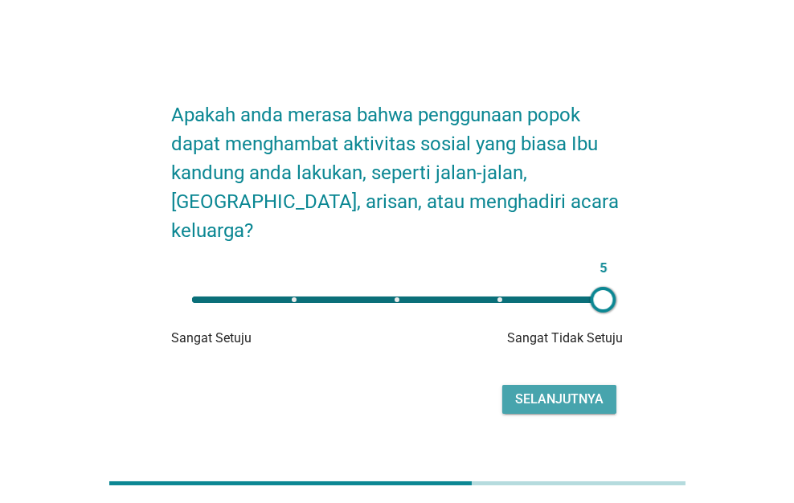
click at [600, 390] on div "Selanjutnya" at bounding box center [559, 399] width 88 height 19
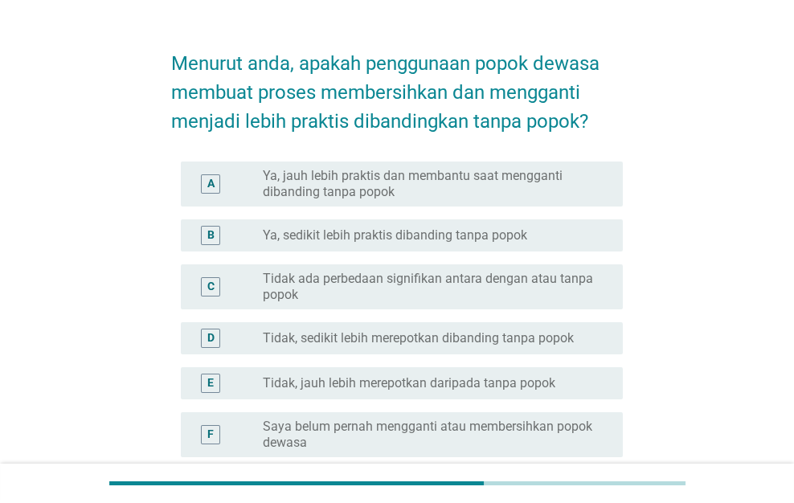
click at [562, 376] on div "radio_button_unchecked Tidak, jauh lebih merepotkan daripada tanpa popok" at bounding box center [430, 383] width 334 height 16
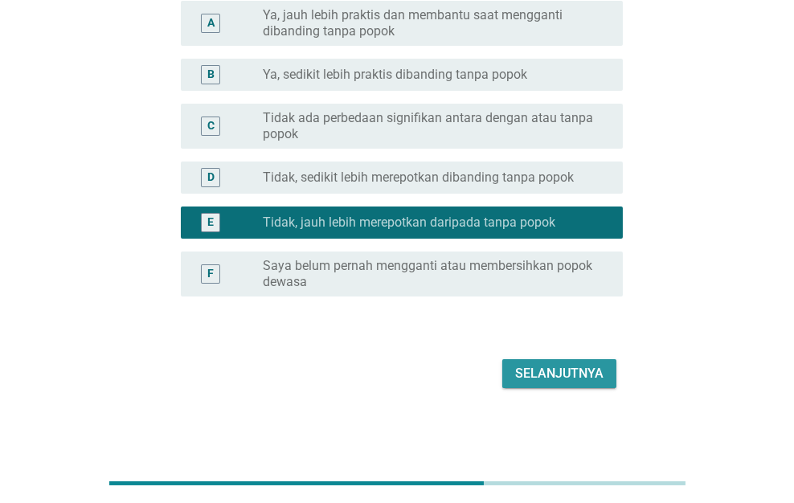
click at [562, 377] on div "Selanjutnya" at bounding box center [559, 373] width 88 height 19
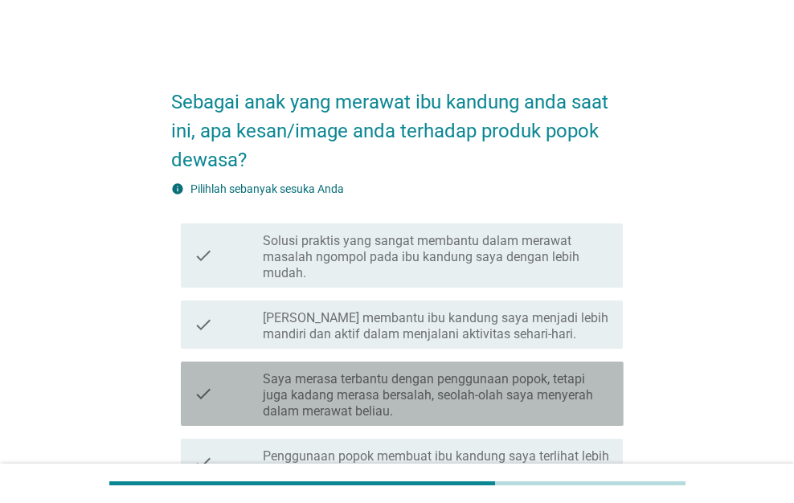
click at [562, 377] on label "Saya merasa terbantu dengan penggunaan popok, tetapi juga kadang merasa bersala…" at bounding box center [436, 395] width 347 height 48
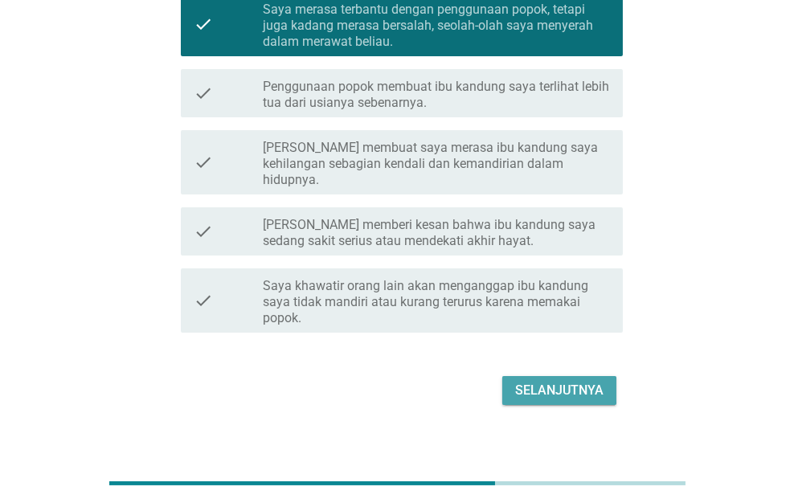
click at [566, 381] on div "Selanjutnya" at bounding box center [559, 390] width 88 height 19
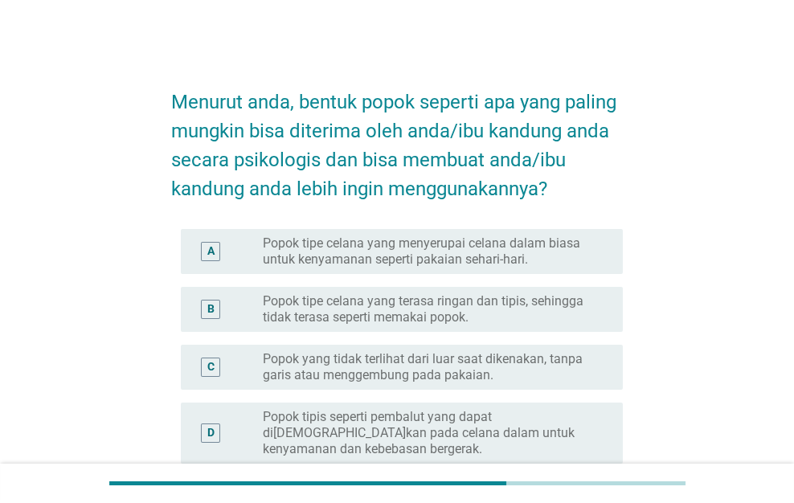
click at [566, 379] on label "Popok yang tidak terlihat dari luar saat dikenakan, tanpa garis atau menggembun…" at bounding box center [430, 367] width 334 height 32
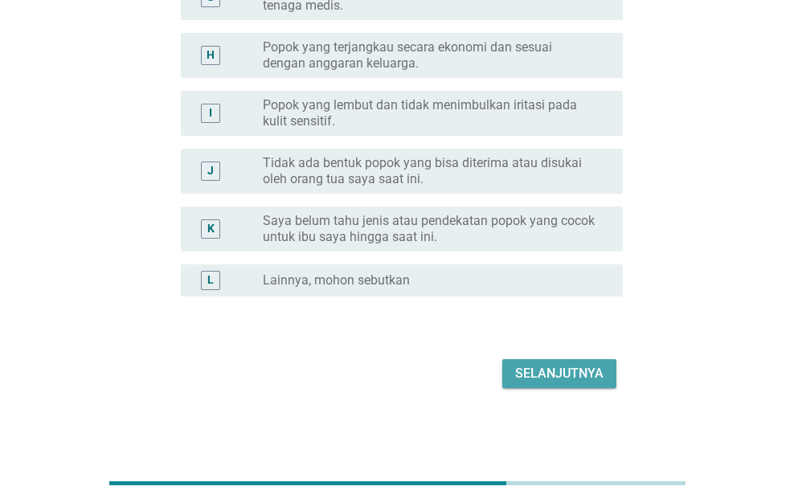
click at [566, 378] on div "Selanjutnya" at bounding box center [559, 373] width 88 height 19
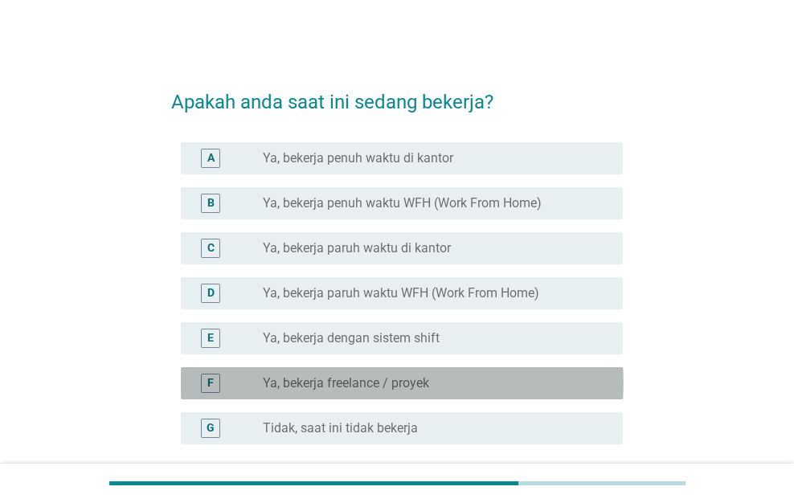
click at [566, 378] on div "radio_button_unchecked Ya, bekerja freelance / proyek" at bounding box center [430, 383] width 334 height 16
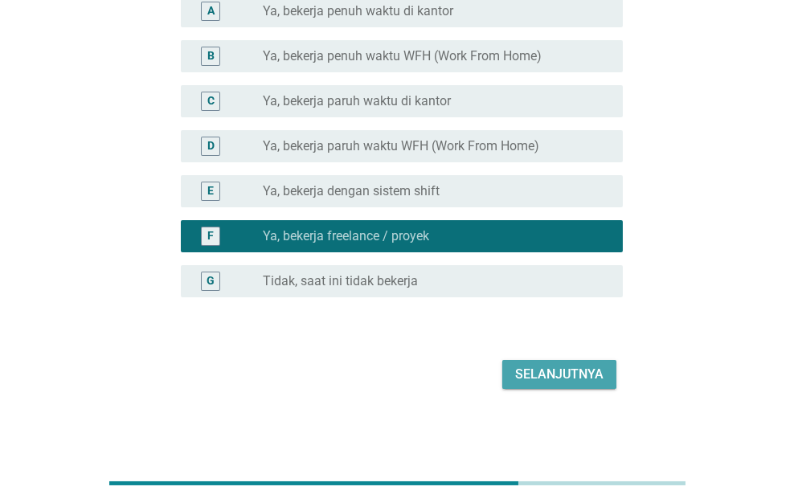
click at [567, 378] on div "Selanjutnya" at bounding box center [559, 374] width 88 height 19
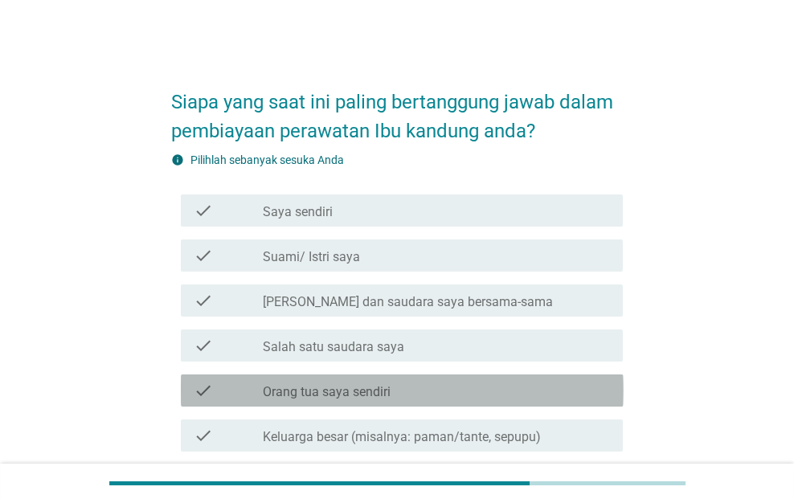
click at [567, 378] on div "check check_box_outline_blank Orang tua saya sendiri" at bounding box center [402, 390] width 443 height 32
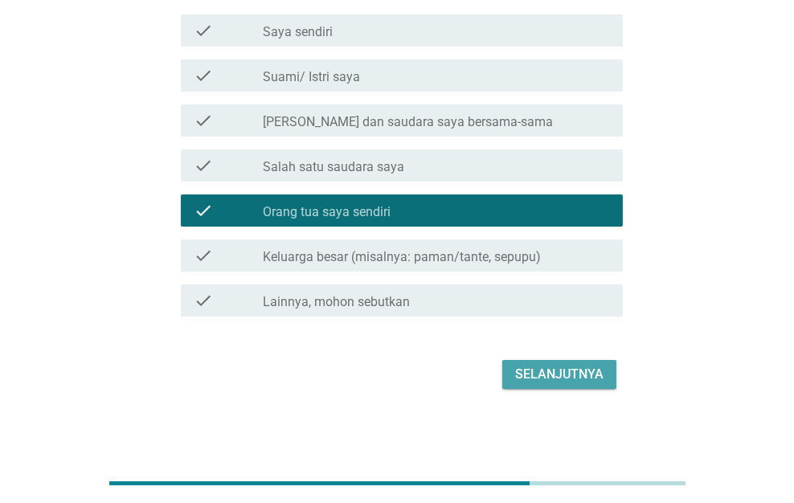
click at [569, 379] on div "Selanjutnya" at bounding box center [559, 374] width 88 height 19
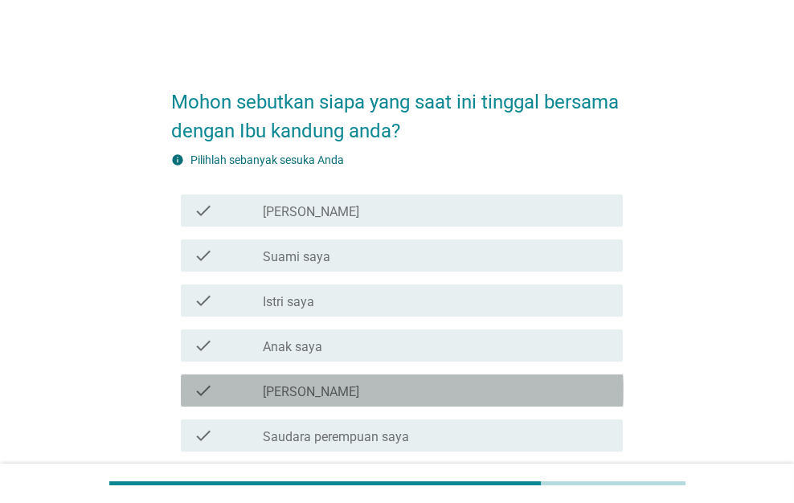
click at [569, 378] on div "check check_box_outline_blank [PERSON_NAME]" at bounding box center [402, 390] width 443 height 32
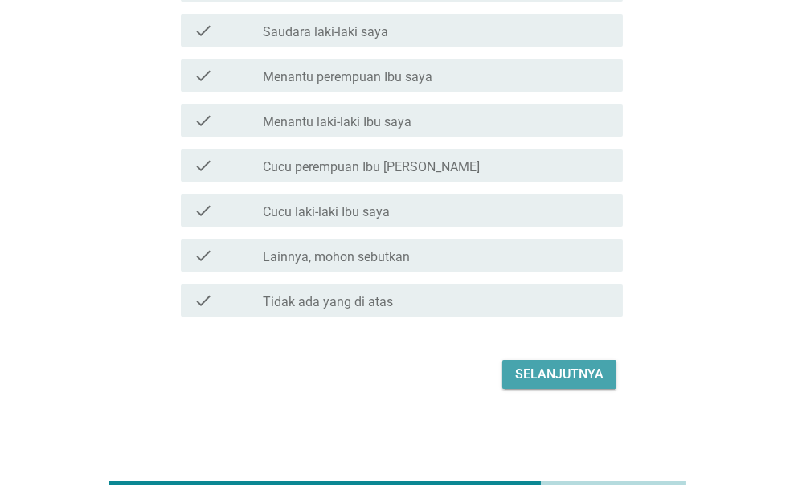
click at [569, 376] on div "Selanjutnya" at bounding box center [559, 374] width 88 height 19
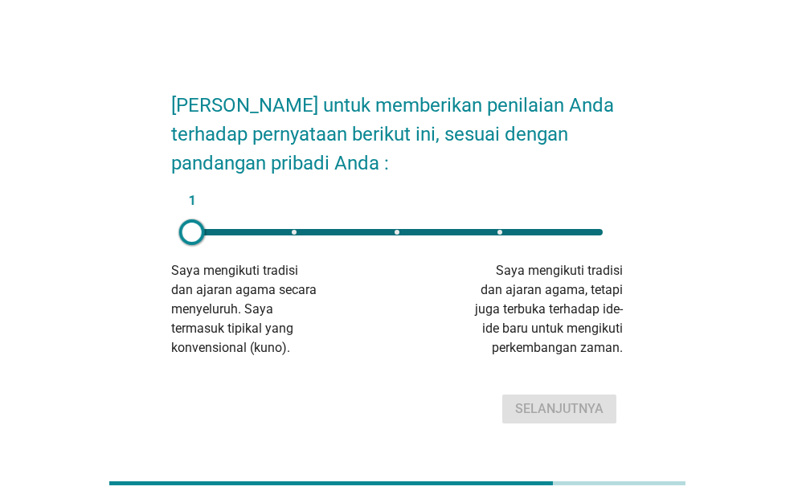
click at [599, 231] on div "1" at bounding box center [397, 232] width 411 height 6
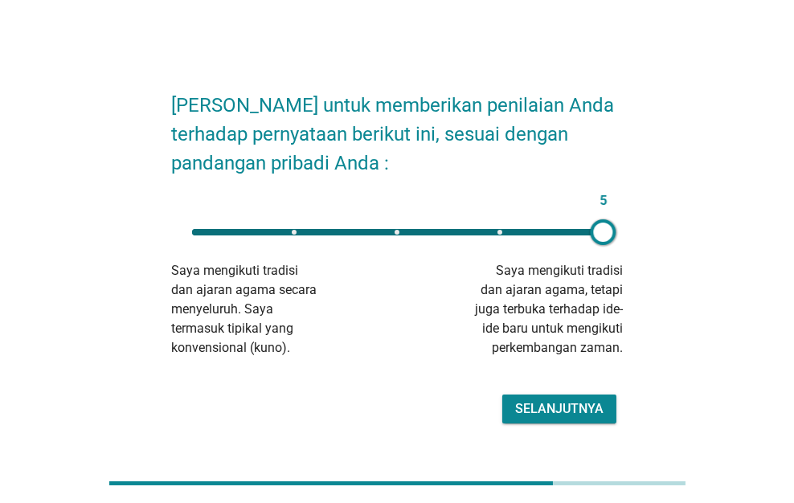
click at [560, 405] on div "Selanjutnya" at bounding box center [559, 408] width 88 height 19
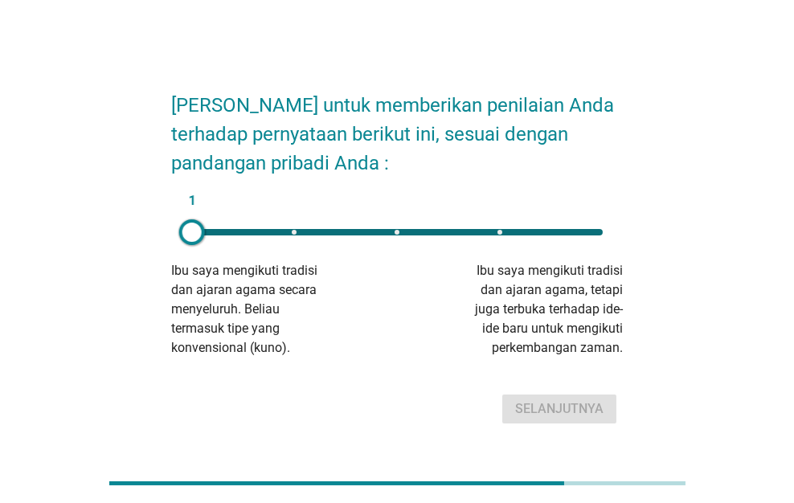
click at [601, 232] on div "1" at bounding box center [397, 232] width 411 height 6
type input "5"
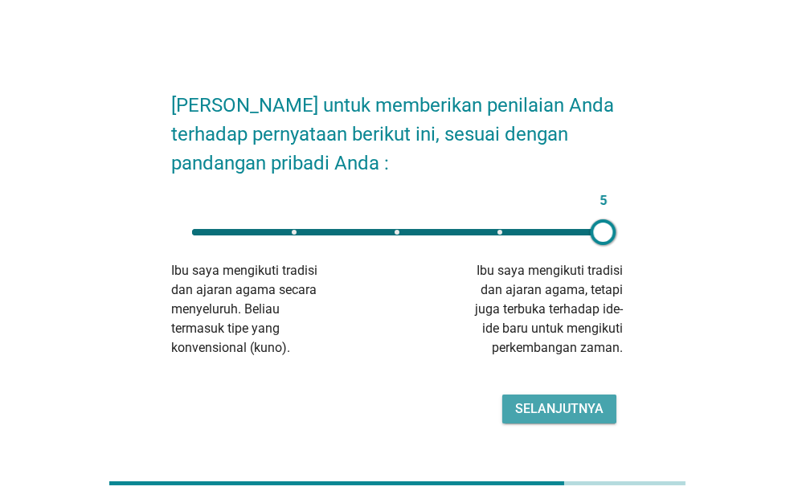
click at [573, 397] on button "Selanjutnya" at bounding box center [559, 408] width 114 height 29
